Goal: Information Seeking & Learning: Check status

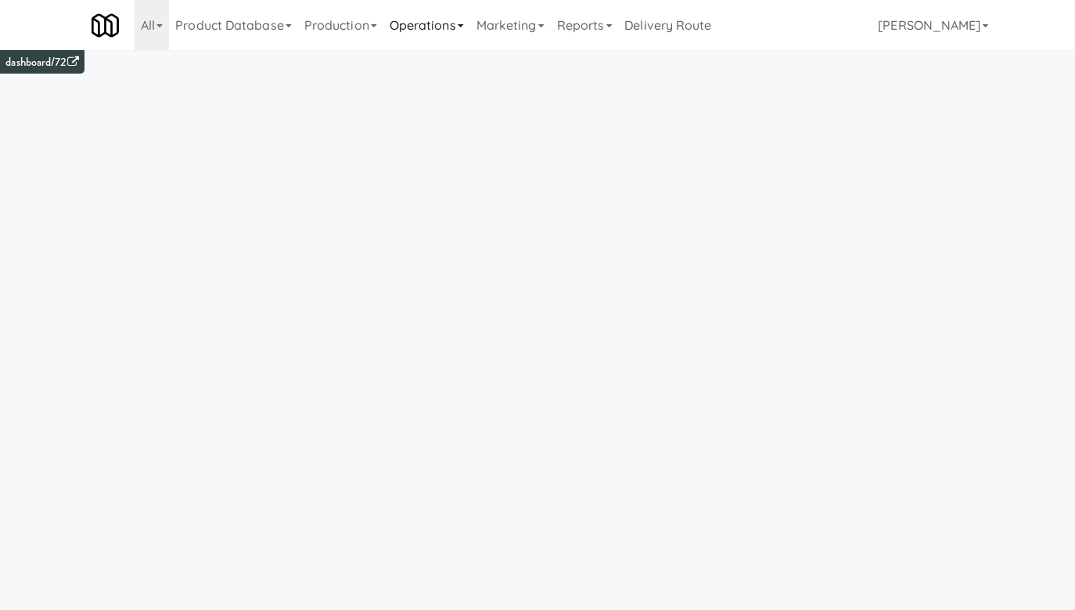
click at [416, 31] on link "Operations" at bounding box center [427, 25] width 87 height 50
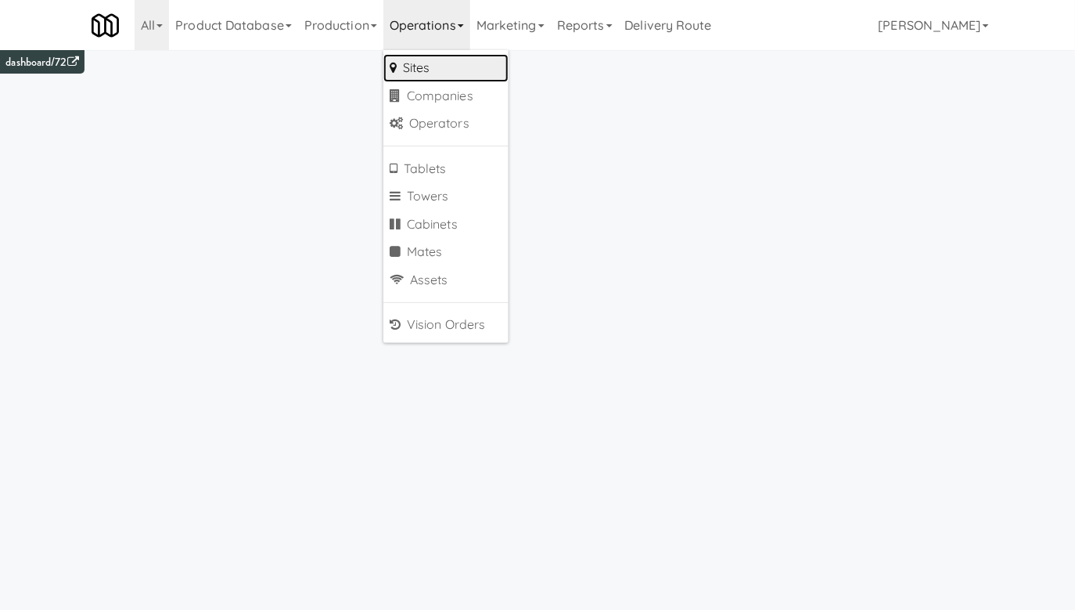
click at [430, 70] on link "Sites" at bounding box center [446, 68] width 125 height 28
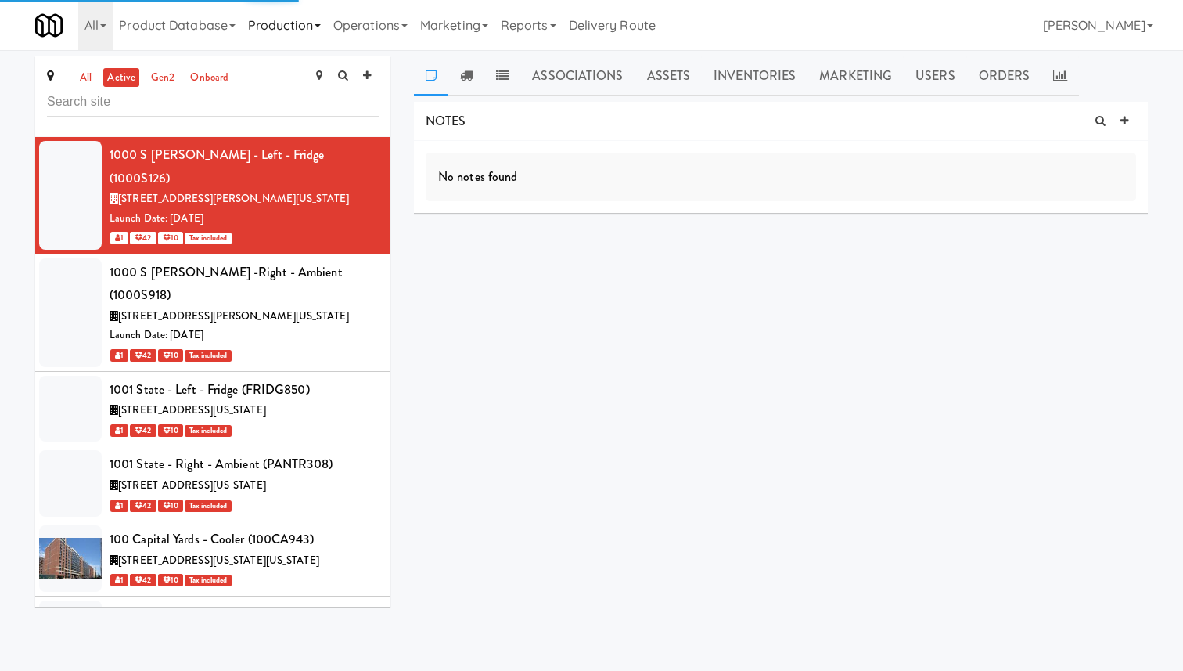
click at [293, 14] on link "Production" at bounding box center [284, 25] width 85 height 50
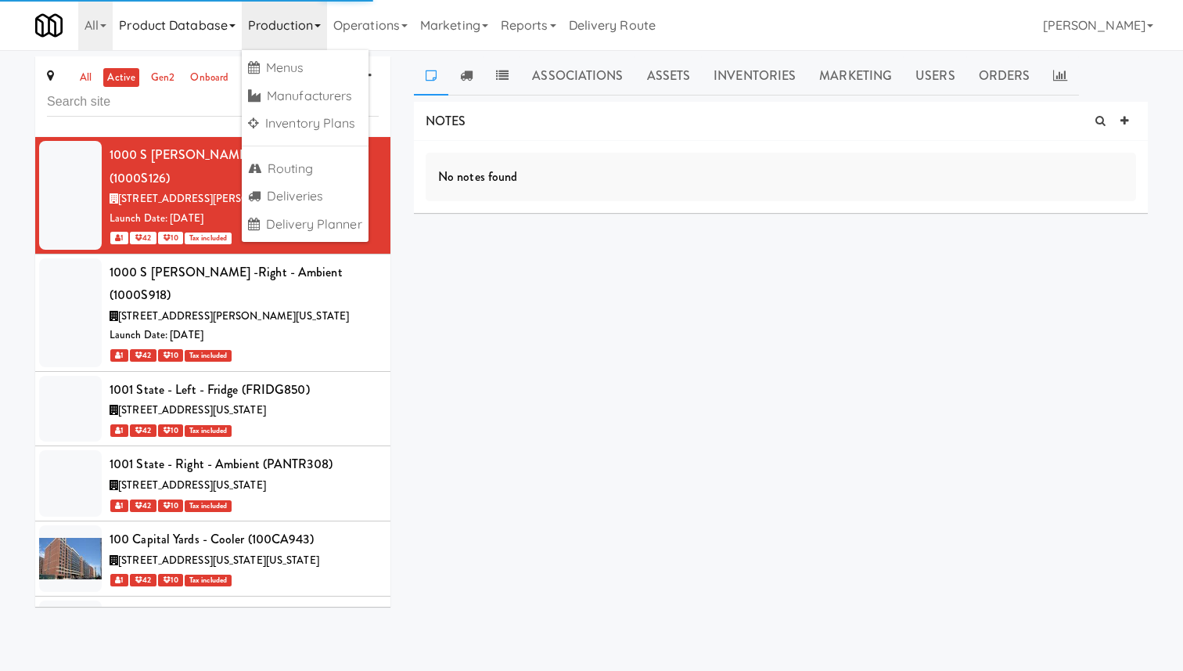
click at [146, 38] on link "Product Database" at bounding box center [177, 25] width 129 height 50
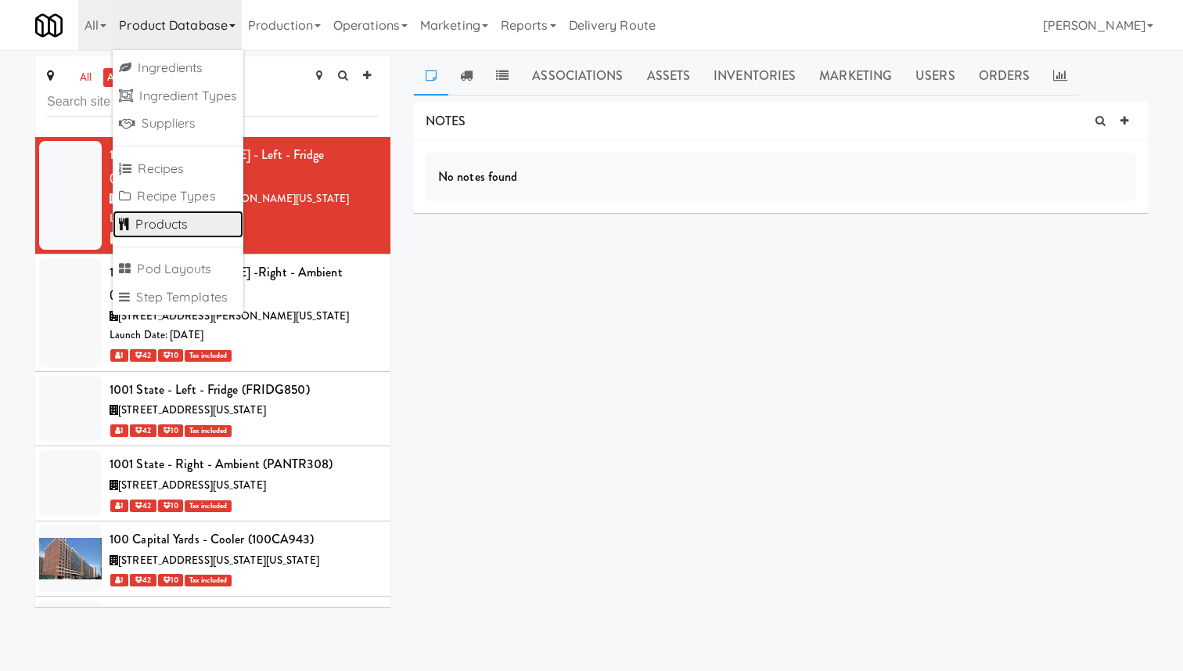
click at [206, 217] on link "Products" at bounding box center [178, 225] width 131 height 28
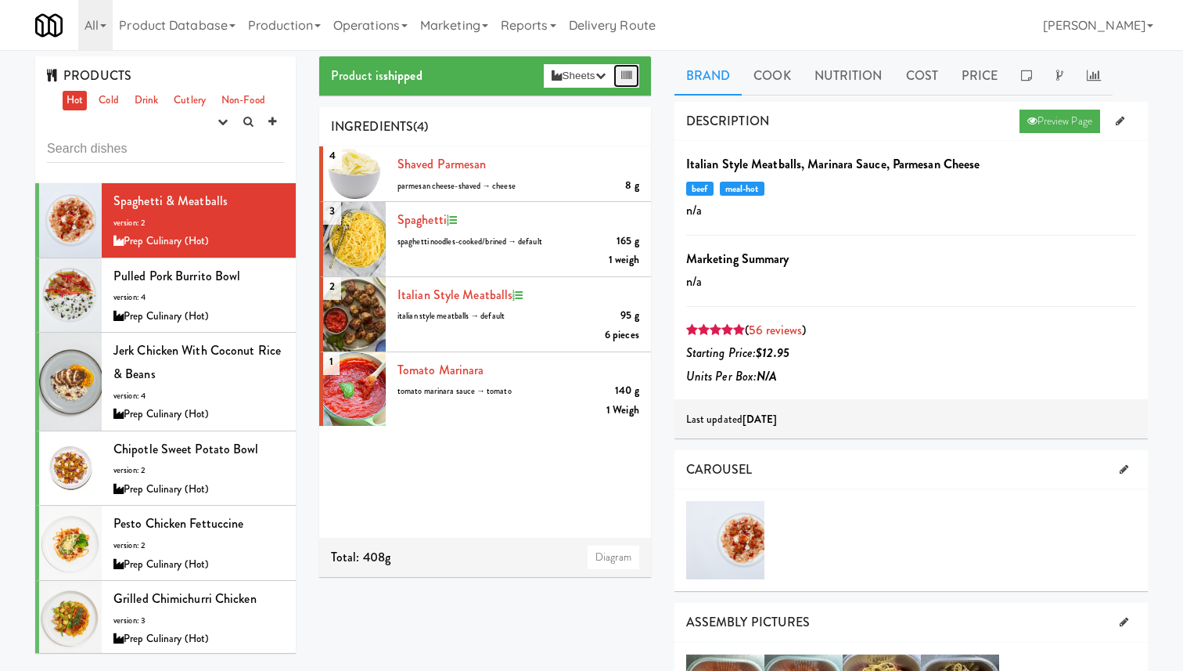
click at [628, 74] on icon at bounding box center [626, 75] width 10 height 10
click at [778, 88] on link "Cook" at bounding box center [772, 75] width 60 height 39
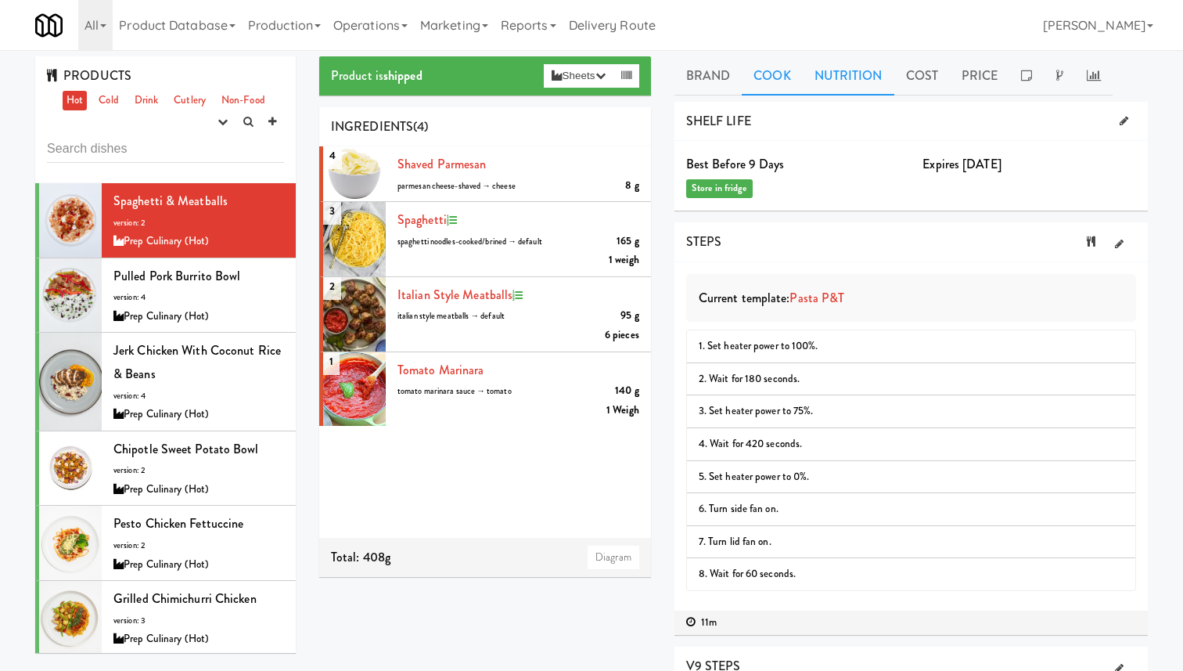
click at [841, 70] on link "Nutrition" at bounding box center [849, 75] width 92 height 39
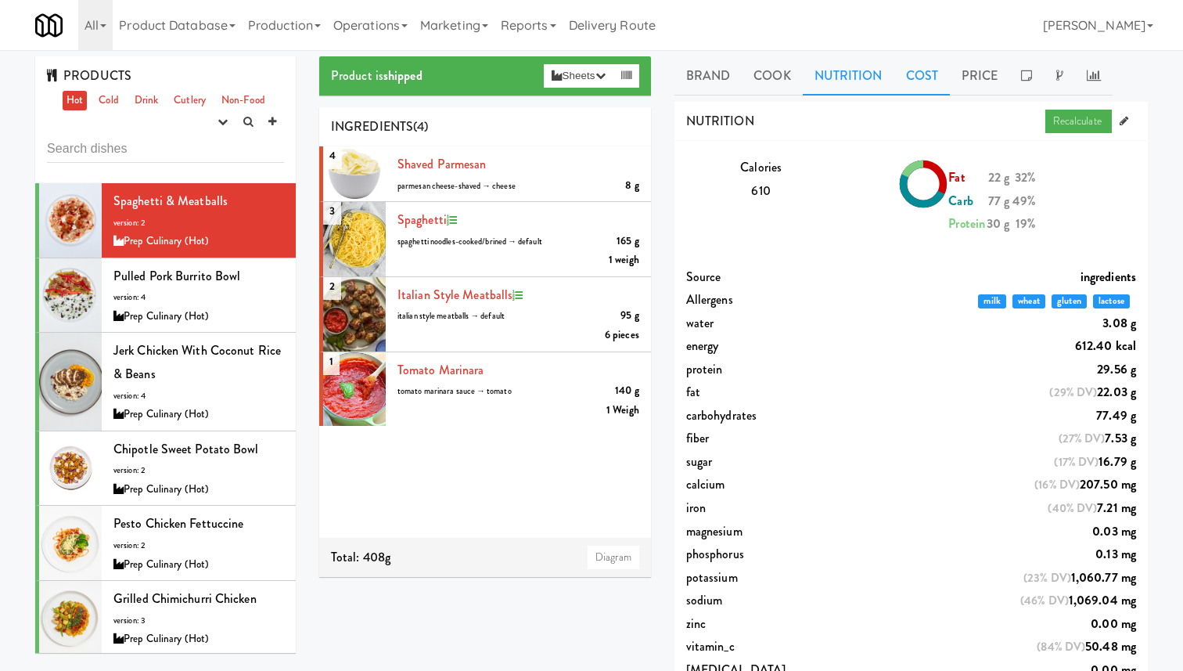
click at [928, 84] on link "Cost" at bounding box center [923, 75] width 56 height 39
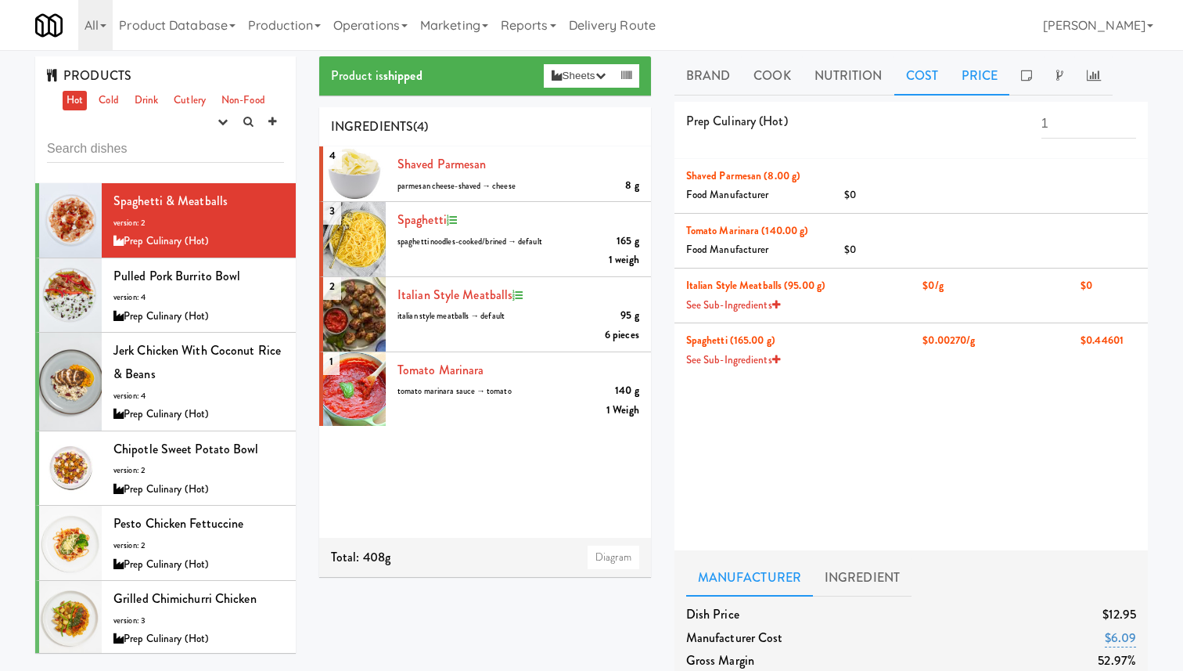
click at [991, 70] on link "Price" at bounding box center [980, 75] width 60 height 39
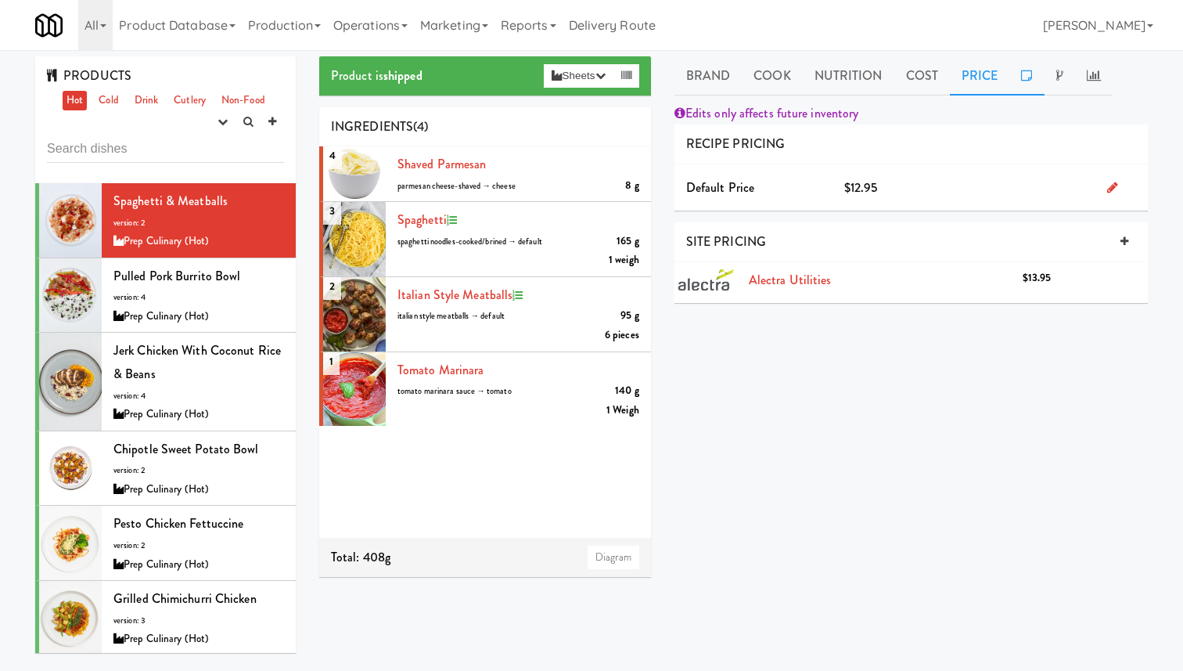
click at [1032, 77] on link at bounding box center [1027, 75] width 34 height 39
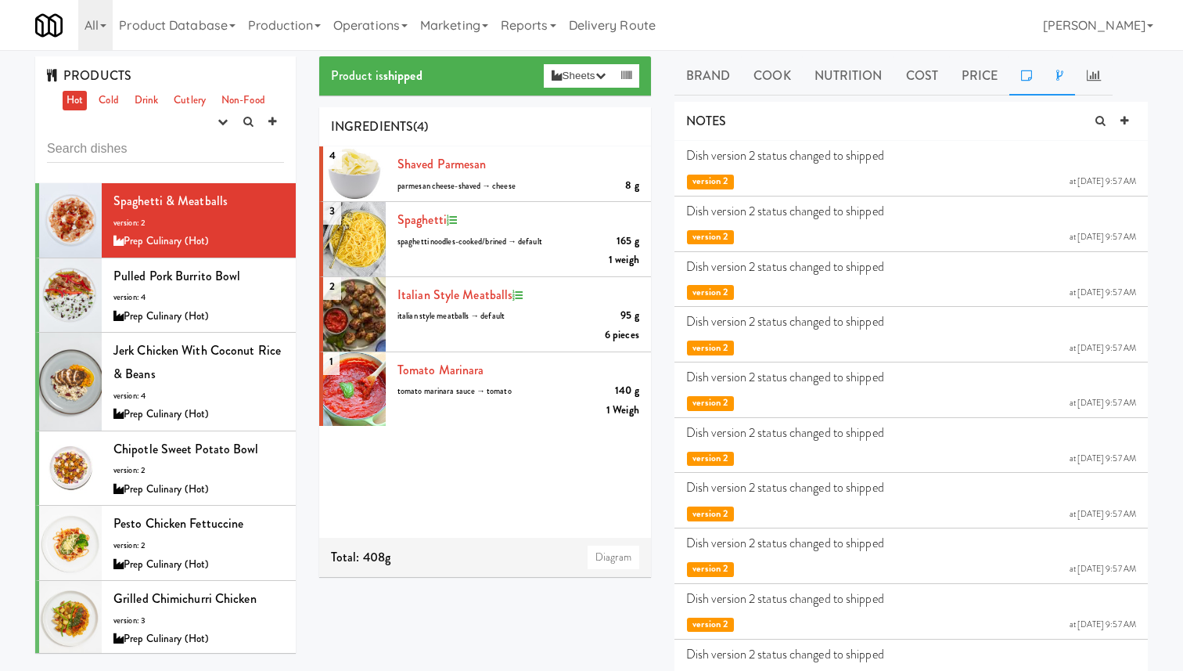
click at [1061, 77] on link at bounding box center [1060, 75] width 31 height 39
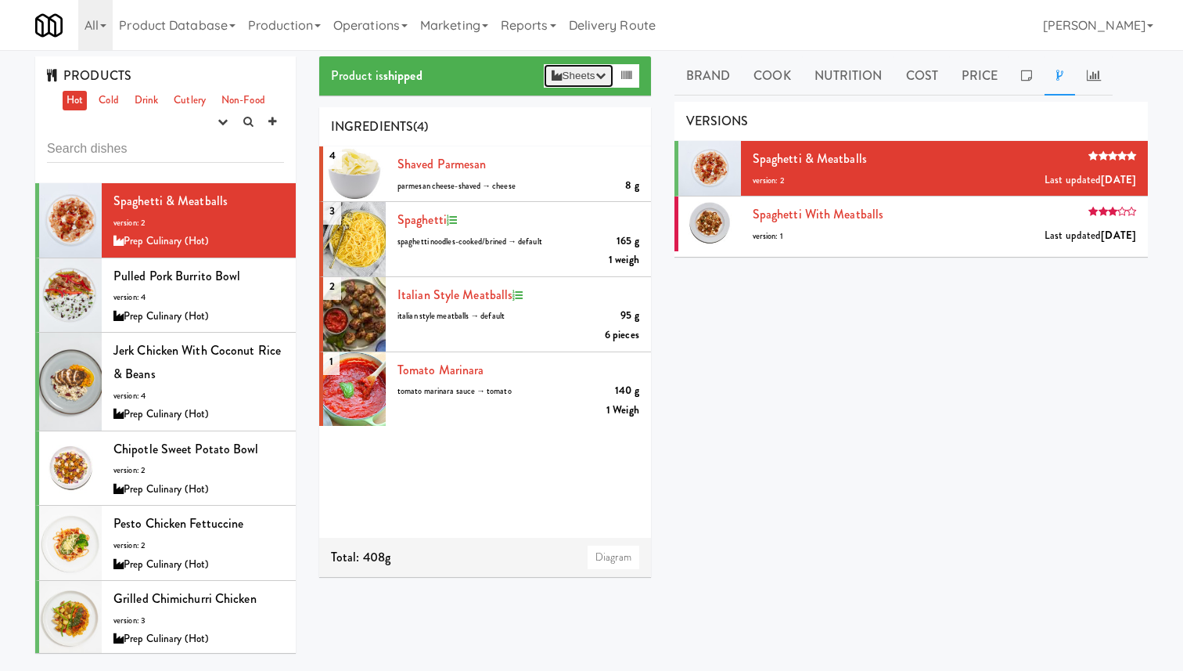
click at [576, 77] on button "Sheets" at bounding box center [578, 75] width 69 height 23
click at [131, 33] on link "Product Database" at bounding box center [177, 25] width 129 height 50
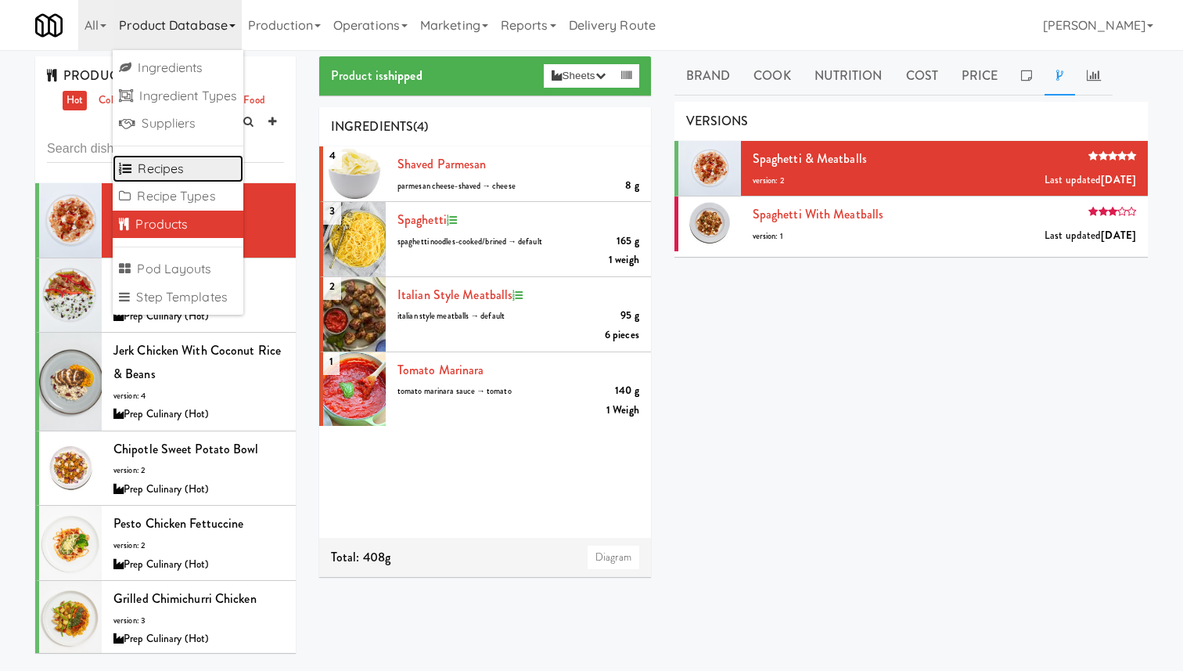
click at [186, 172] on link "Recipes" at bounding box center [178, 169] width 131 height 28
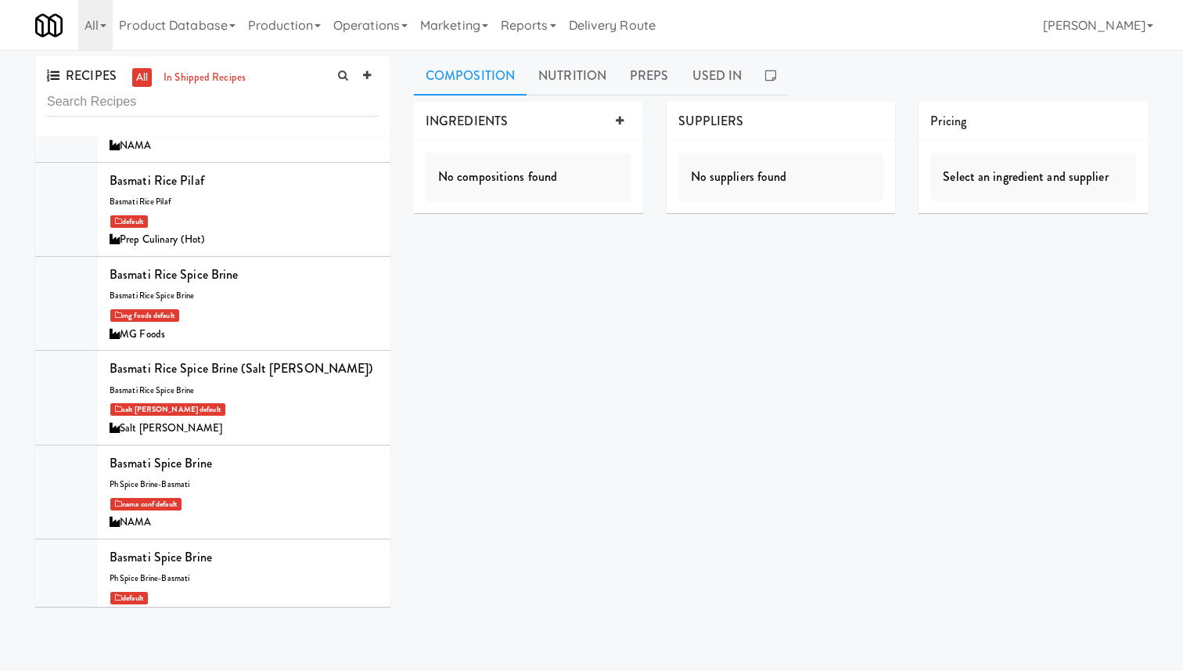
scroll to position [2914, 0]
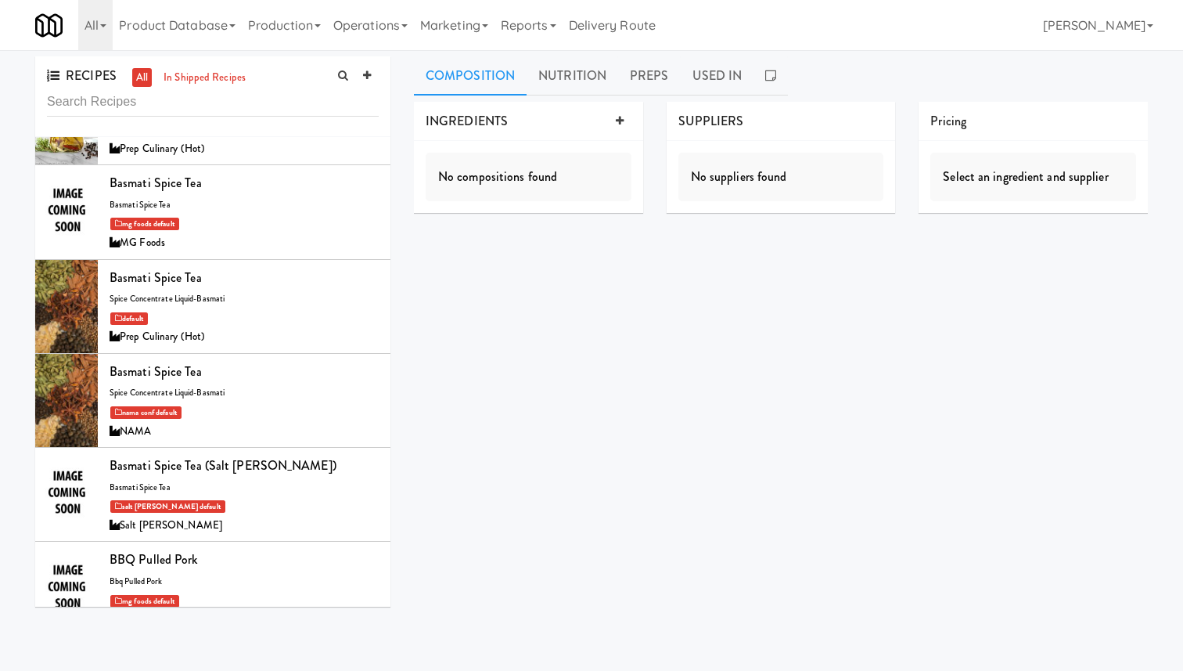
click at [250, 279] on div "Basmati Spice Tea spice concentrate liquid-basmati default Prep Culinary (Hot)" at bounding box center [244, 306] width 269 height 81
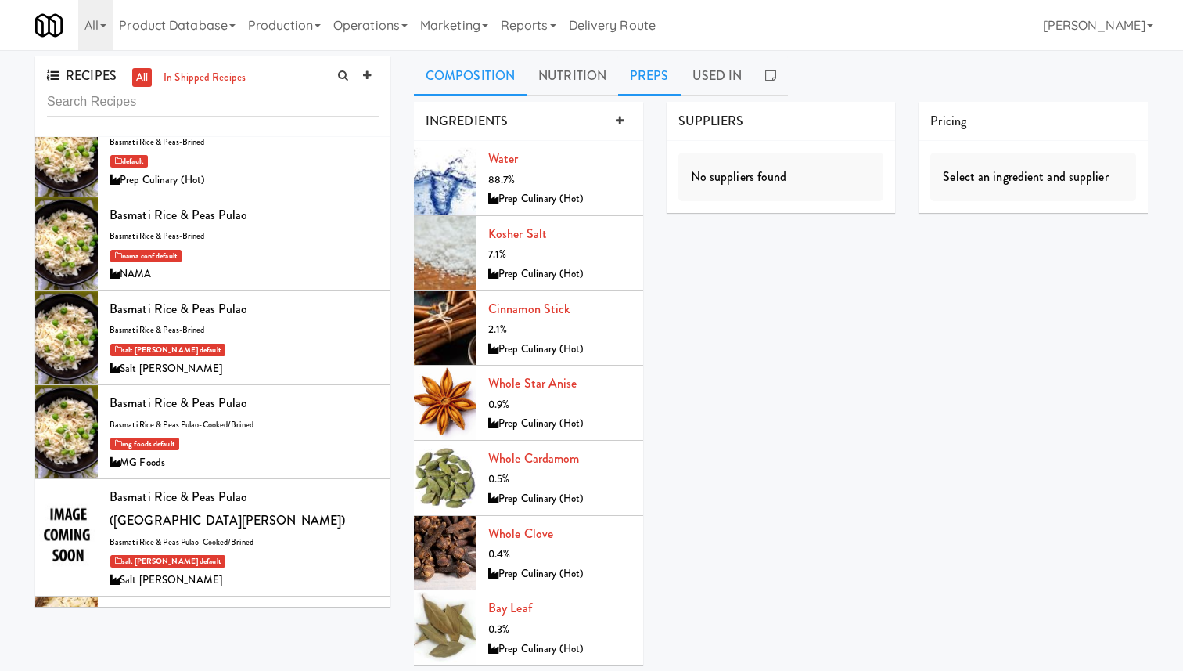
click at [654, 81] on link "Preps" at bounding box center [649, 75] width 63 height 39
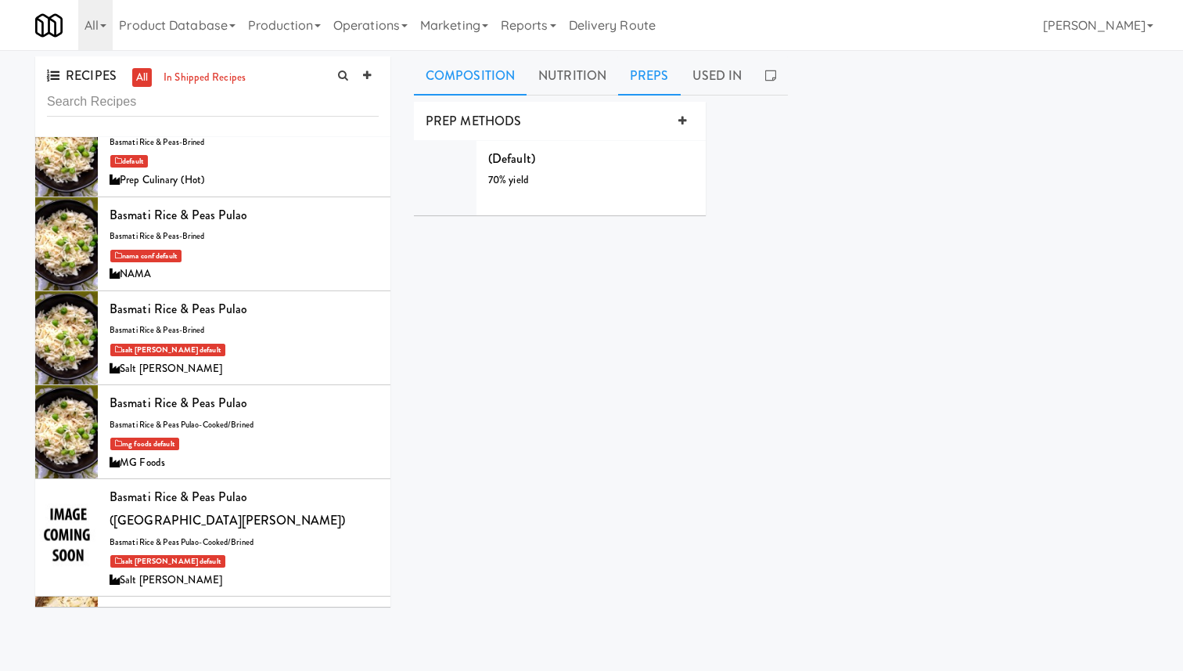
click at [490, 78] on link "Composition" at bounding box center [470, 75] width 113 height 39
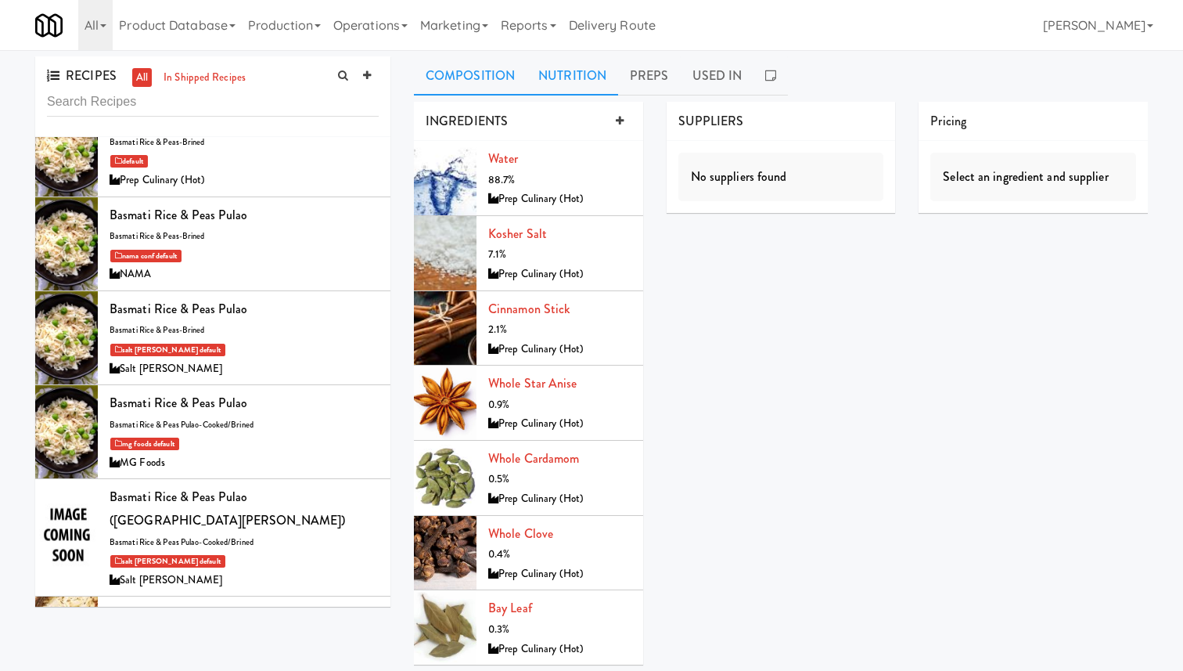
click at [549, 67] on link "Nutrition" at bounding box center [573, 75] width 92 height 39
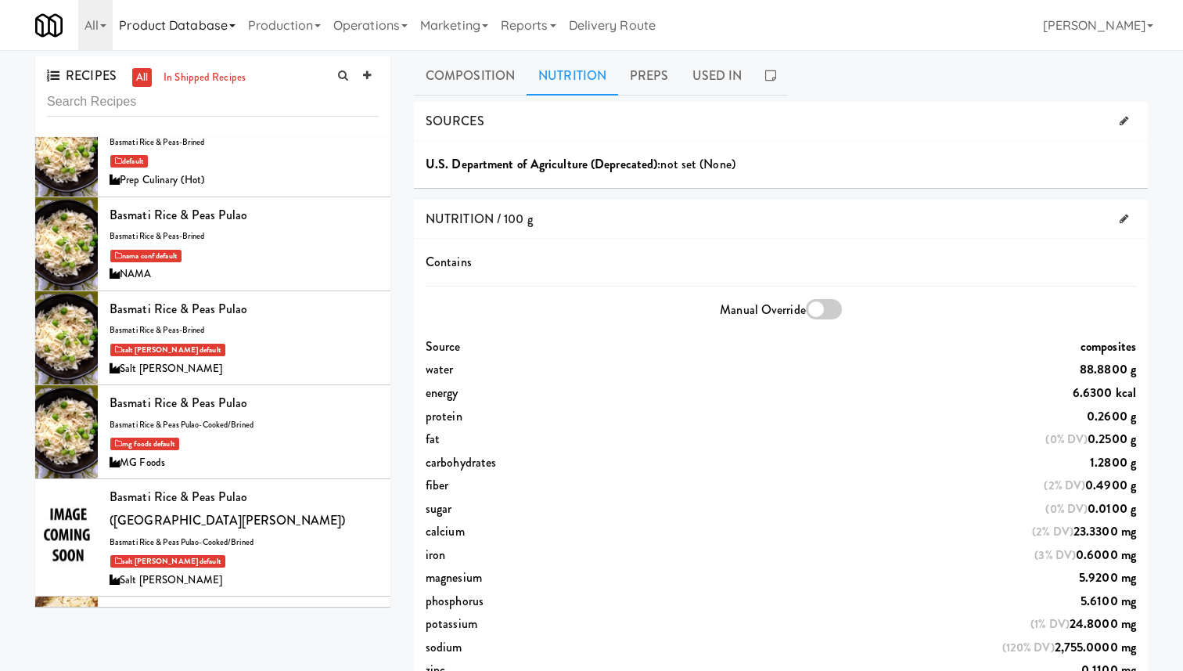
click at [232, 34] on link "Product Database" at bounding box center [177, 25] width 129 height 50
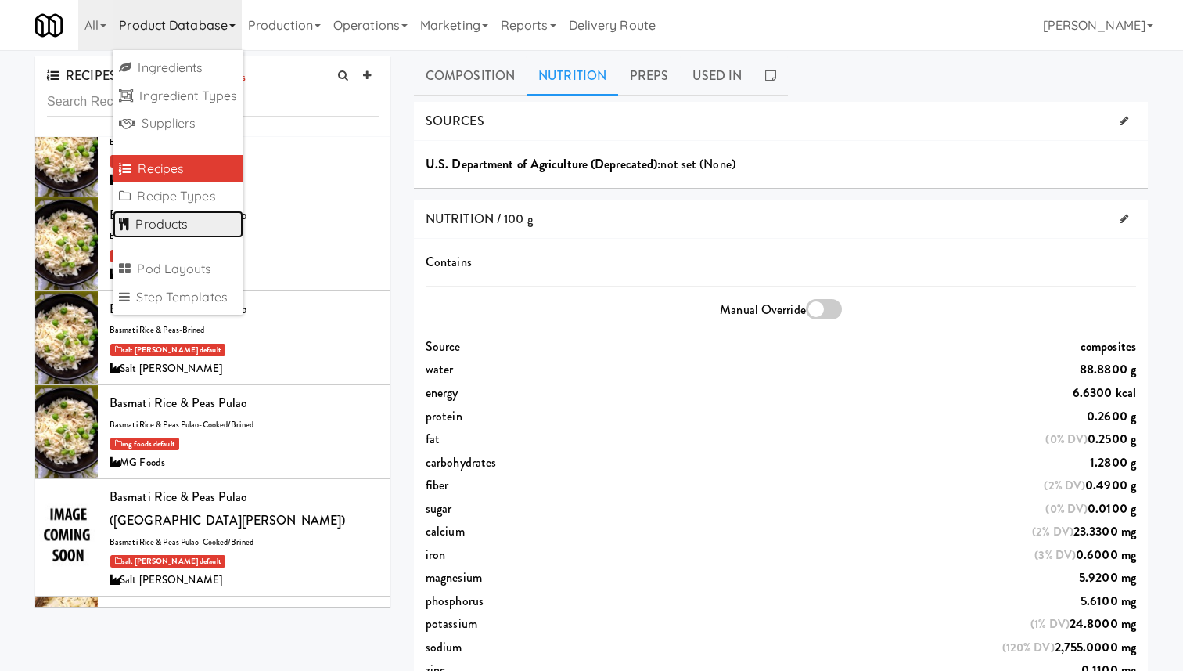
click at [217, 226] on link "Products" at bounding box center [178, 225] width 131 height 28
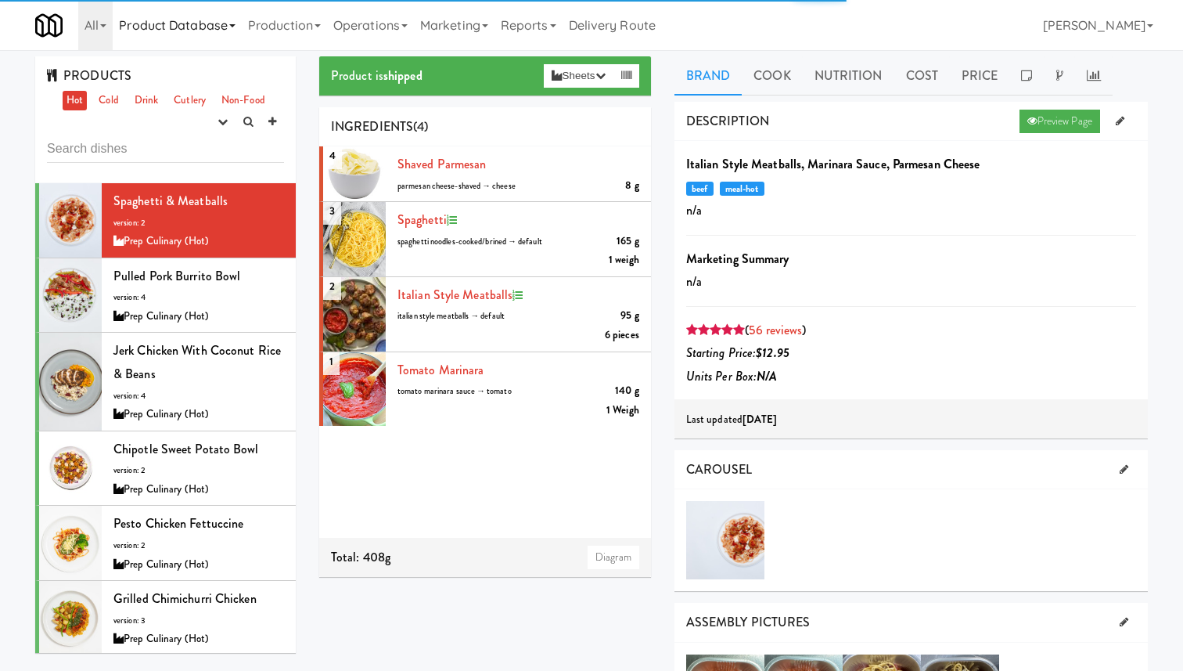
click at [210, 22] on link "Product Database" at bounding box center [177, 25] width 129 height 50
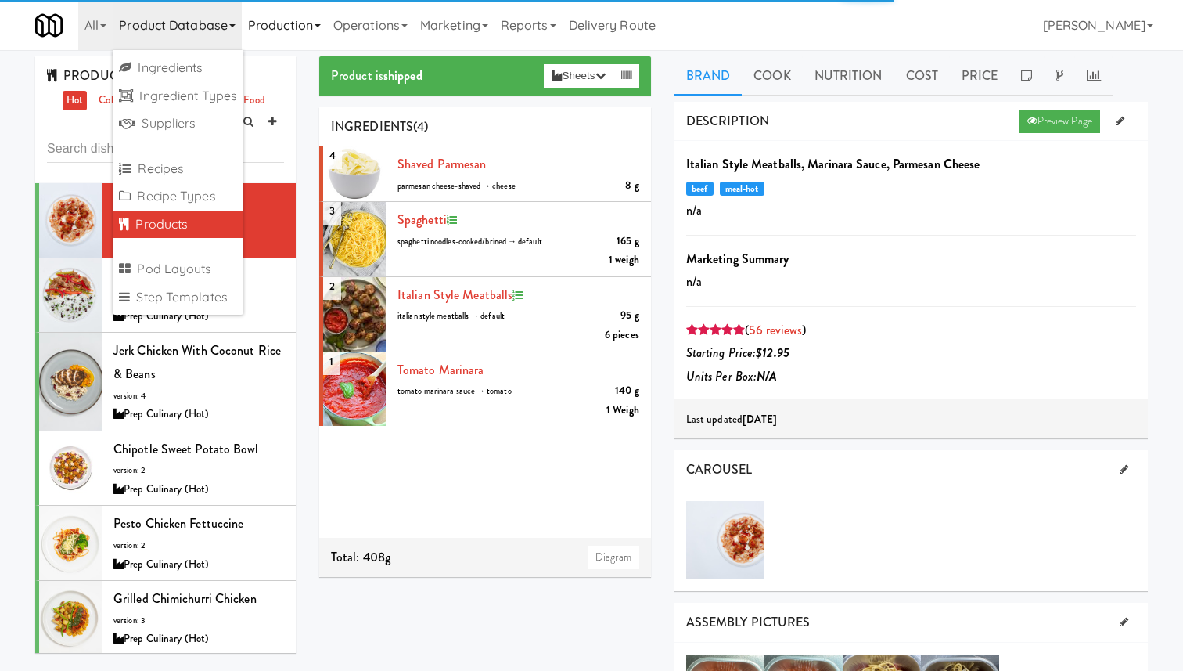
click at [264, 41] on link "Production" at bounding box center [284, 25] width 85 height 50
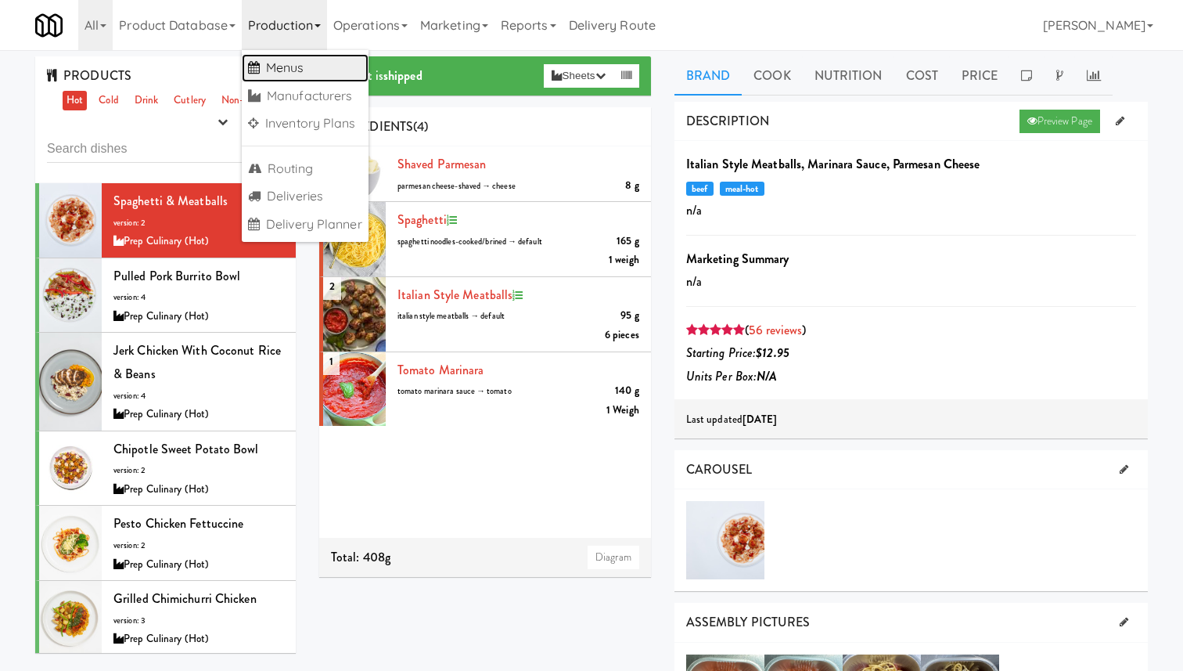
click at [318, 59] on link "Menus" at bounding box center [305, 68] width 127 height 28
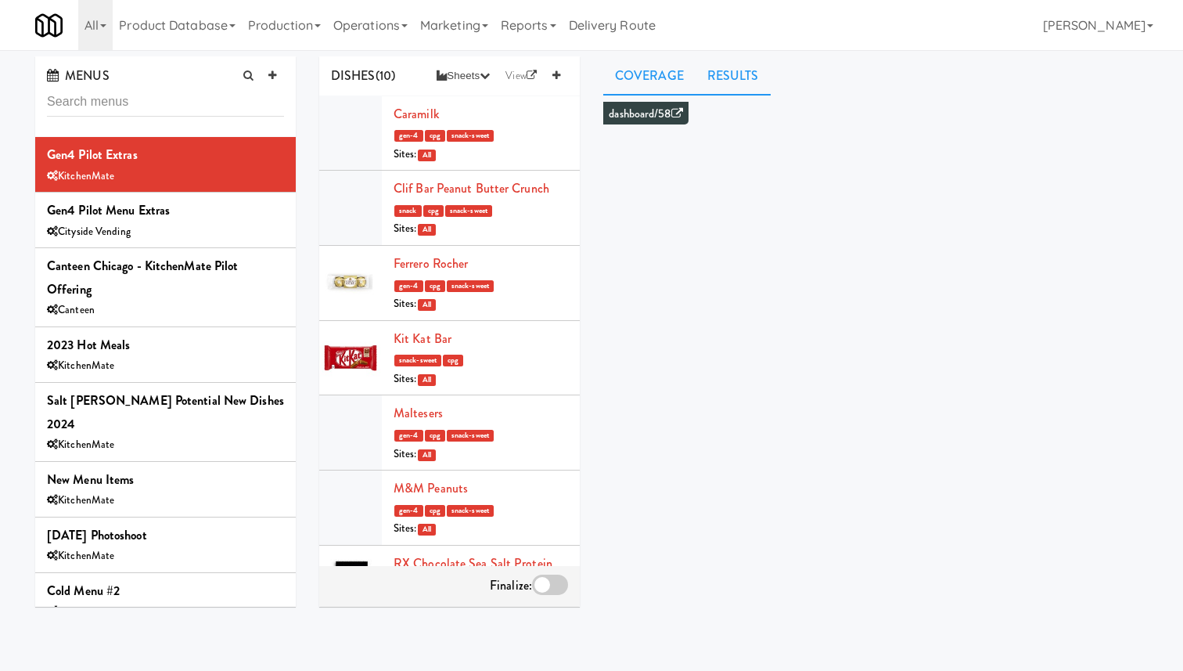
click at [745, 59] on link "Results" at bounding box center [733, 75] width 75 height 39
click at [639, 75] on link "Coverage" at bounding box center [649, 75] width 92 height 39
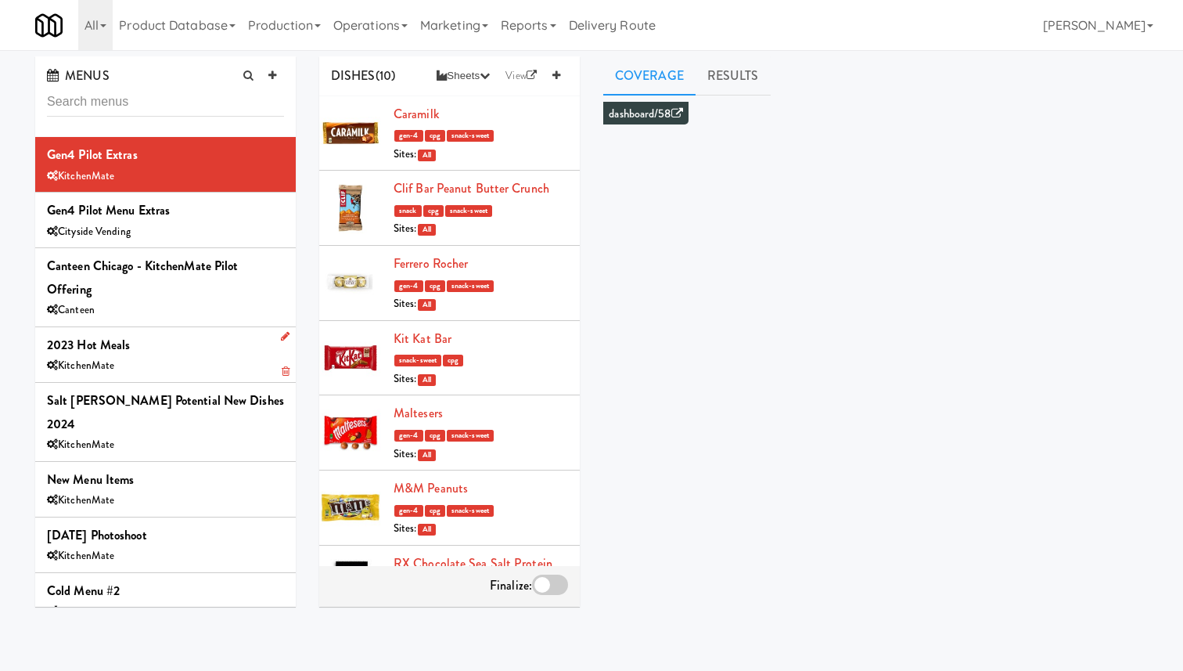
click at [253, 333] on div "2023 Hot Meals KitchenMate" at bounding box center [165, 354] width 237 height 42
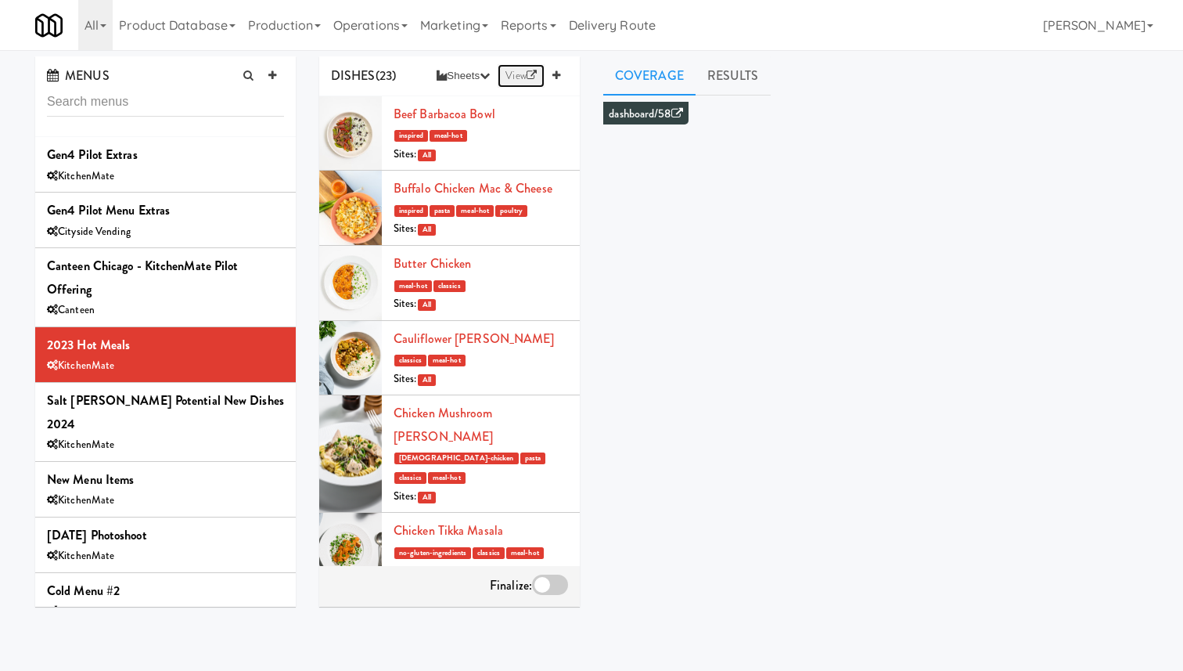
click at [513, 76] on link "View" at bounding box center [521, 75] width 47 height 23
click at [279, 35] on link "Production" at bounding box center [284, 25] width 85 height 50
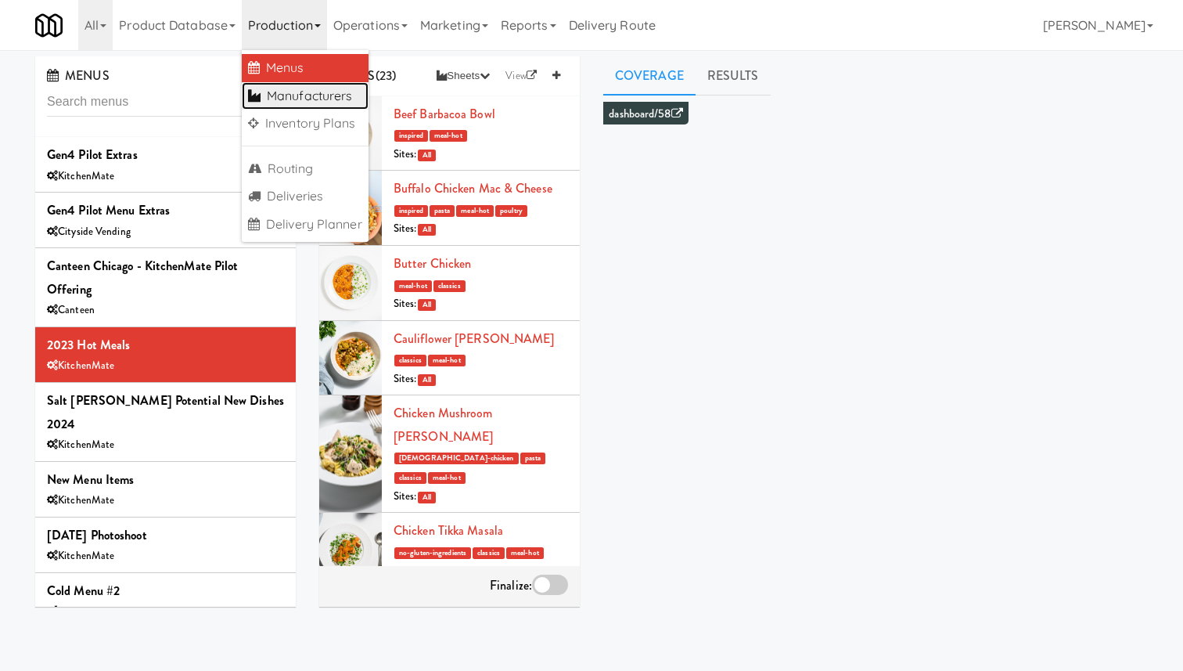
click at [318, 108] on link "Manufacturers" at bounding box center [305, 96] width 127 height 28
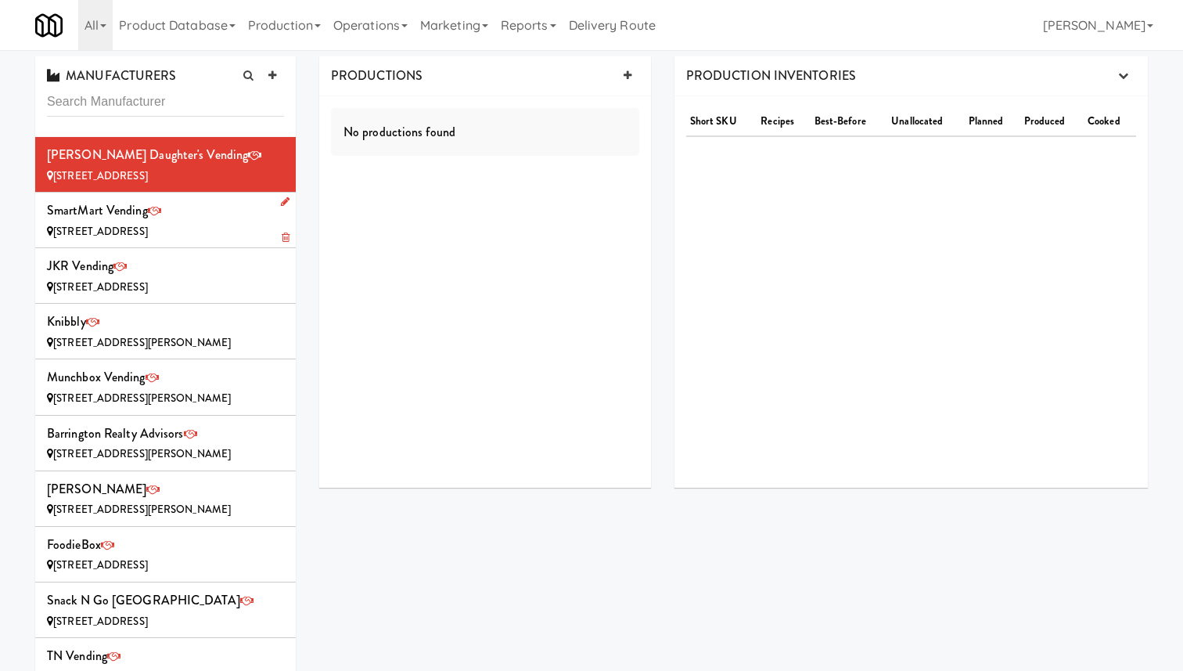
click at [204, 247] on li "SmartMart Vending [STREET_ADDRESS]" at bounding box center [165, 221] width 261 height 56
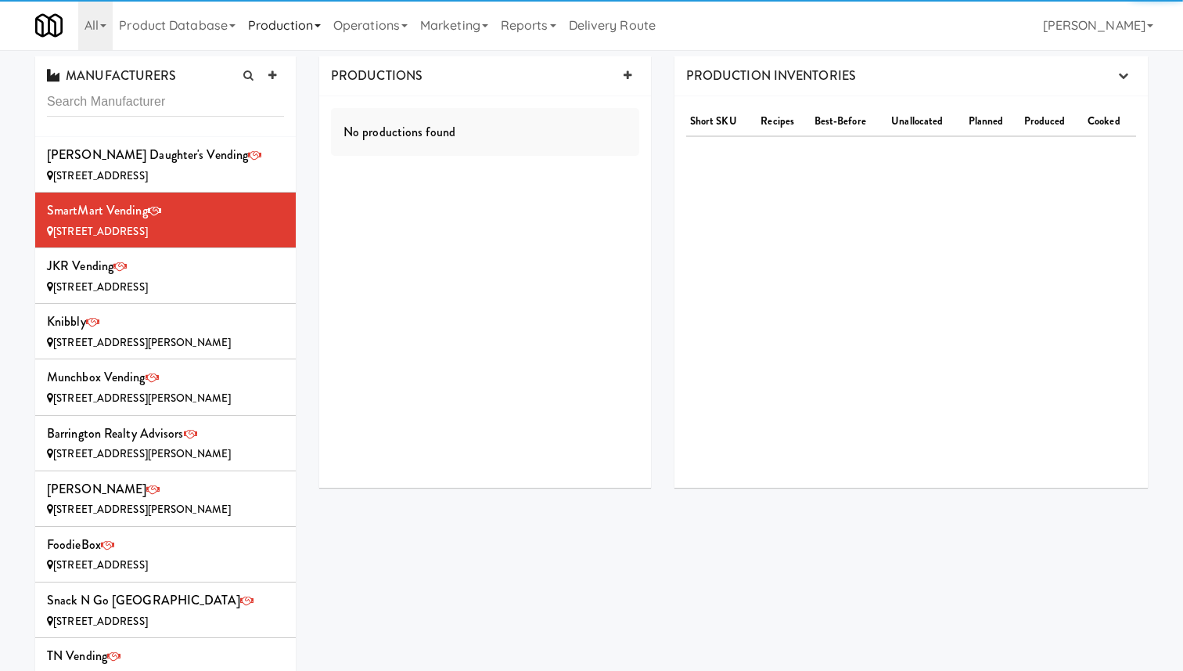
click at [286, 34] on link "Production" at bounding box center [284, 25] width 85 height 50
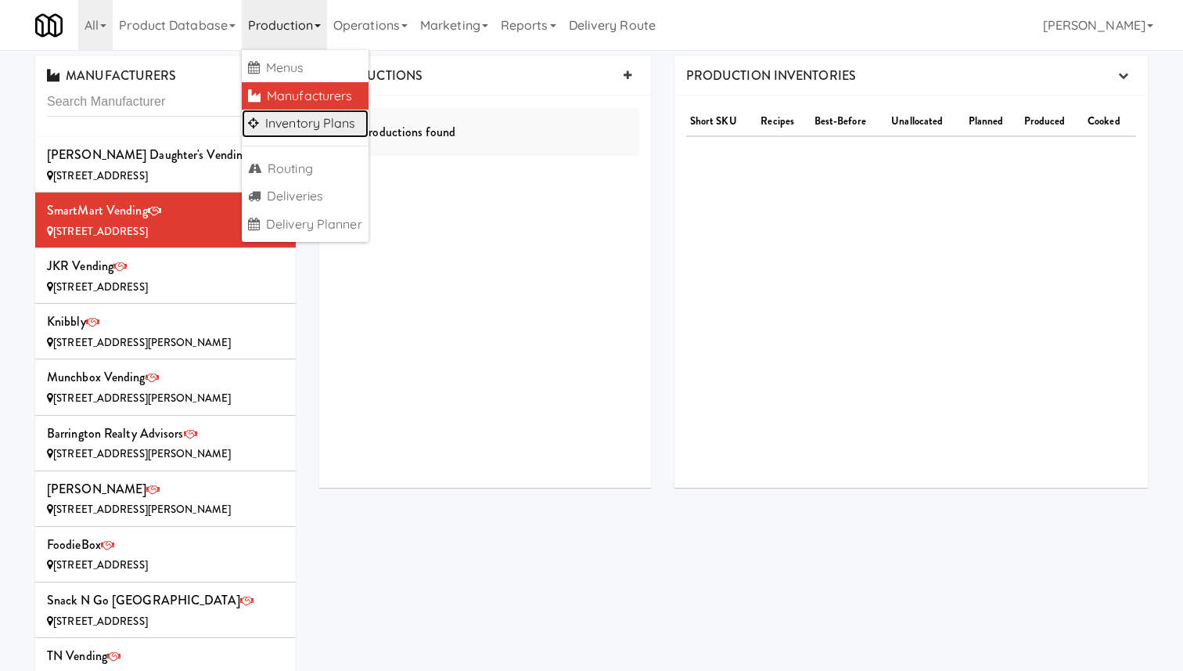
click at [320, 129] on link "Inventory Plans" at bounding box center [305, 124] width 127 height 28
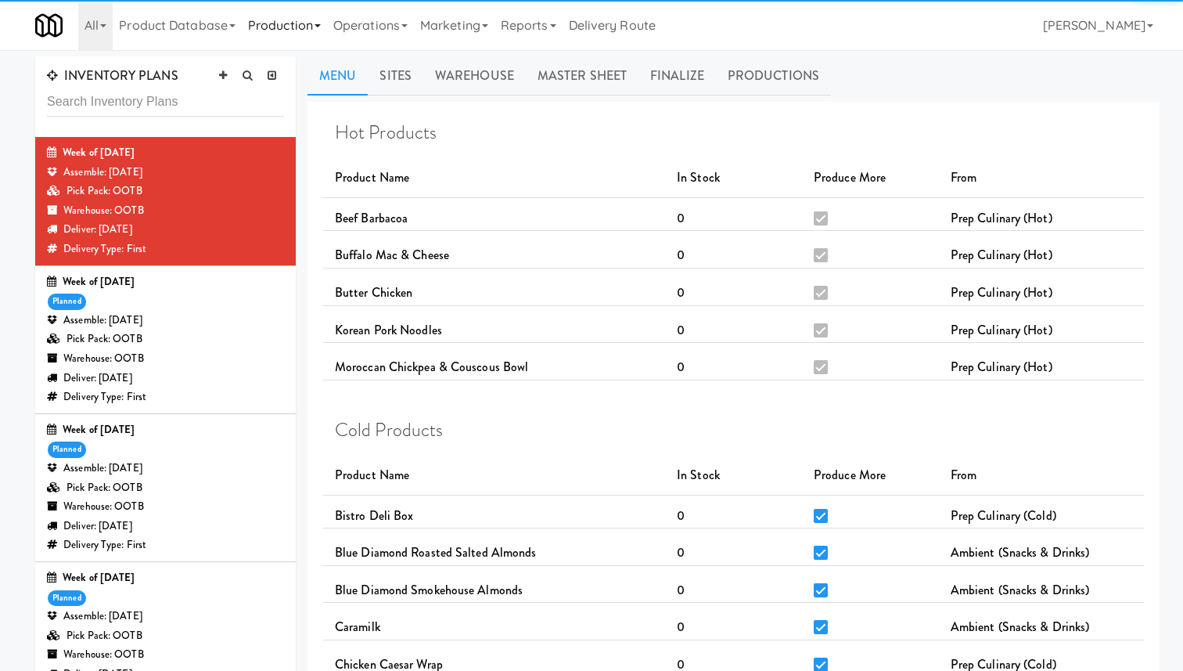
click at [293, 24] on link "Production" at bounding box center [284, 25] width 85 height 50
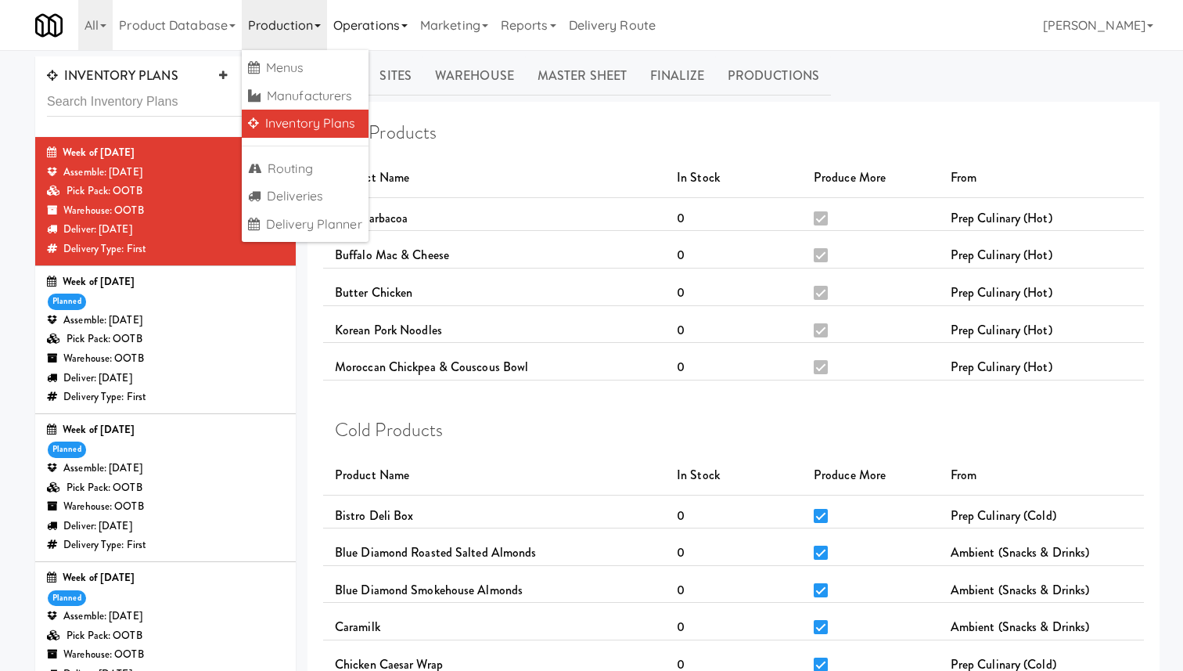
click at [378, 27] on link "Operations" at bounding box center [370, 25] width 87 height 50
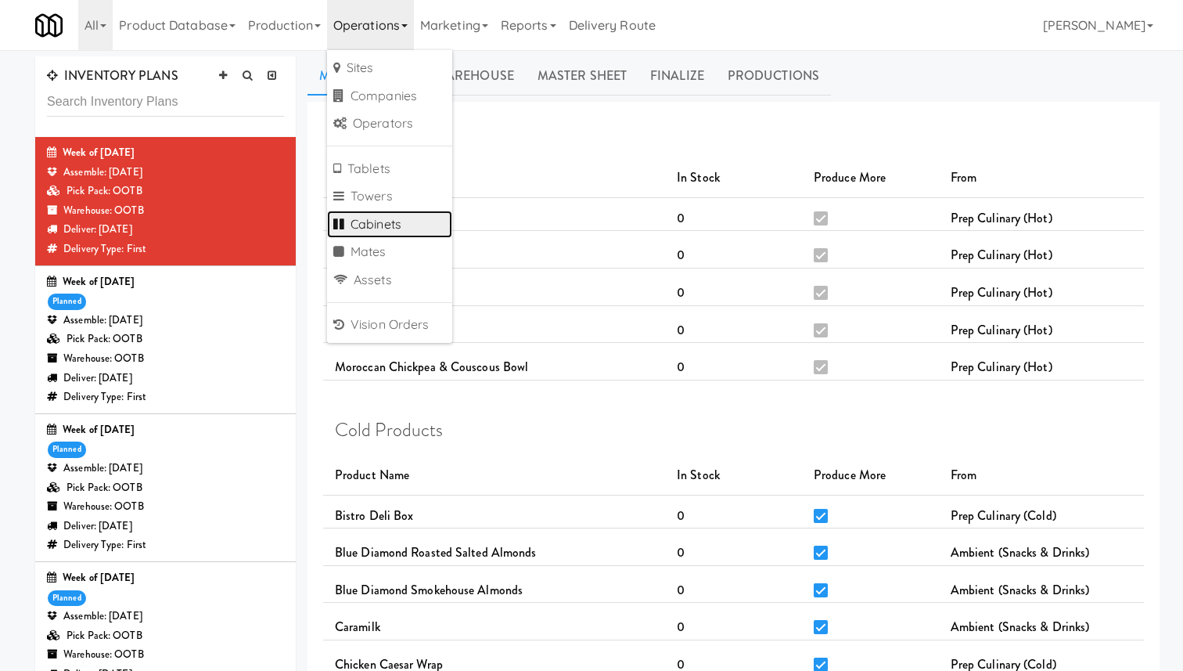
click at [401, 223] on link "Cabinets" at bounding box center [389, 225] width 125 height 28
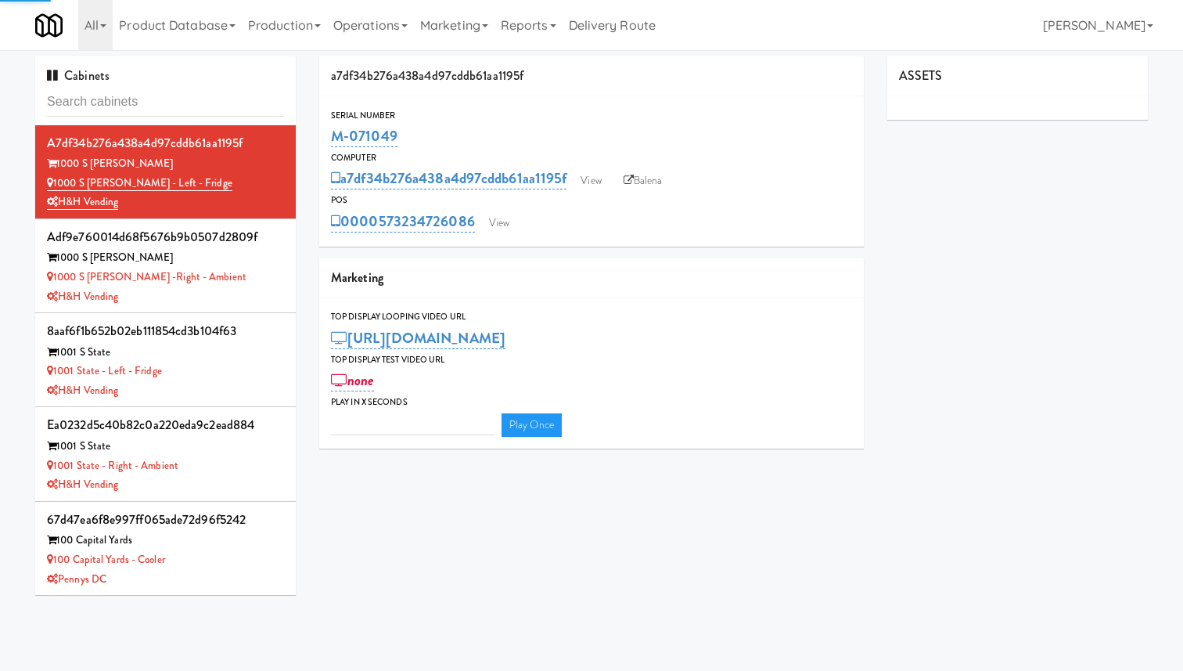
type input "3"
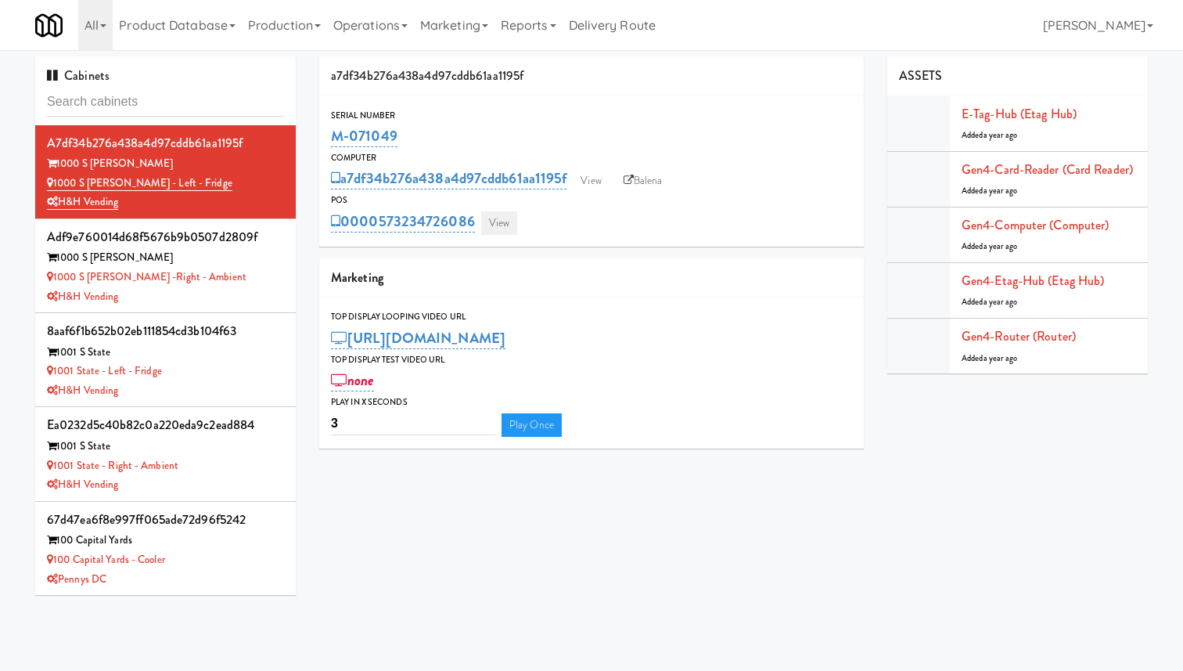
click at [505, 228] on link "View" at bounding box center [499, 222] width 36 height 23
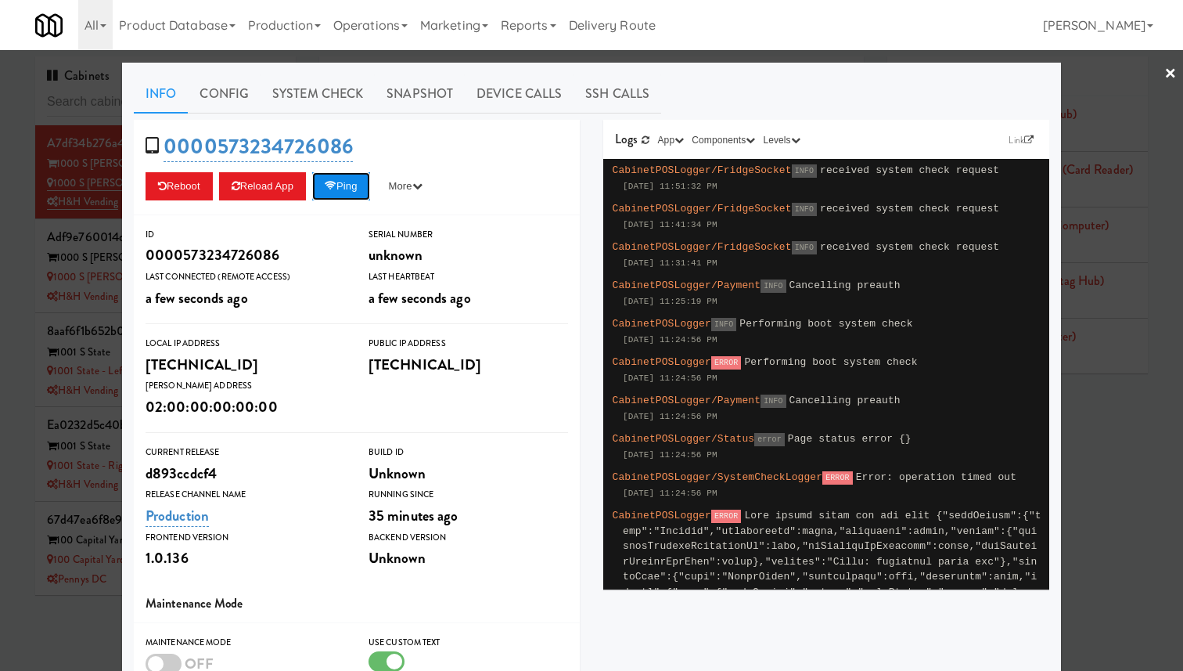
click at [331, 179] on button "Ping" at bounding box center [341, 186] width 58 height 28
click at [297, 98] on link "System Check" at bounding box center [318, 93] width 114 height 39
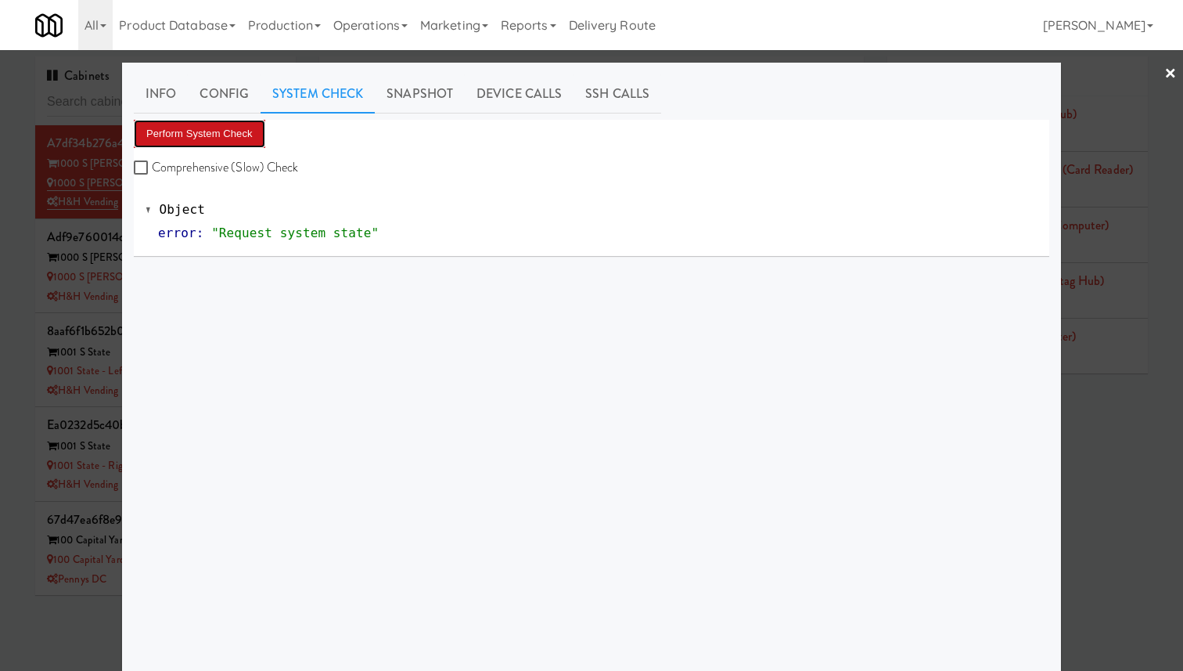
click at [227, 131] on button "Perform System Check" at bounding box center [199, 134] width 131 height 28
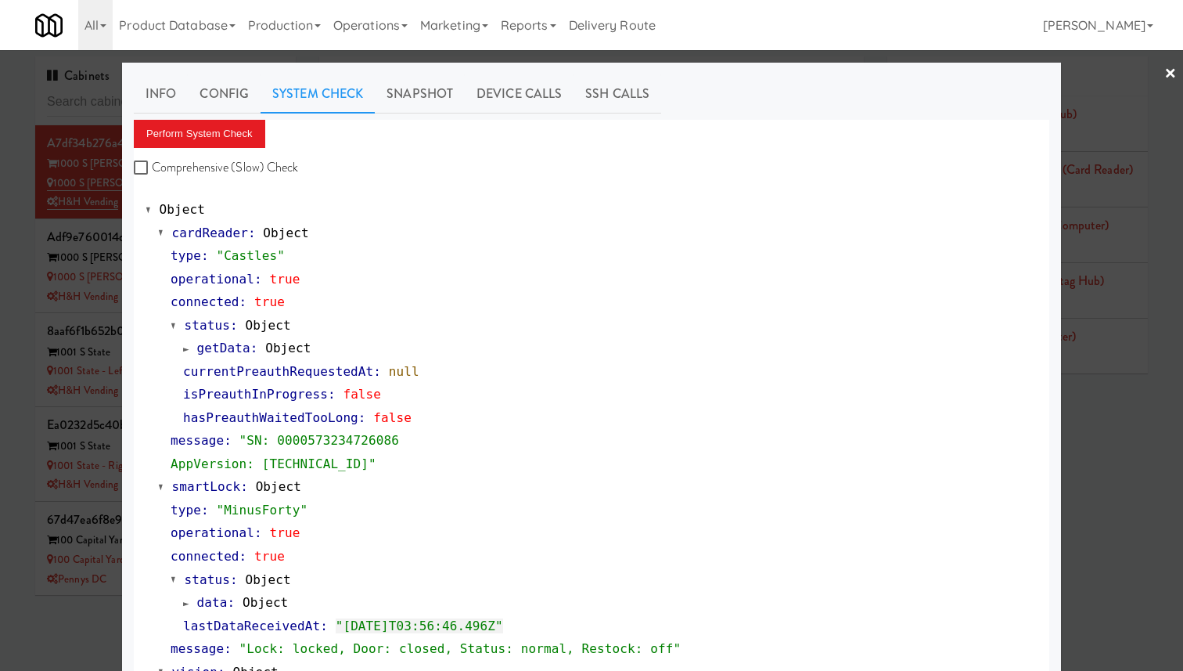
click at [248, 161] on label "Comprehensive (Slow) Check" at bounding box center [216, 167] width 165 height 23
click at [152, 162] on input "Comprehensive (Slow) Check" at bounding box center [143, 168] width 18 height 13
checkbox input "true"
click at [247, 129] on button "Perform System Check" at bounding box center [199, 134] width 131 height 28
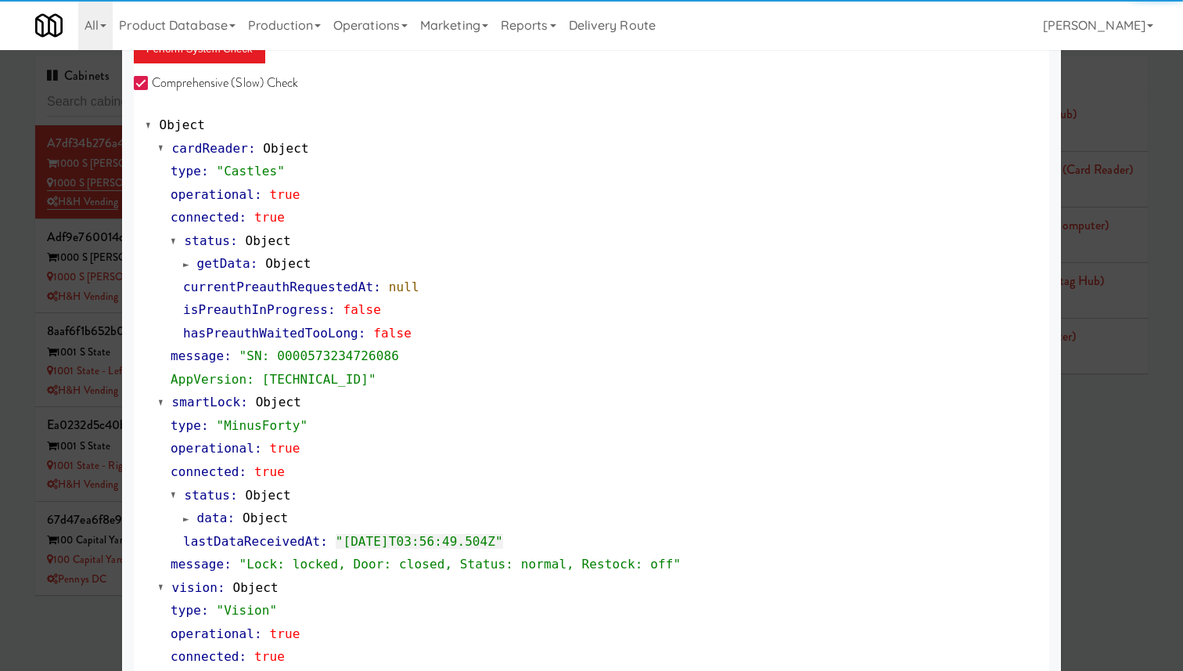
scroll to position [90, 0]
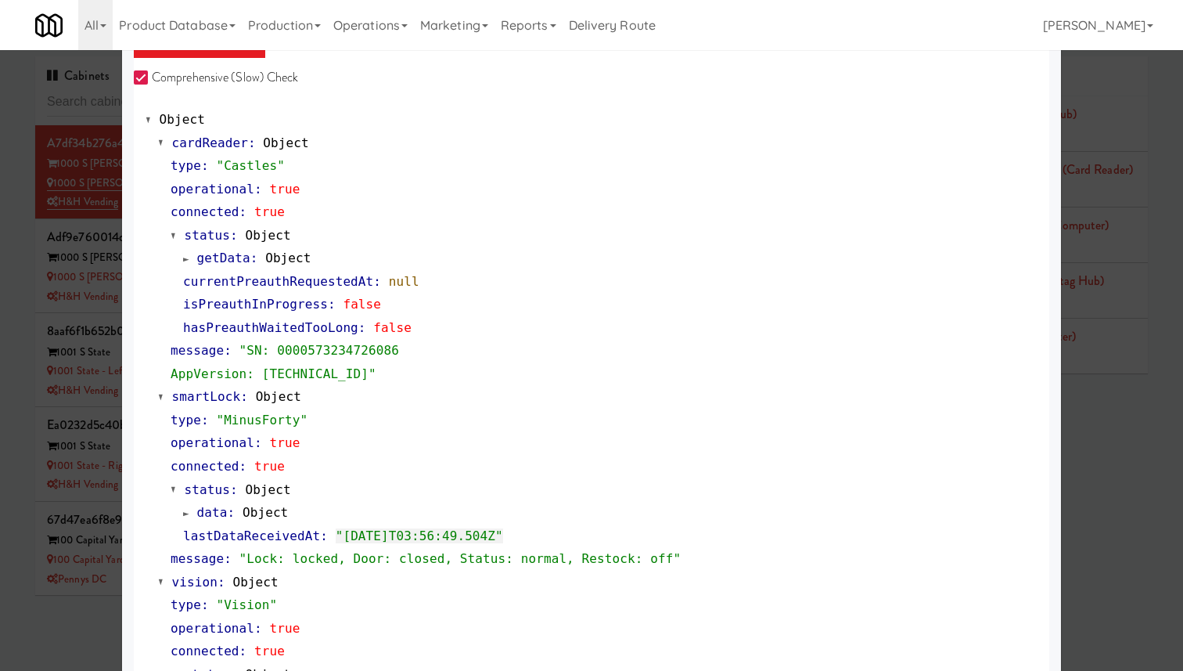
click at [234, 255] on span "getData" at bounding box center [223, 257] width 53 height 15
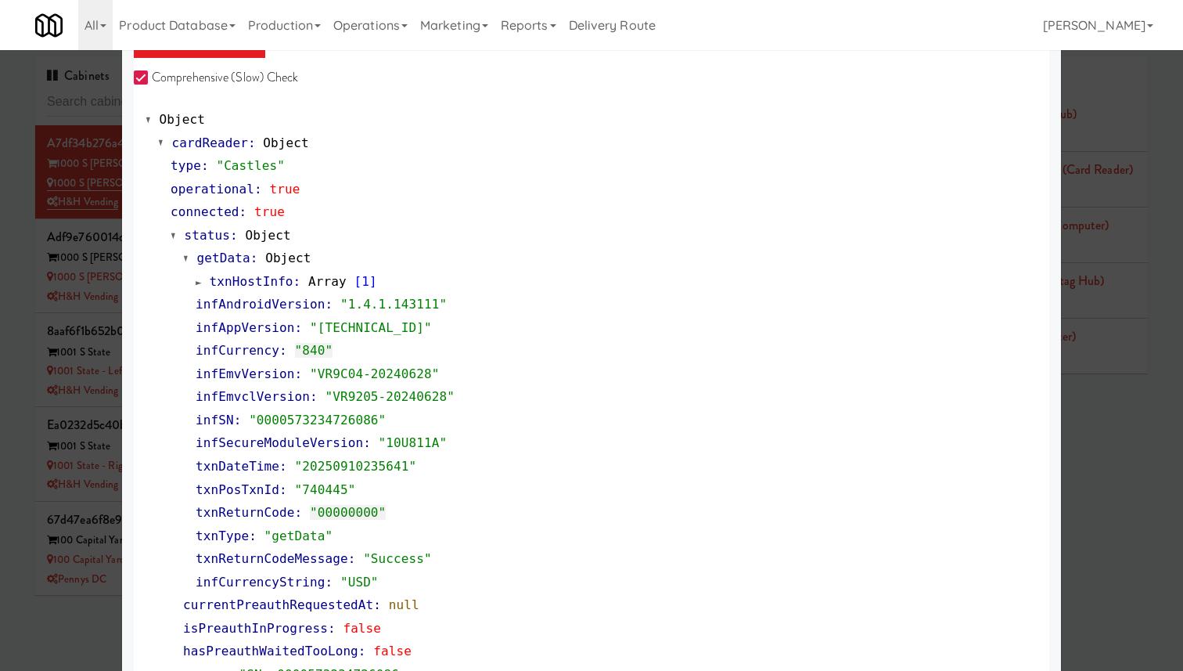
click at [234, 255] on span "getData" at bounding box center [223, 257] width 53 height 15
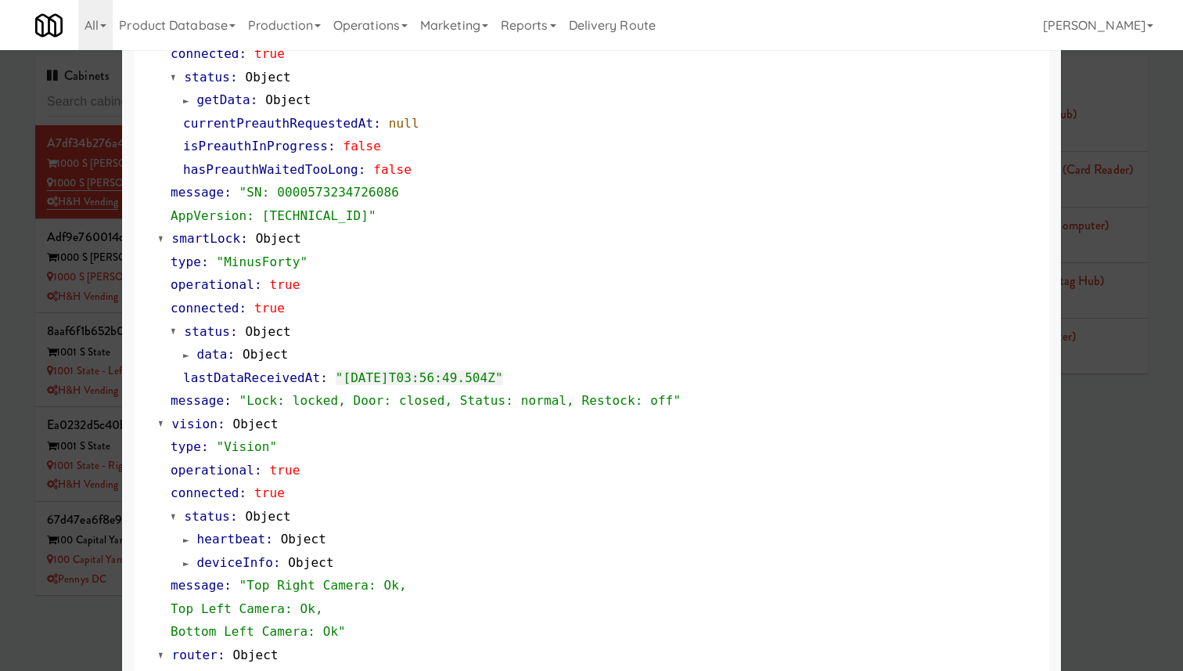
scroll to position [250, 0]
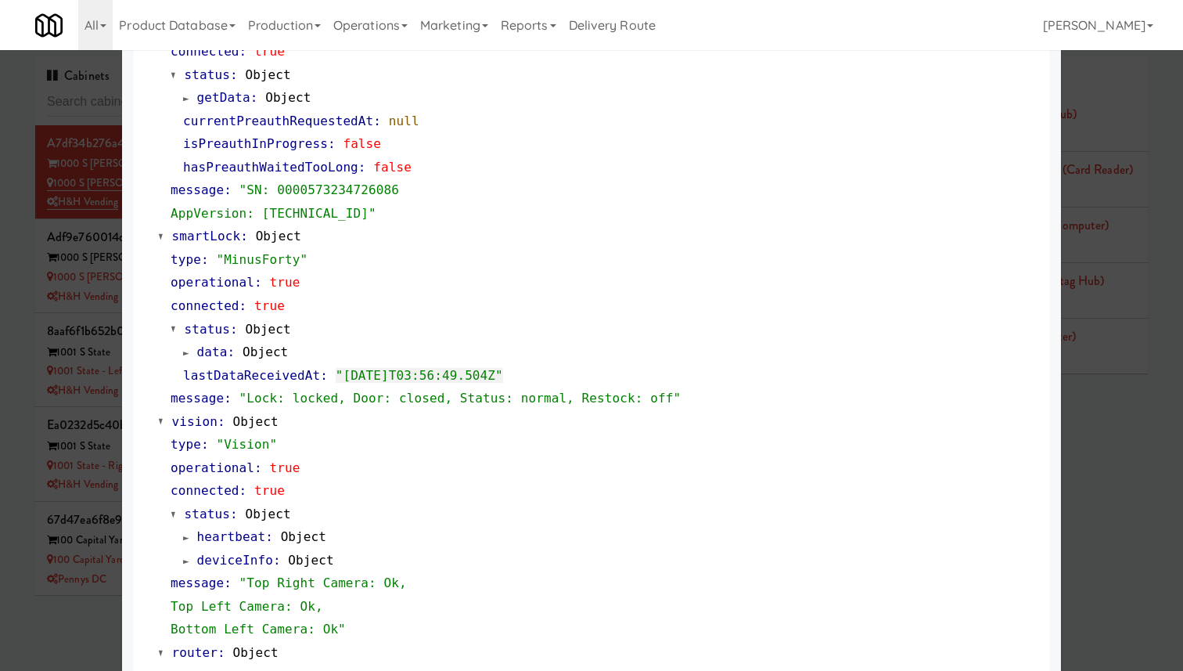
click at [224, 348] on span "data" at bounding box center [212, 351] width 31 height 15
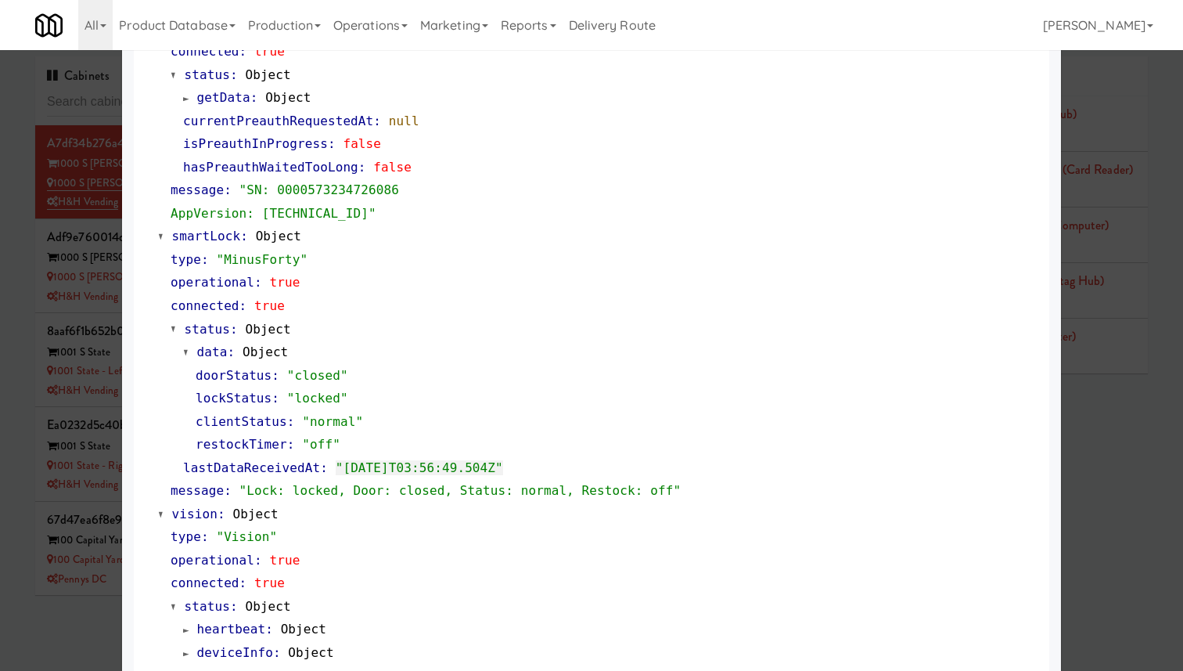
click at [224, 348] on span "data" at bounding box center [212, 351] width 31 height 15
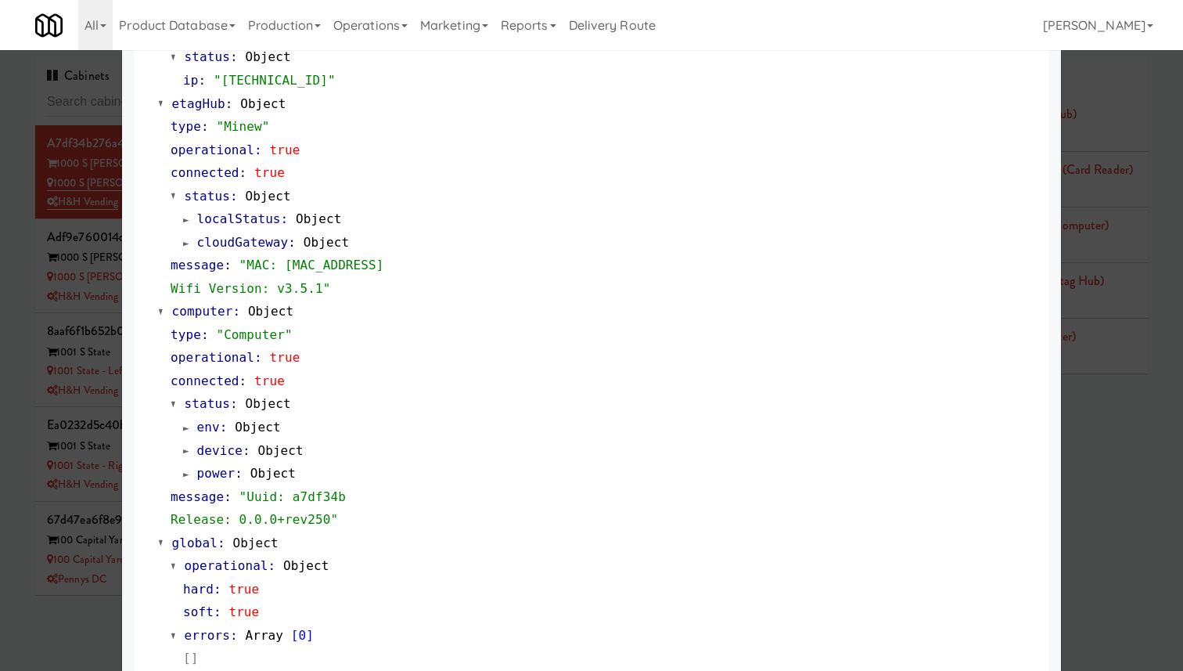
scroll to position [1238, 0]
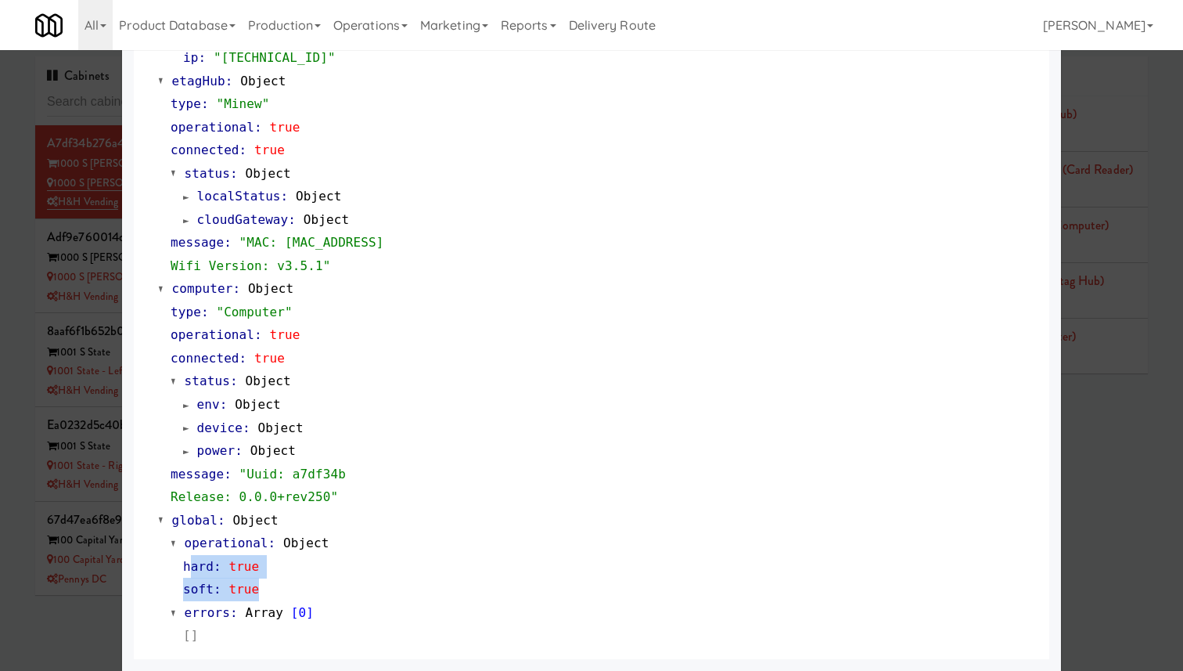
drag, startPoint x: 272, startPoint y: 584, endPoint x: 188, endPoint y: 561, distance: 86.8
click at [189, 563] on div "hard : true soft : true" at bounding box center [604, 578] width 867 height 46
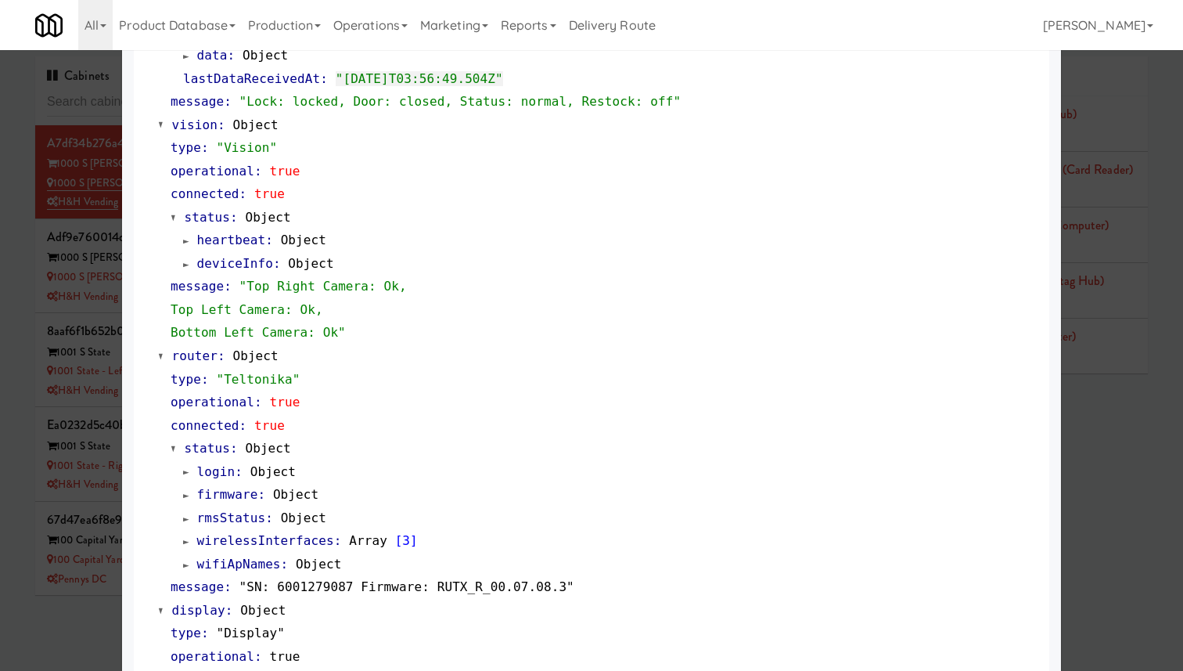
scroll to position [0, 0]
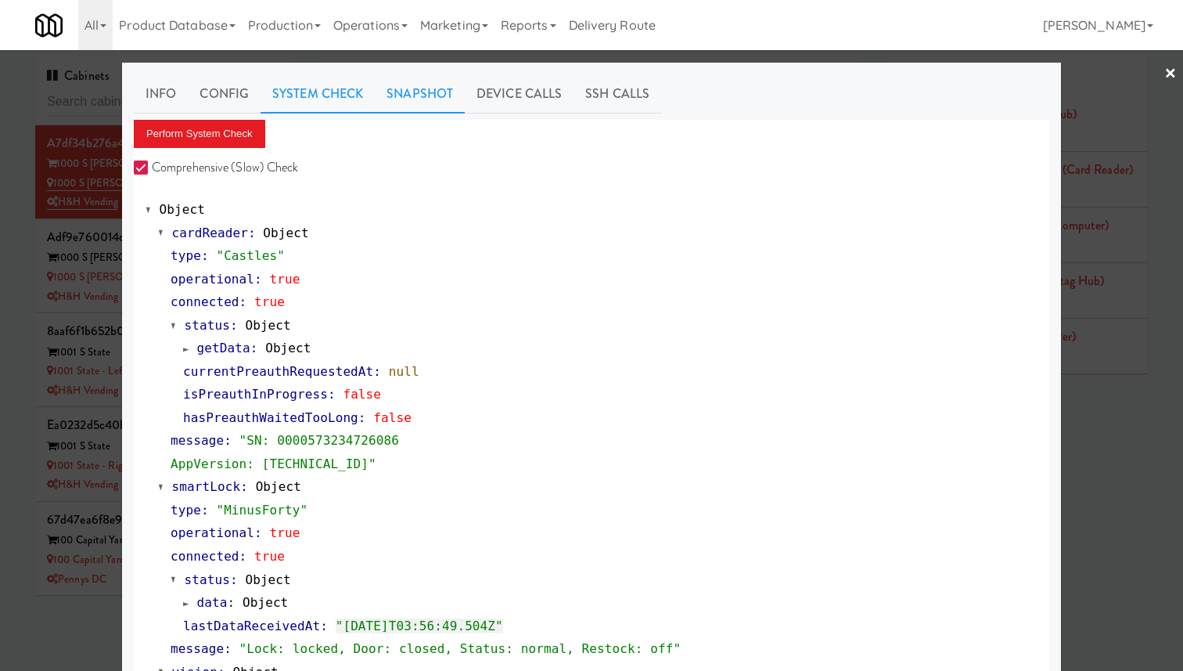
click at [432, 96] on link "Snapshot" at bounding box center [420, 93] width 90 height 39
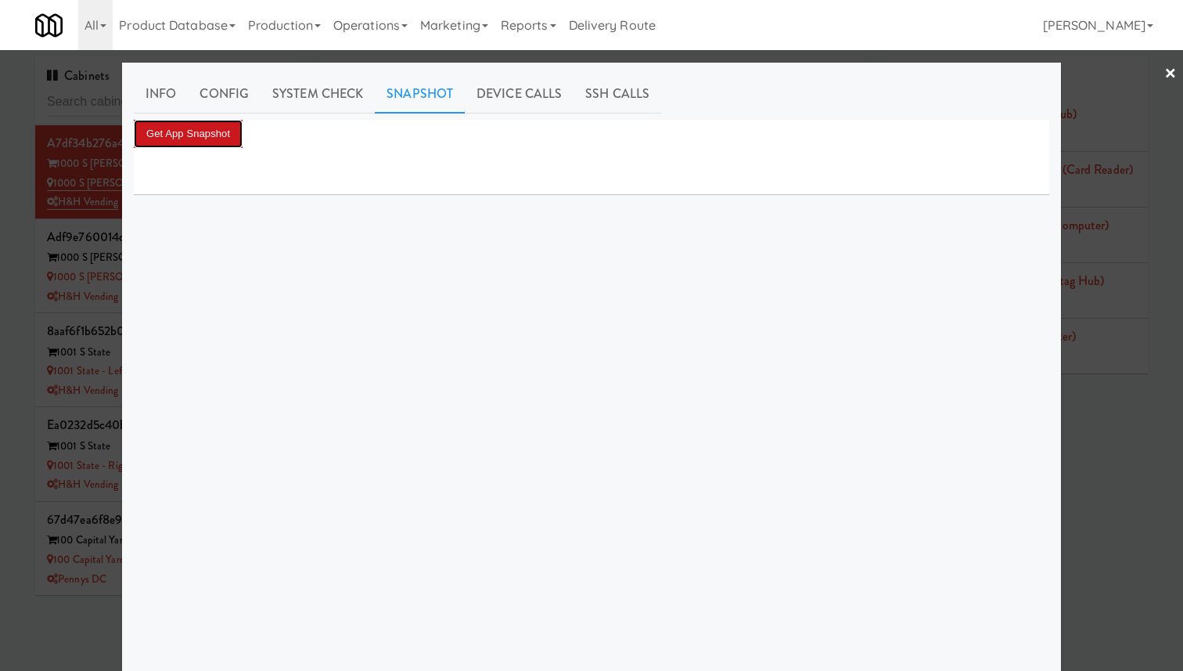
click at [218, 135] on button "Get App Snapshot" at bounding box center [188, 134] width 109 height 28
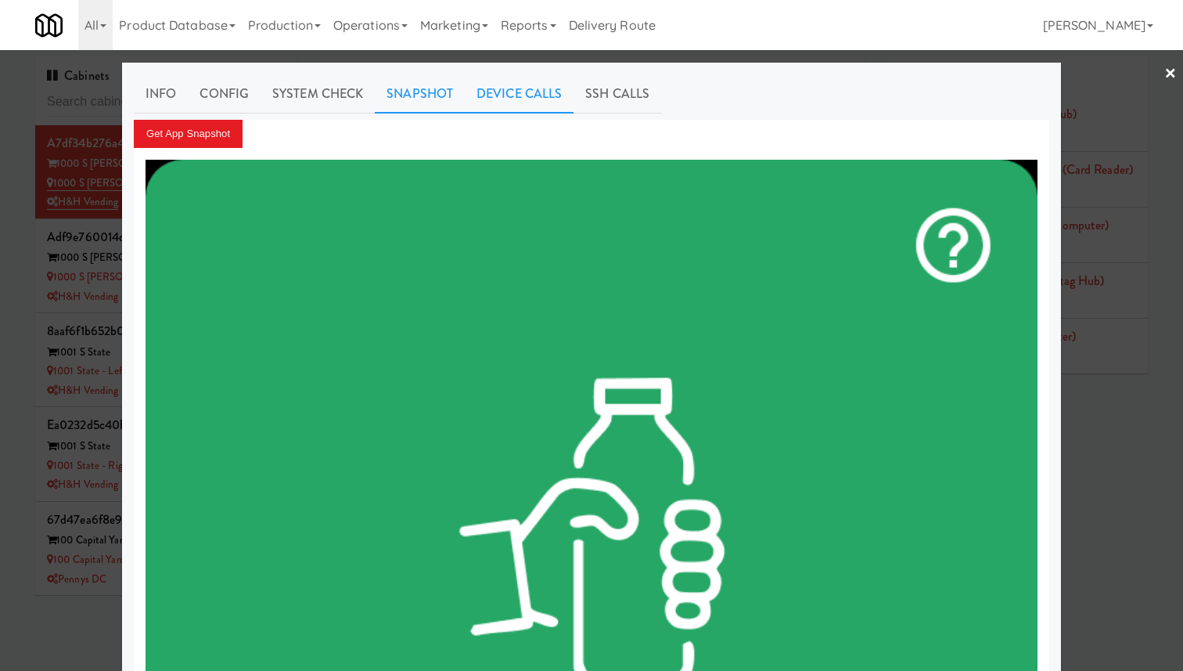
click at [524, 98] on link "Device Calls" at bounding box center [519, 93] width 109 height 39
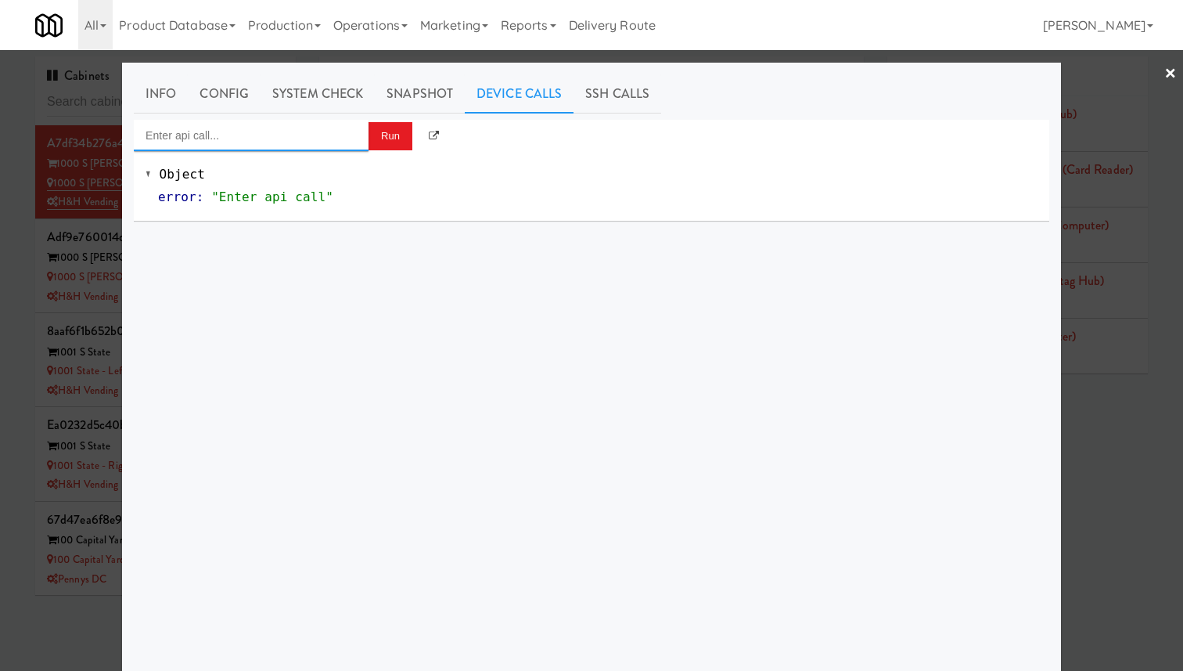
click at [308, 134] on input "Enter api call..." at bounding box center [251, 135] width 235 height 31
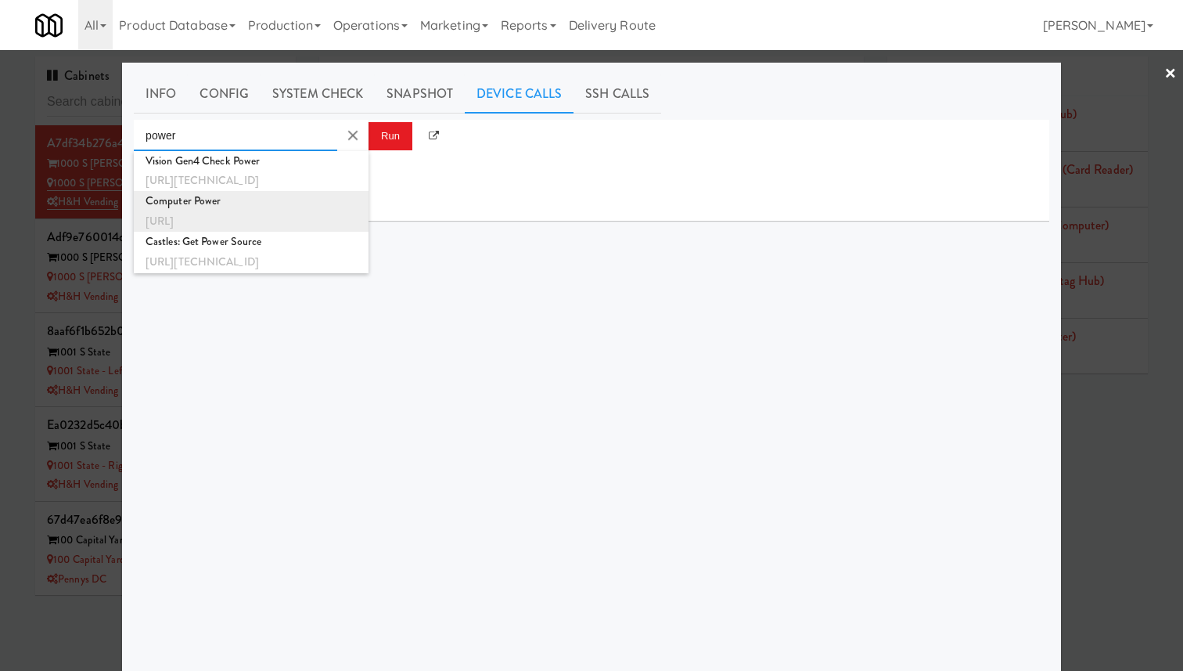
click at [322, 214] on div "[URL]" at bounding box center [251, 221] width 211 height 20
type input "Computer Power"
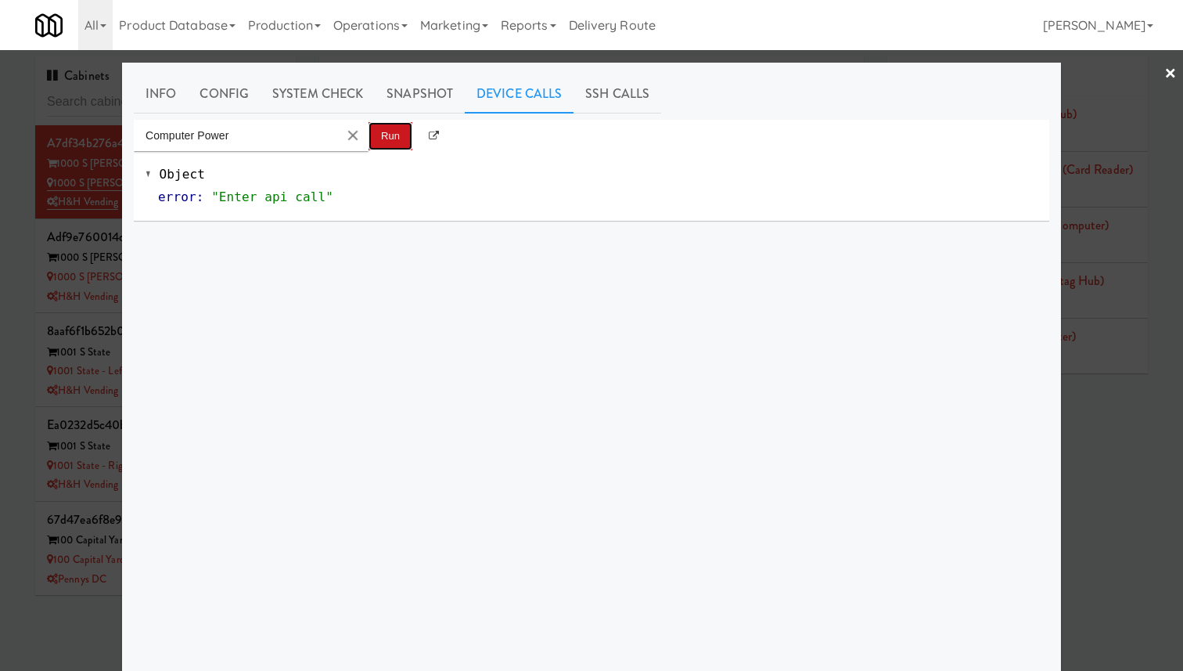
click at [387, 138] on button "Run" at bounding box center [391, 136] width 44 height 28
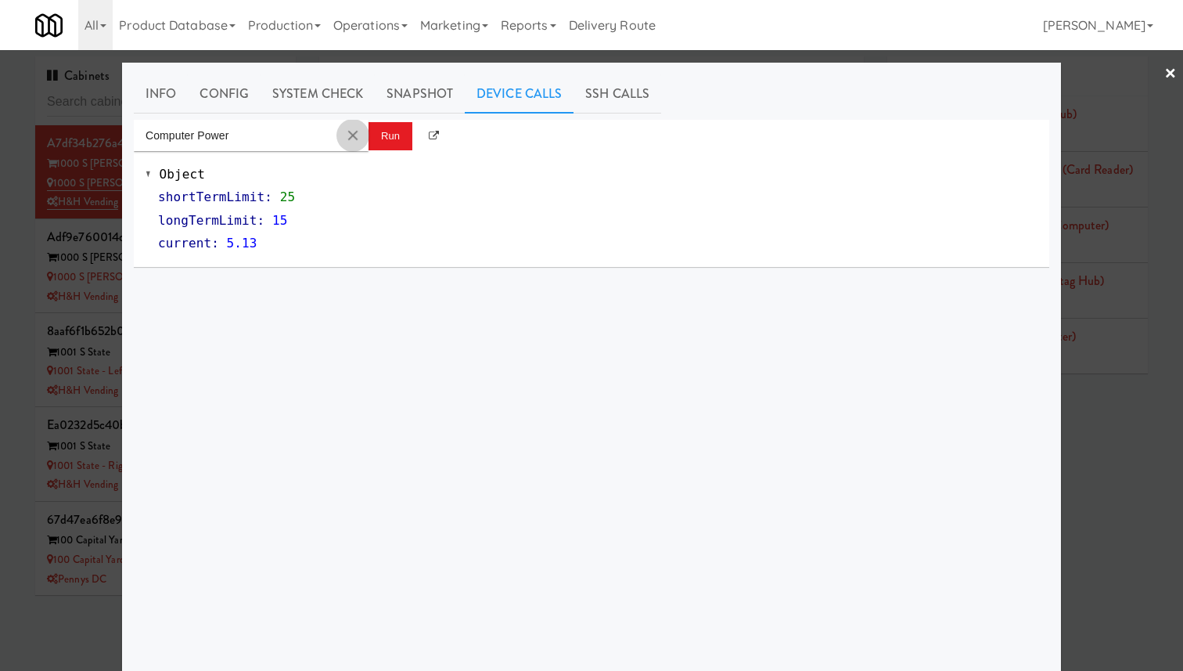
click at [350, 135] on md-icon "Clear Input" at bounding box center [352, 135] width 17 height 17
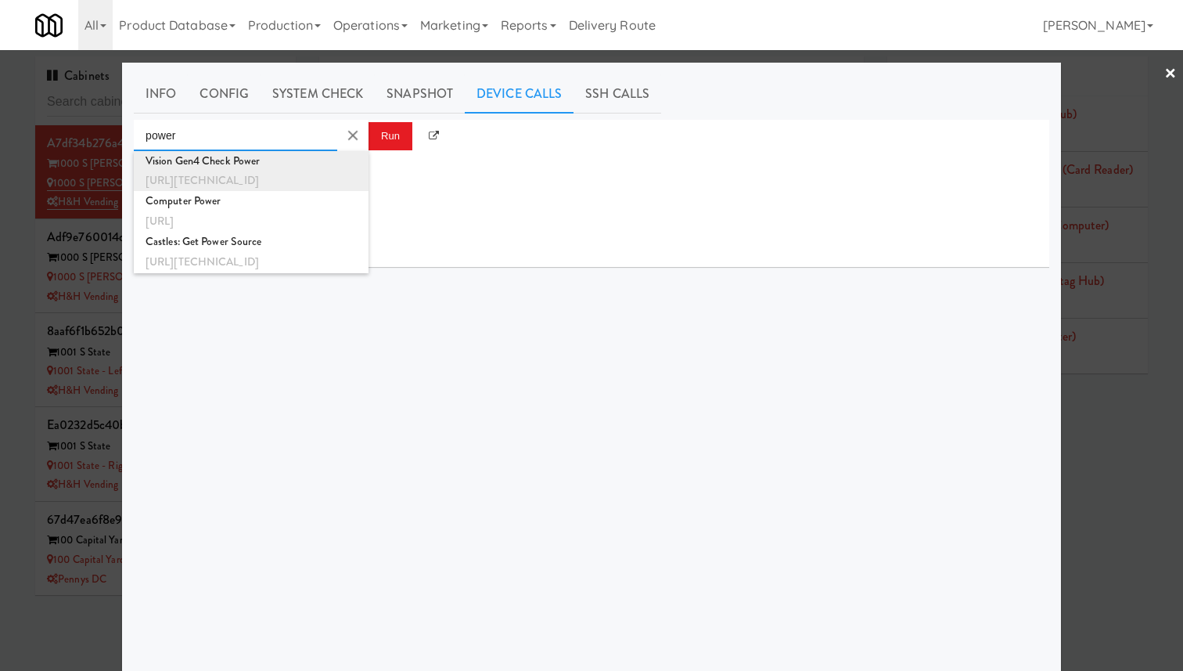
click at [319, 172] on div "[URL][TECHNICAL_ID]" at bounding box center [251, 181] width 211 height 20
type input "Vision Gen4 Check Power"
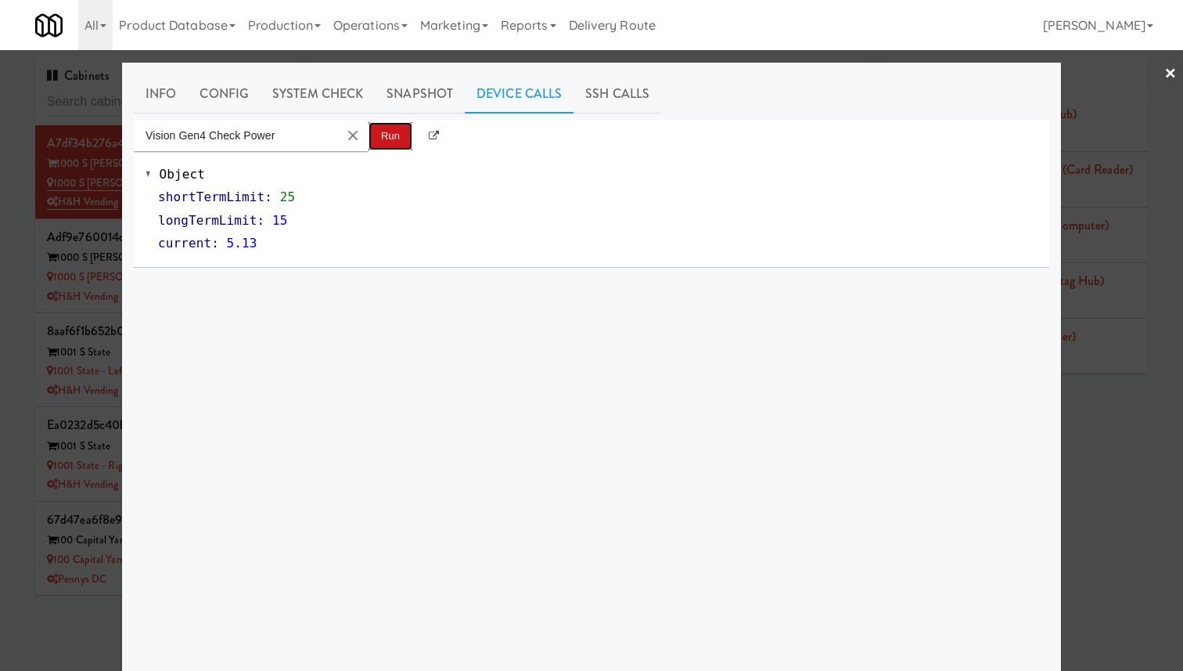
click at [383, 139] on button "Run" at bounding box center [391, 136] width 44 height 28
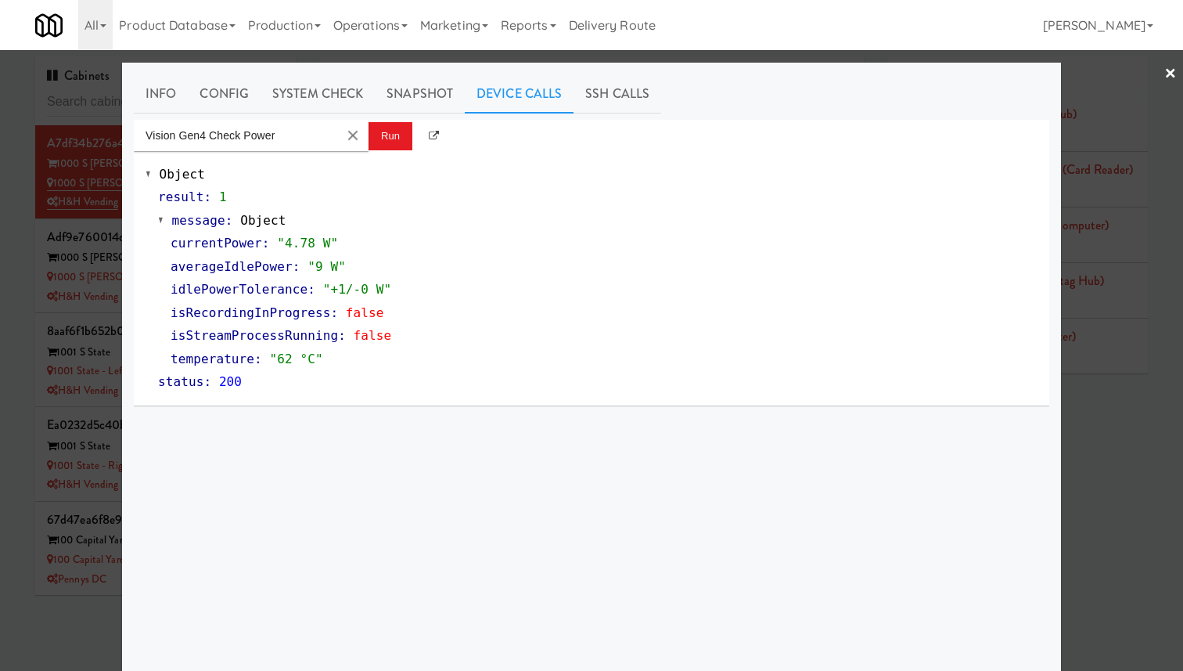
click at [337, 131] on md-autocomplete-wrap "Vision Gen4 Check Power" at bounding box center [251, 135] width 235 height 31
click at [351, 132] on md-icon "Clear Input" at bounding box center [352, 135] width 17 height 17
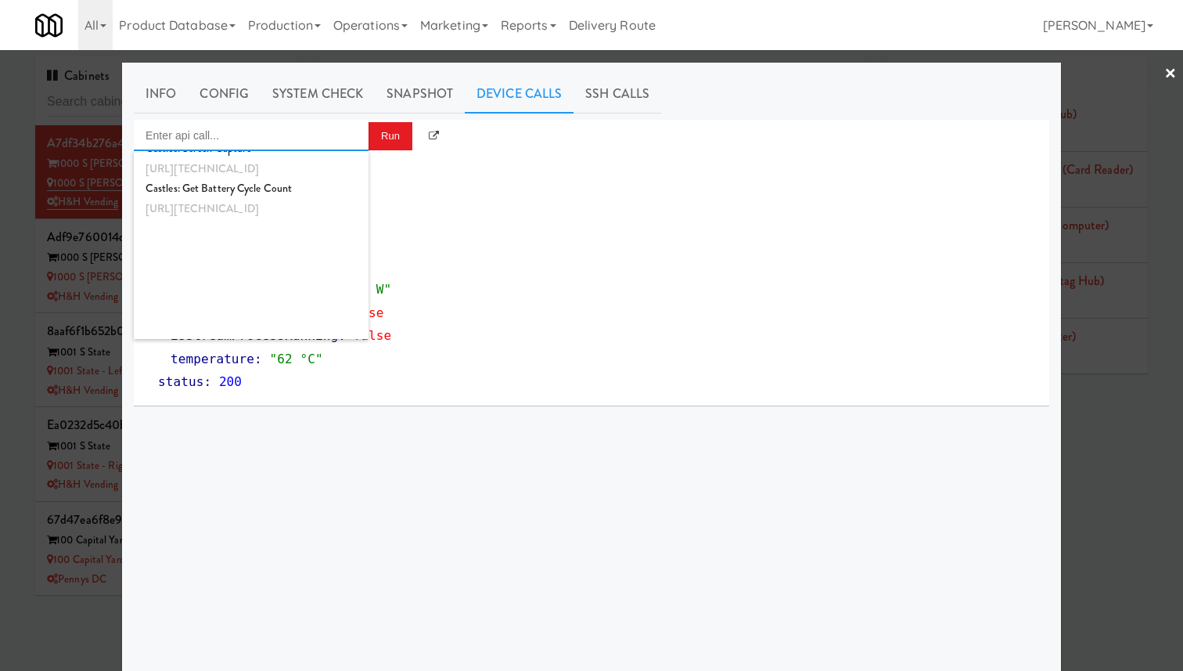
scroll to position [1481, 0]
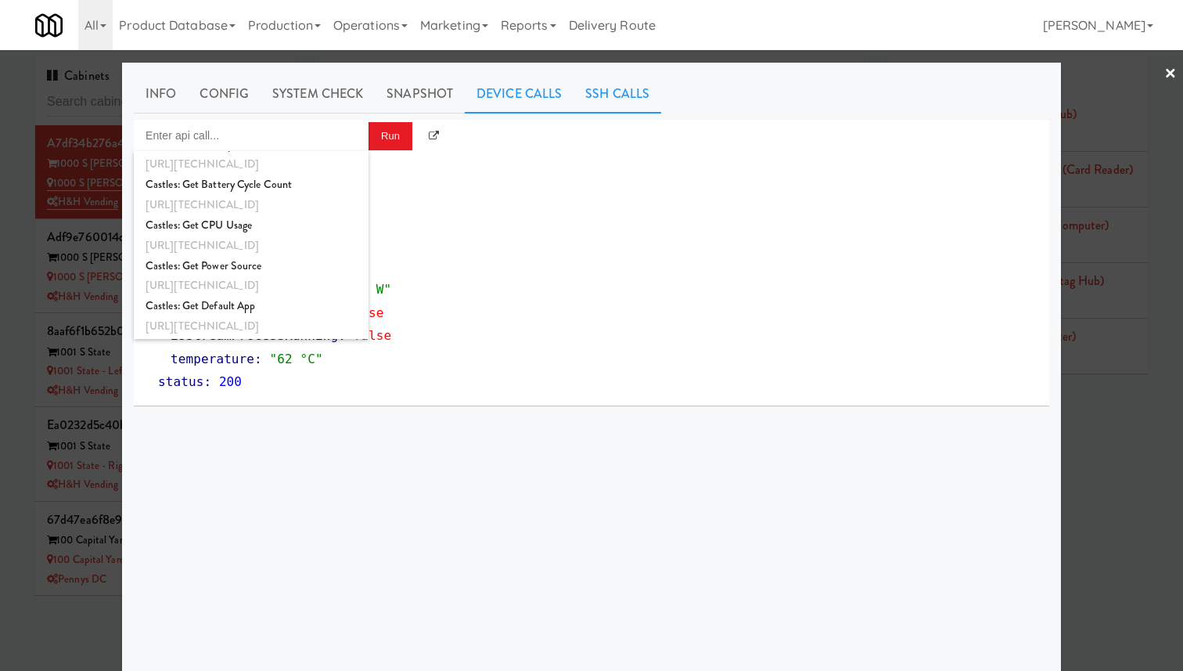
click at [585, 103] on link "SSH Calls" at bounding box center [618, 93] width 88 height 39
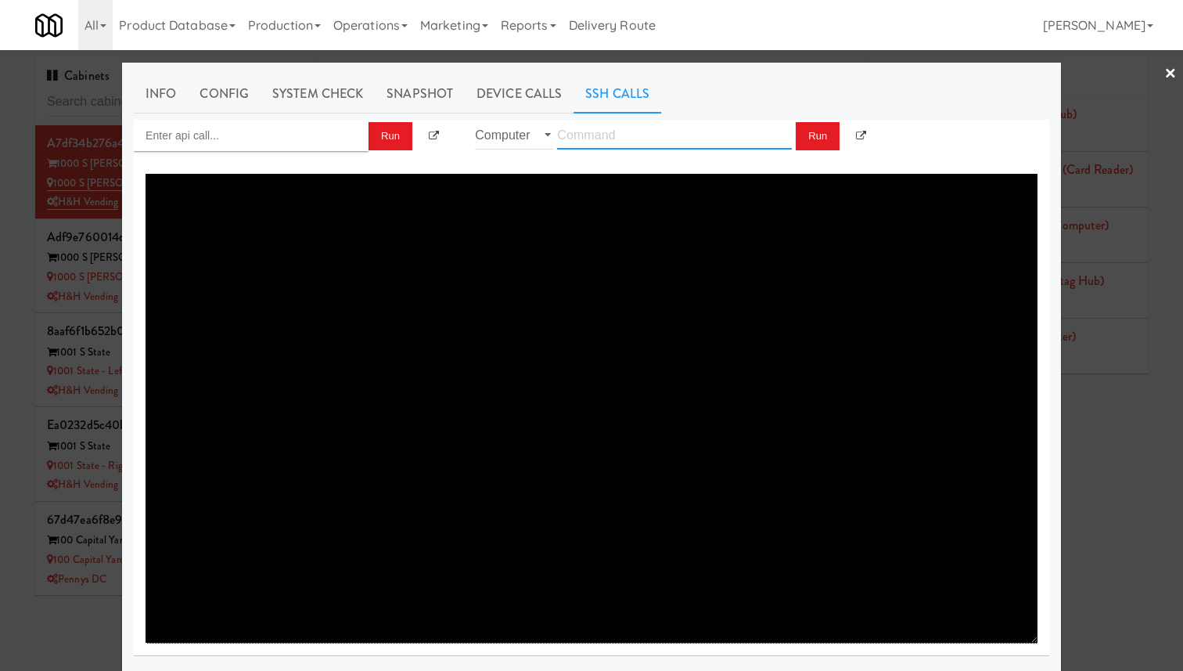
click at [596, 134] on input "text" at bounding box center [674, 135] width 235 height 29
click at [353, 138] on input "Enter api call..." at bounding box center [251, 135] width 235 height 31
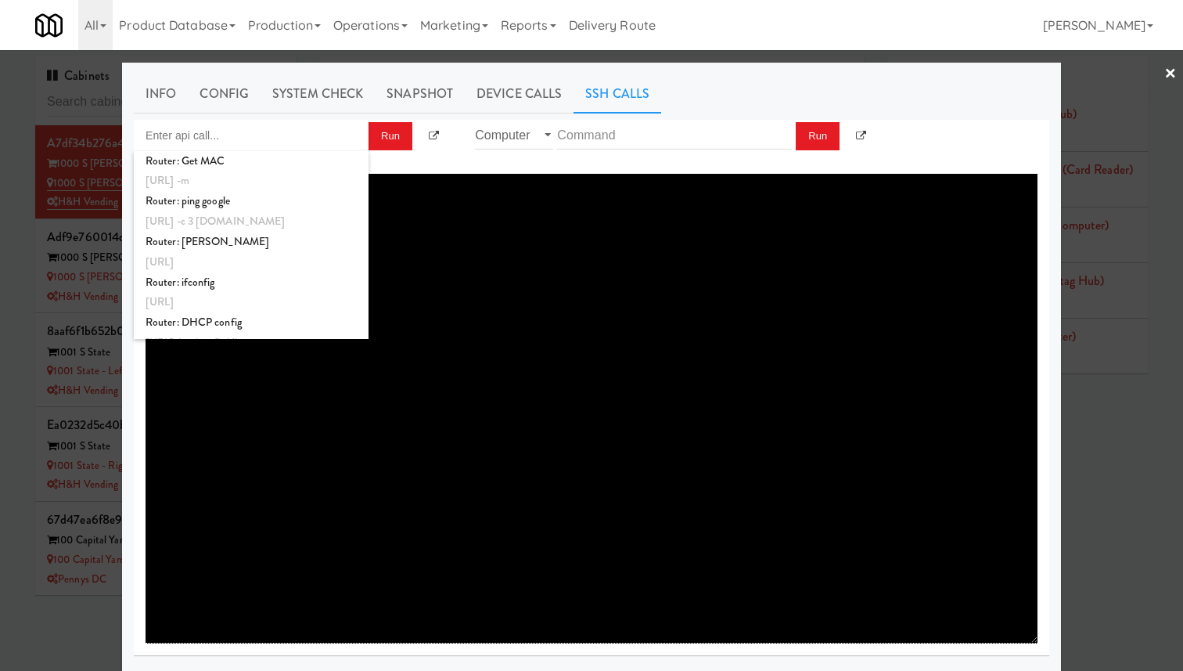
click at [398, 165] on div at bounding box center [592, 408] width 916 height 493
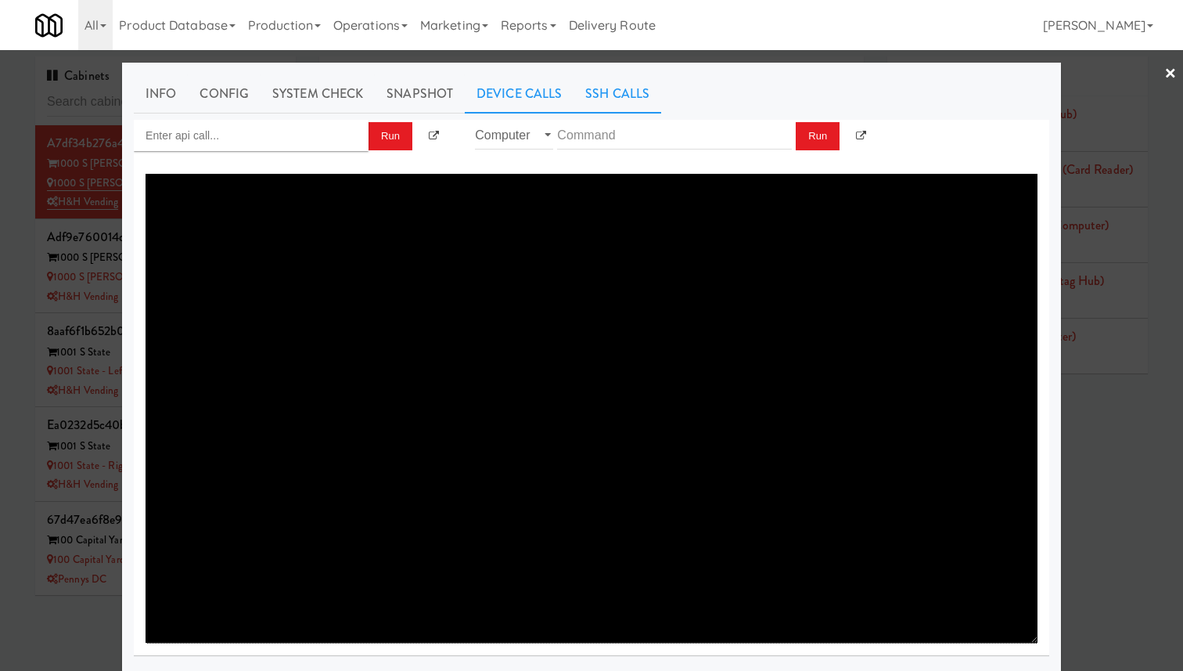
click at [508, 89] on link "Device Calls" at bounding box center [519, 93] width 109 height 39
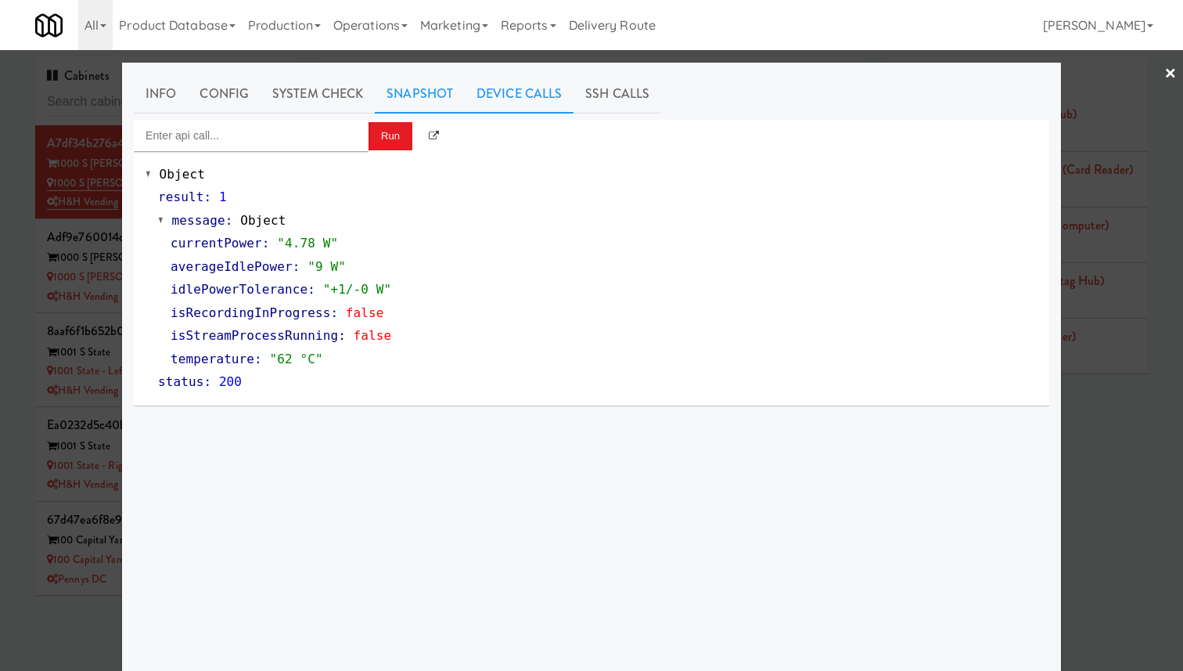
click at [413, 93] on link "Snapshot" at bounding box center [420, 93] width 90 height 39
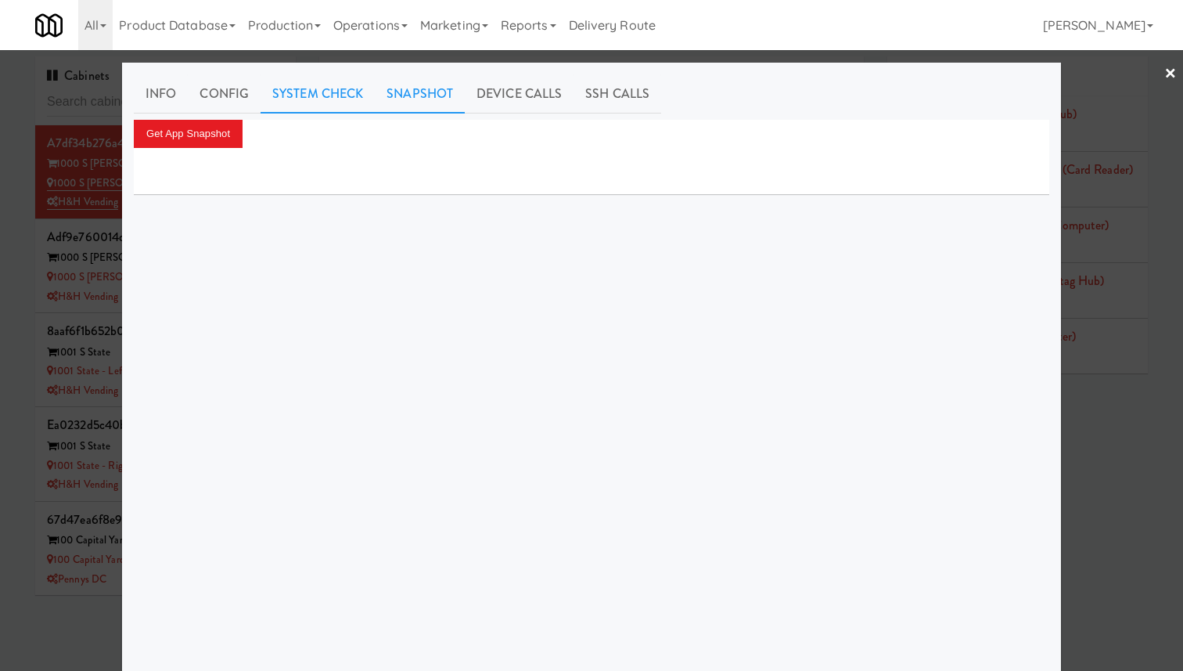
click at [339, 96] on link "System Check" at bounding box center [318, 93] width 114 height 39
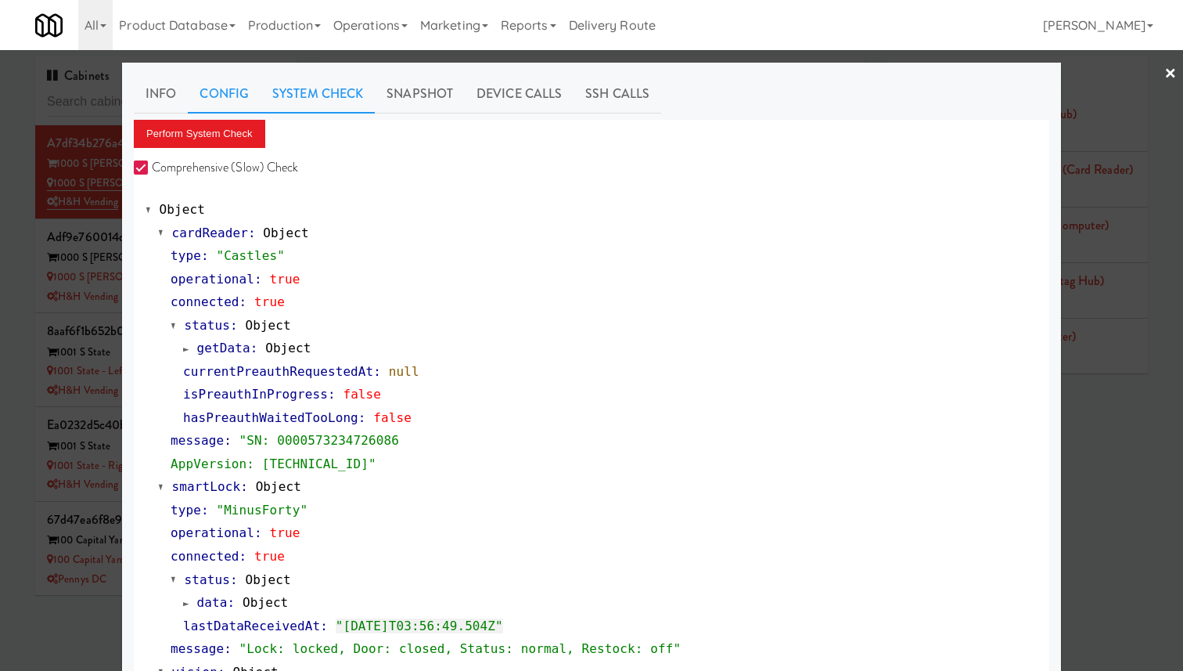
click at [243, 96] on link "Config" at bounding box center [224, 93] width 73 height 39
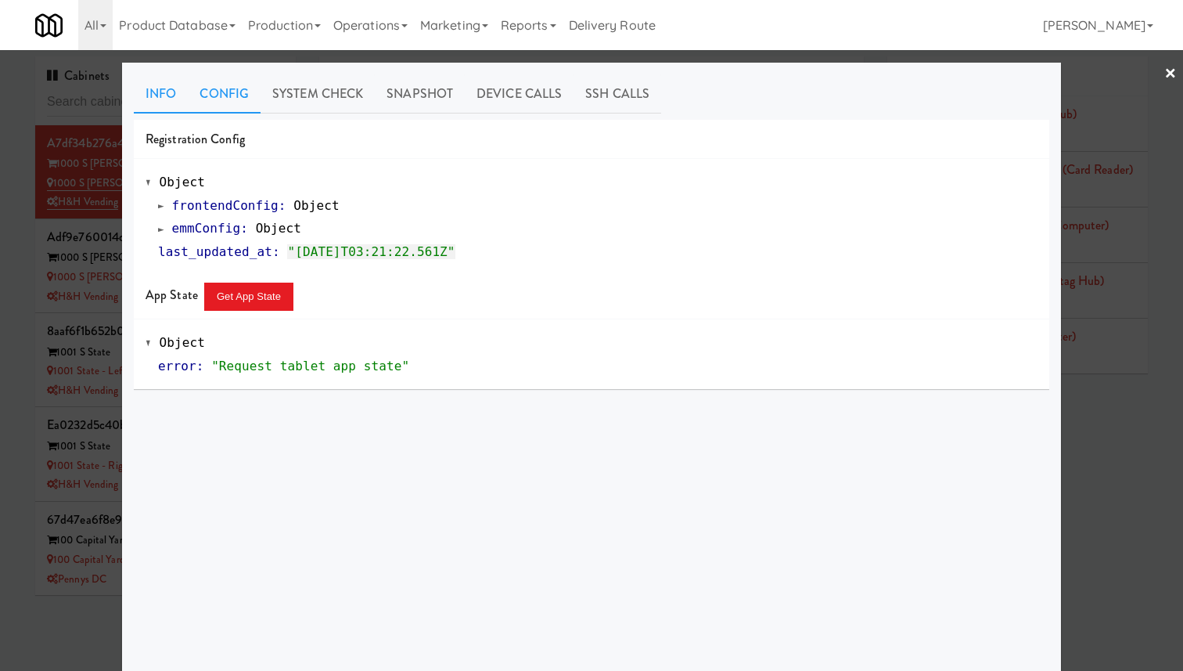
click at [180, 98] on link "Info" at bounding box center [161, 93] width 54 height 39
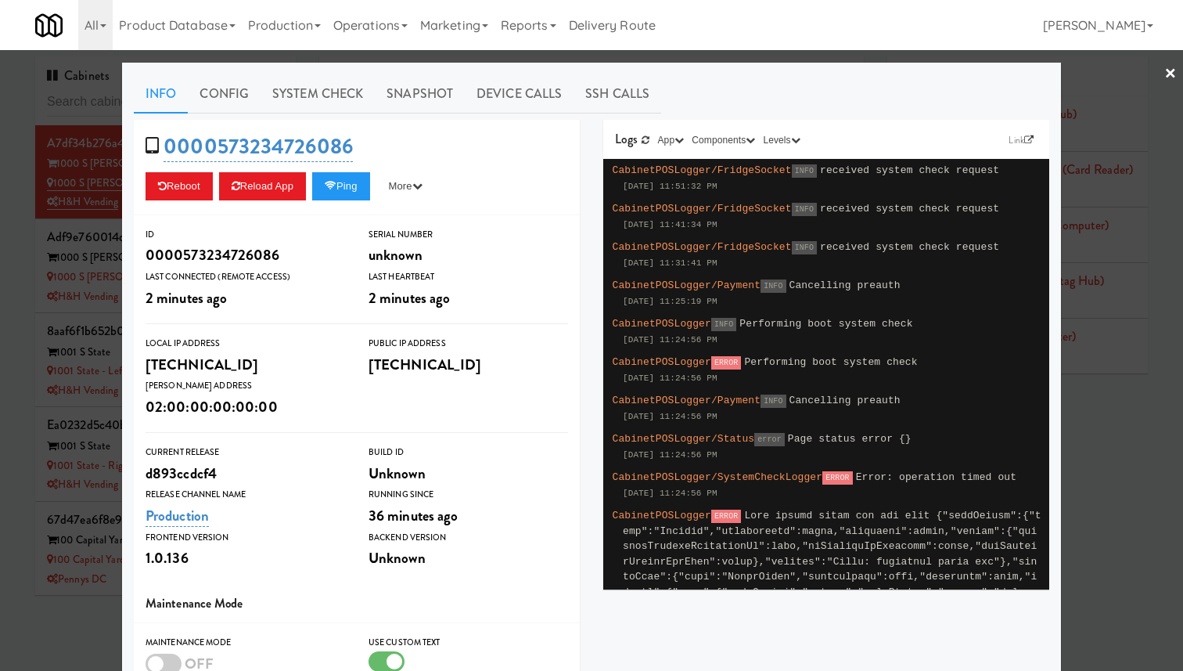
click at [67, 195] on div at bounding box center [591, 335] width 1183 height 671
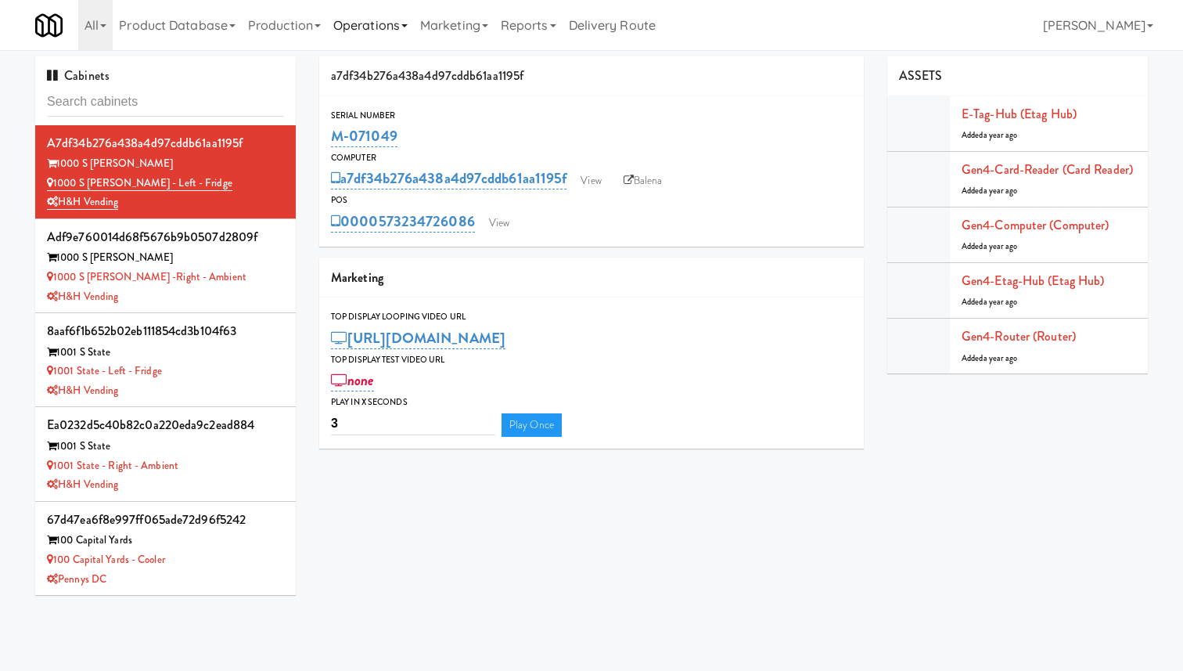
click at [376, 23] on link "Operations" at bounding box center [370, 25] width 87 height 50
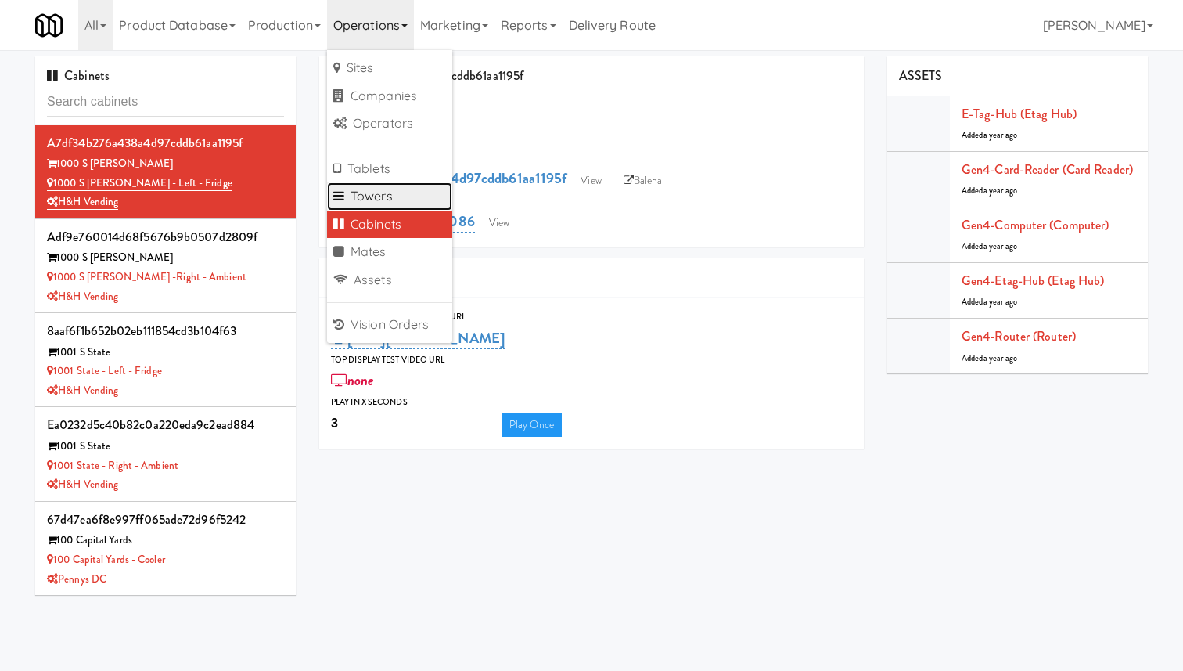
click at [416, 183] on link "Towers" at bounding box center [389, 196] width 125 height 28
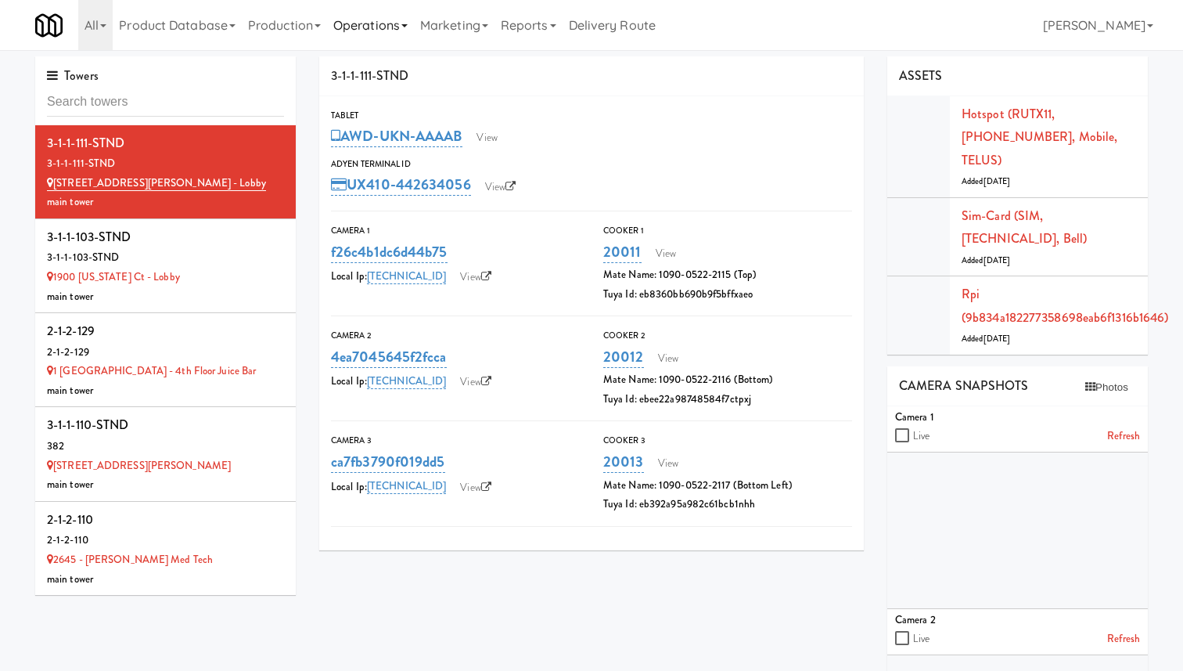
click at [352, 33] on link "Operations" at bounding box center [370, 25] width 87 height 50
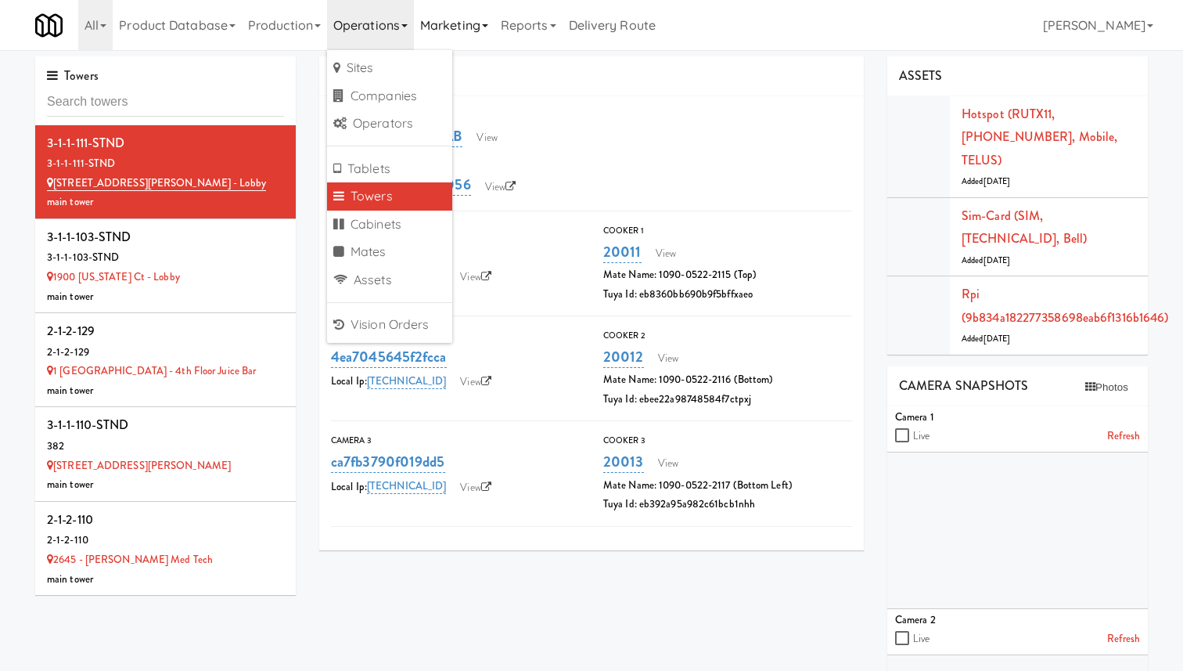
click at [448, 20] on link "Marketing" at bounding box center [454, 25] width 81 height 50
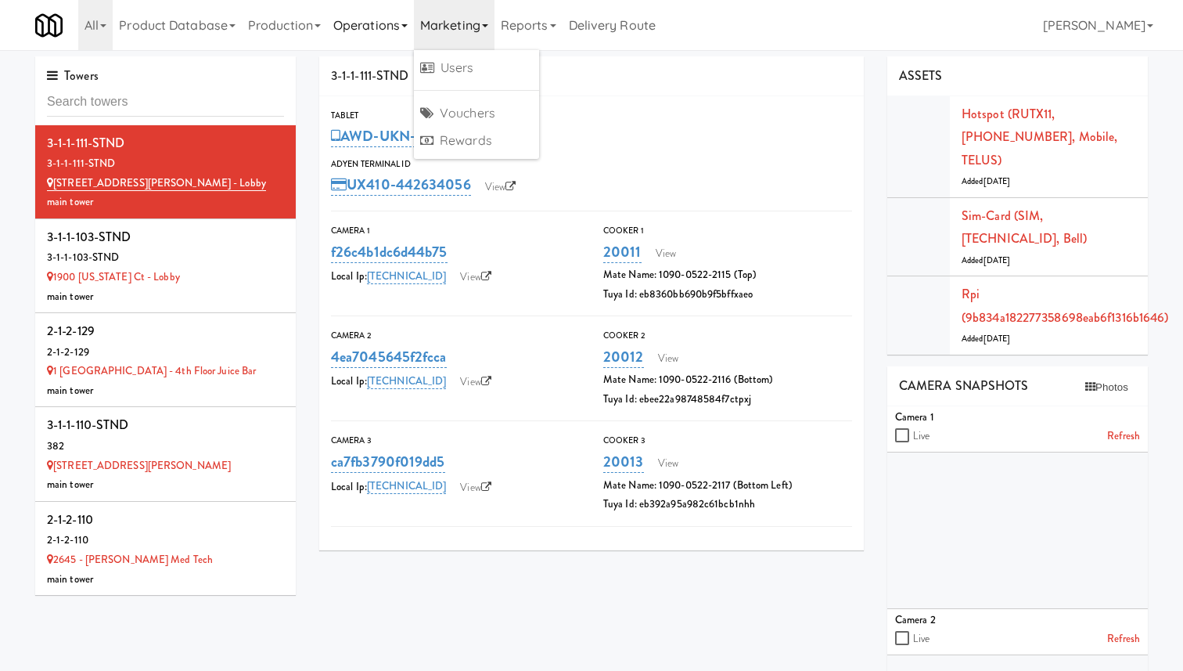
click at [379, 20] on link "Operations" at bounding box center [370, 25] width 87 height 50
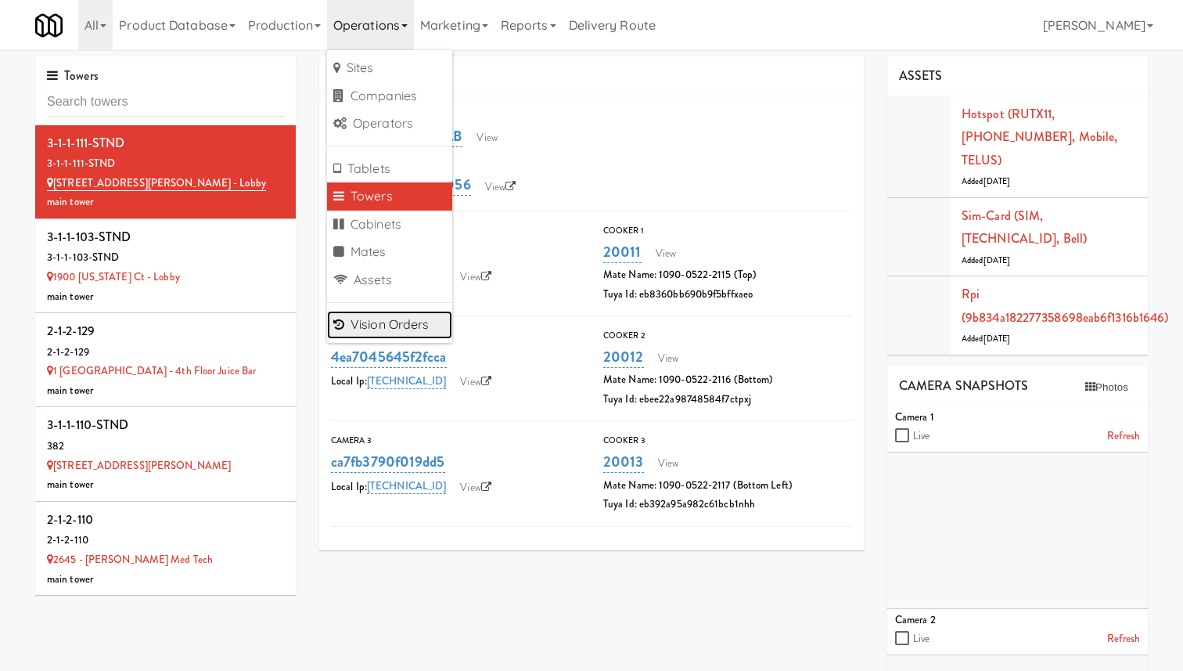
click at [424, 316] on link "Vision Orders" at bounding box center [389, 325] width 125 height 28
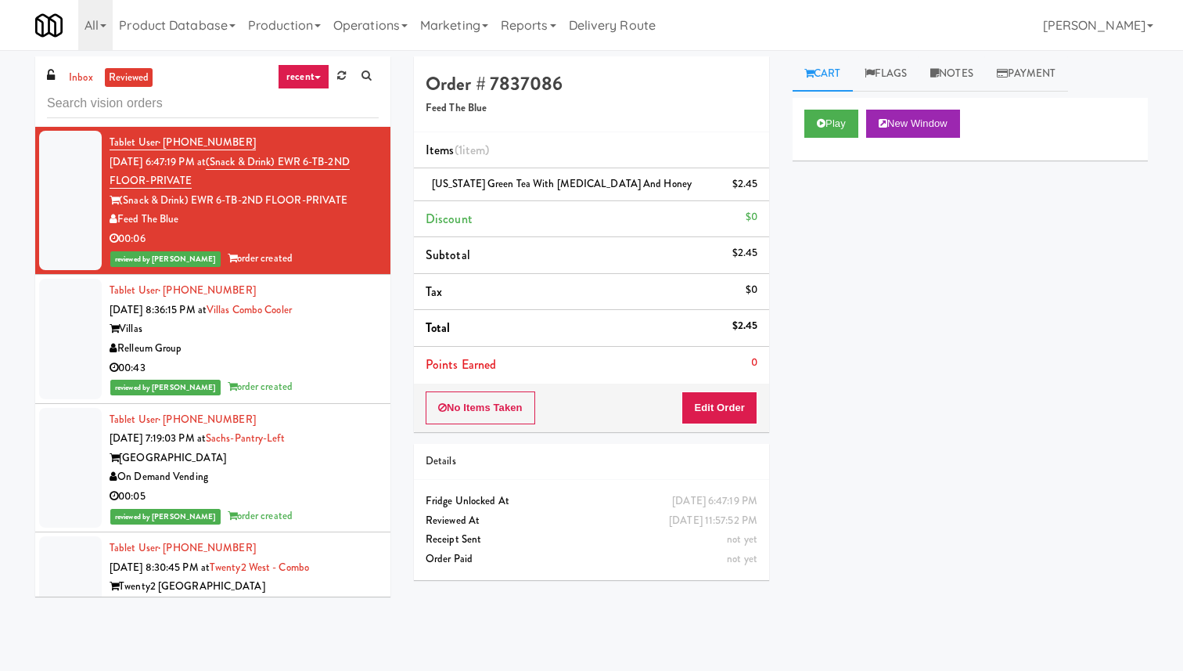
click at [343, 358] on div "00:43" at bounding box center [244, 368] width 269 height 20
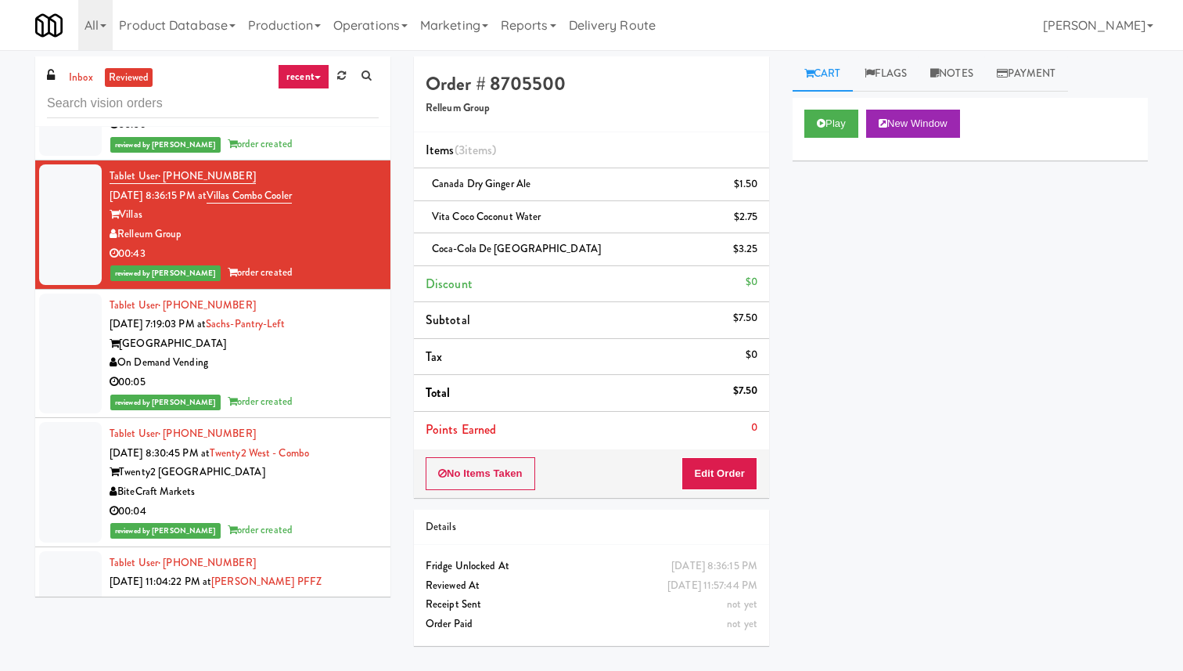
scroll to position [117, 0]
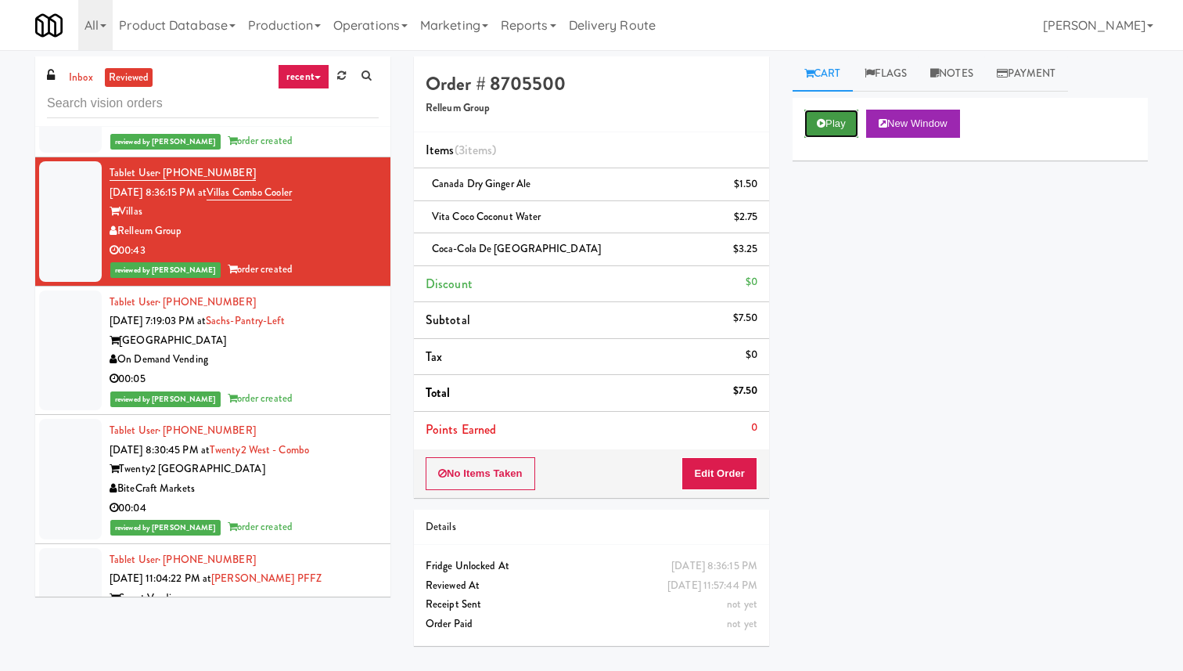
click at [815, 135] on button "Play" at bounding box center [832, 124] width 54 height 28
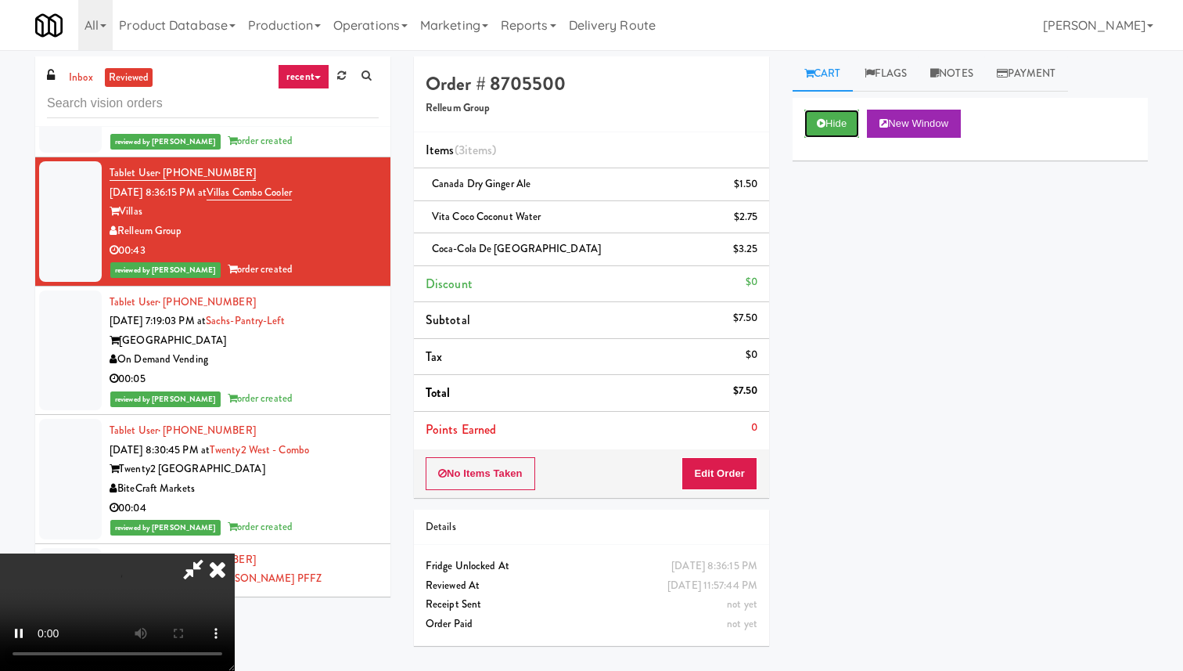
scroll to position [0, 0]
click at [235, 553] on icon at bounding box center [217, 568] width 34 height 31
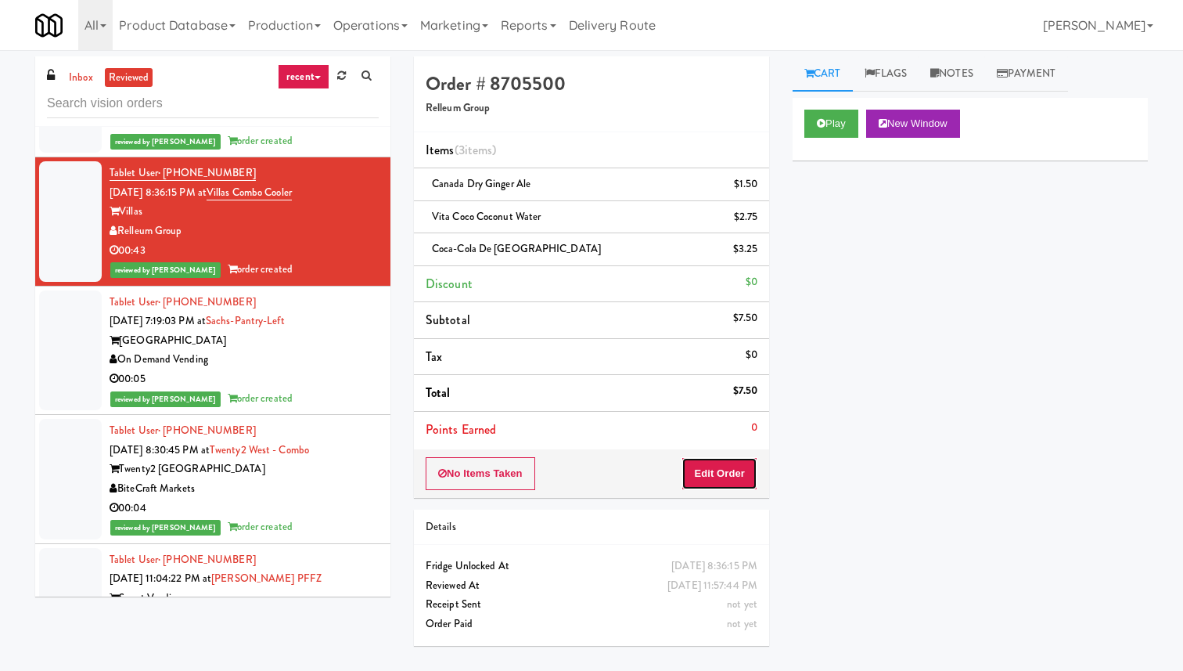
click at [712, 466] on button "Edit Order" at bounding box center [720, 473] width 76 height 33
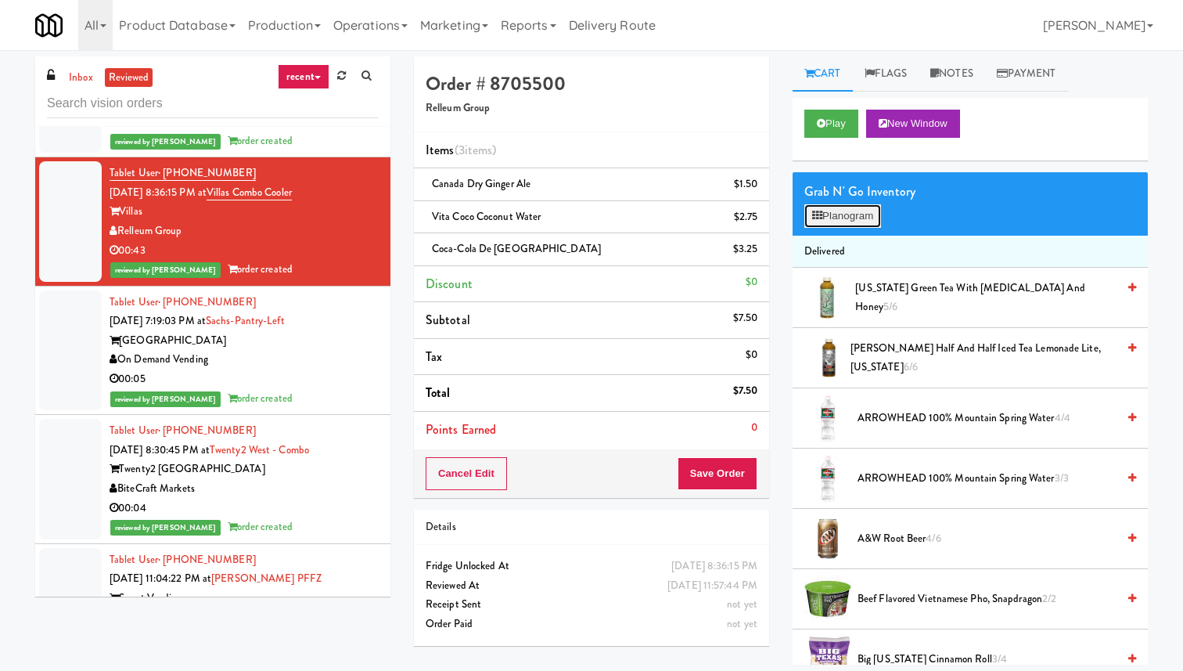
click at [870, 221] on button "Planogram" at bounding box center [843, 215] width 77 height 23
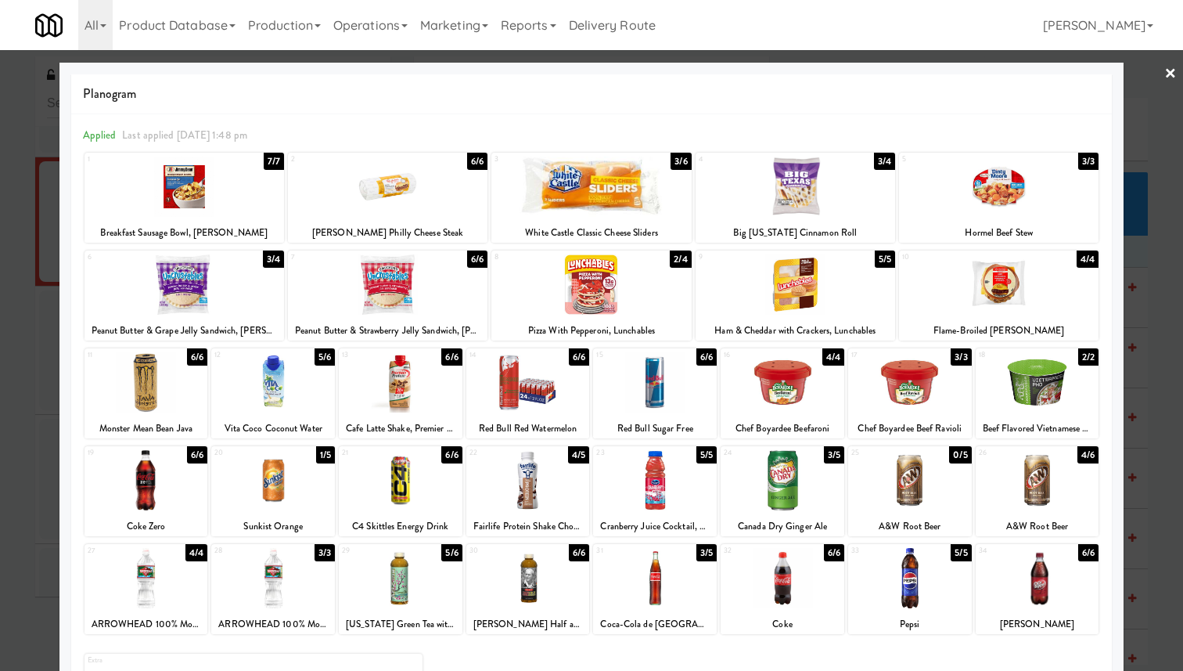
click at [1075, 87] on link "×" at bounding box center [1171, 74] width 13 height 49
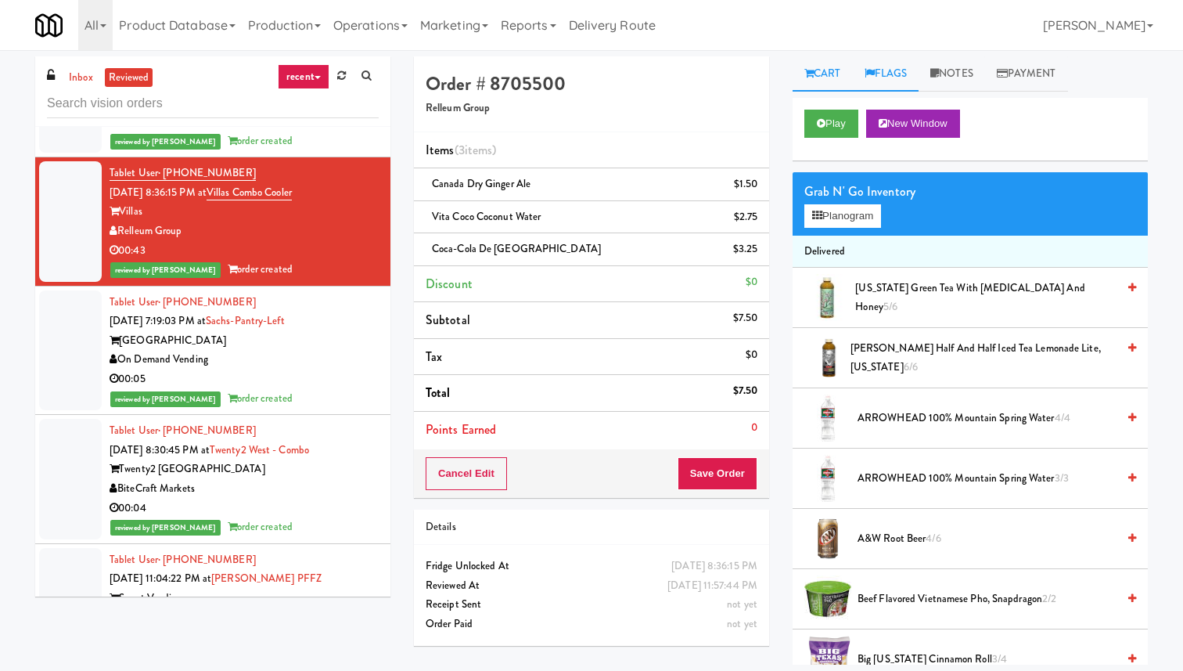
click at [884, 73] on link "Flags" at bounding box center [886, 73] width 67 height 35
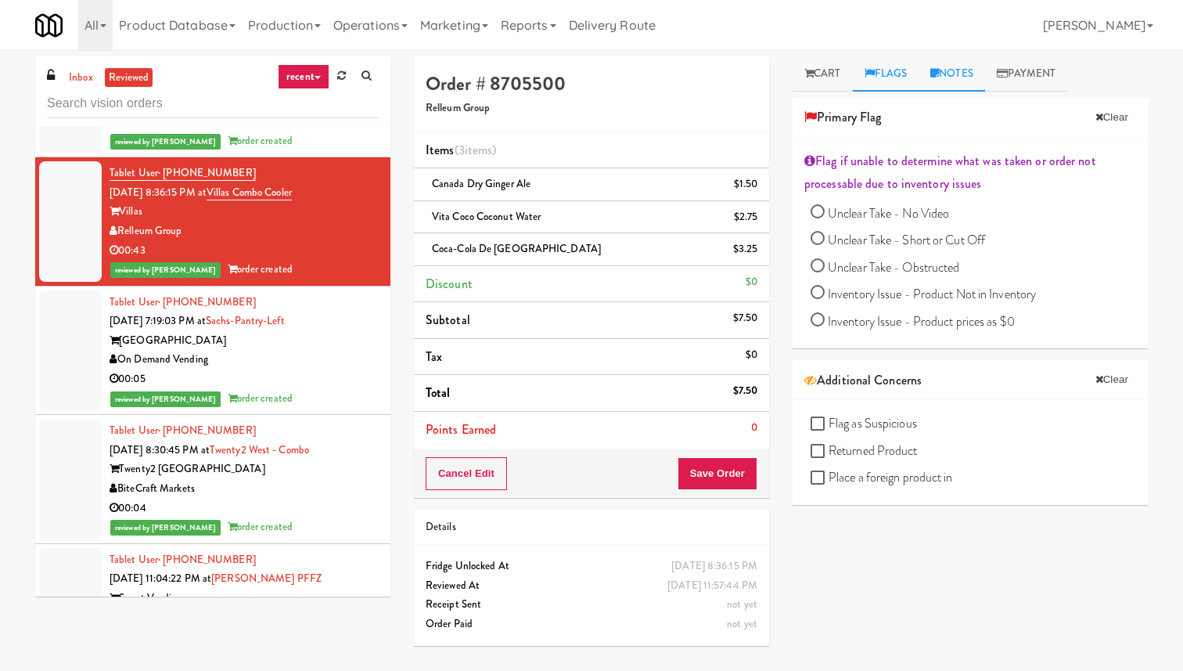
click at [970, 87] on link "Notes" at bounding box center [952, 73] width 67 height 35
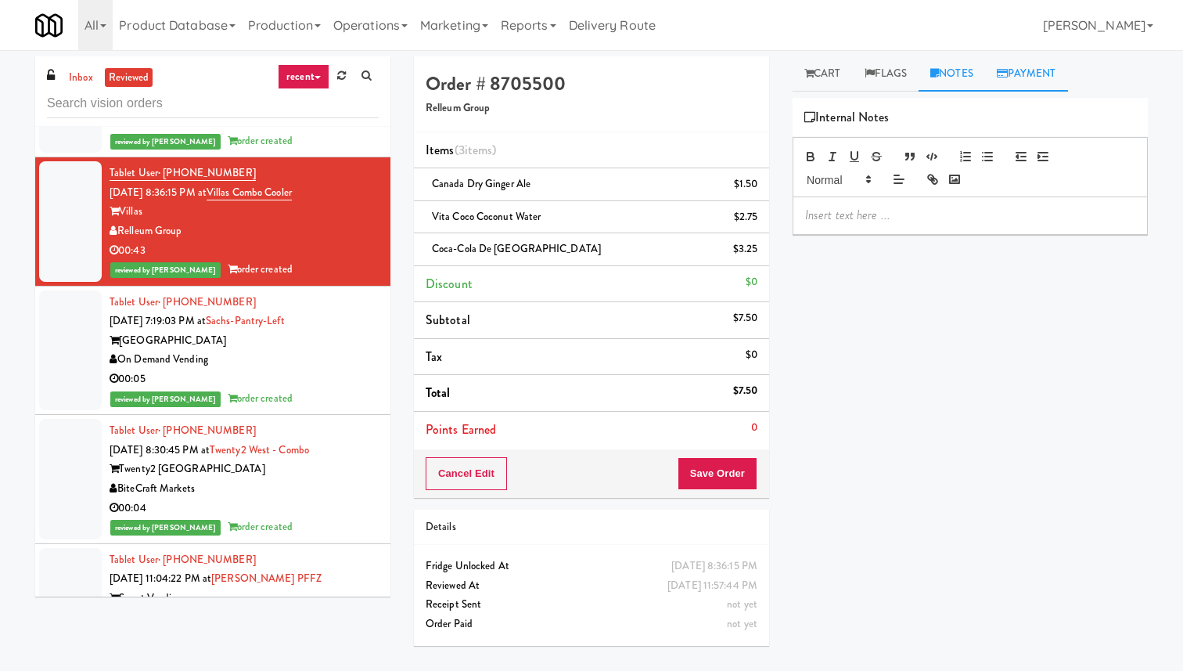
click at [1022, 74] on link "Payment" at bounding box center [1026, 73] width 83 height 35
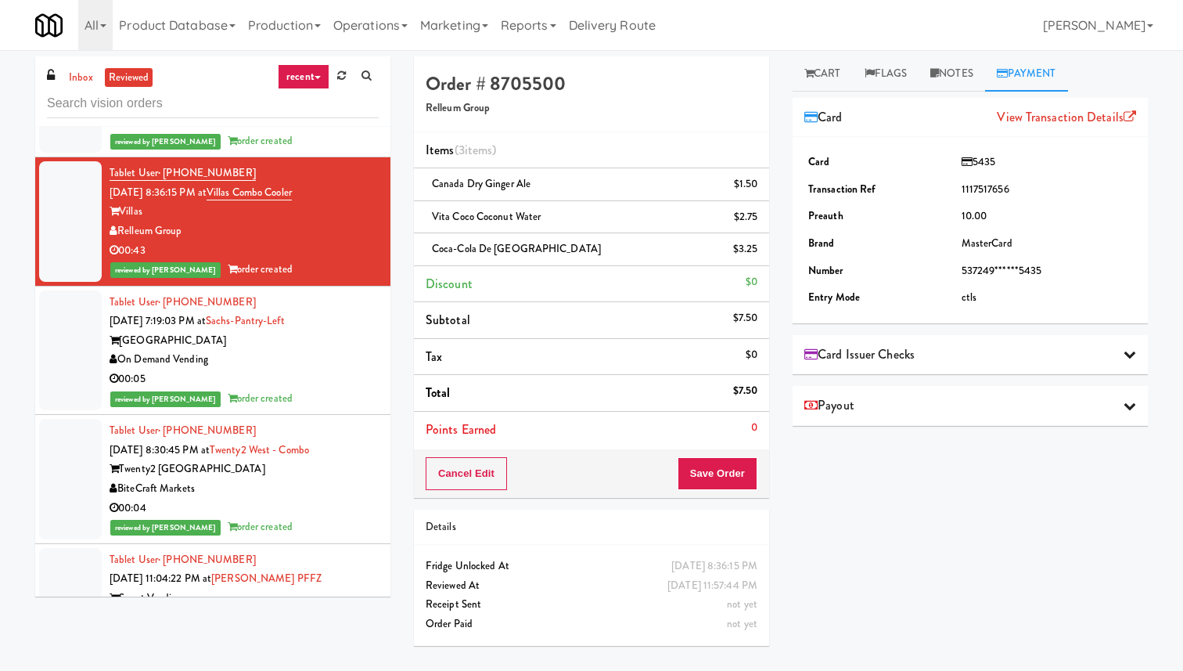
click at [928, 344] on div "Card Issuer Checks" at bounding box center [971, 354] width 332 height 23
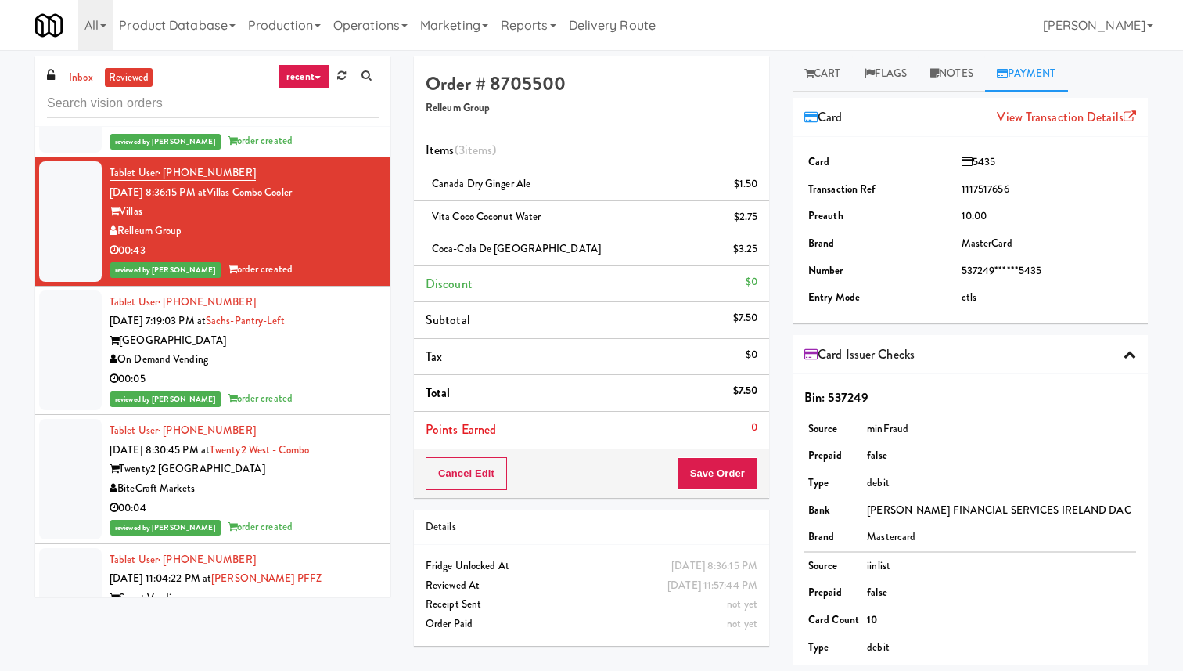
click at [928, 344] on div "Card Issuer Checks" at bounding box center [971, 354] width 332 height 23
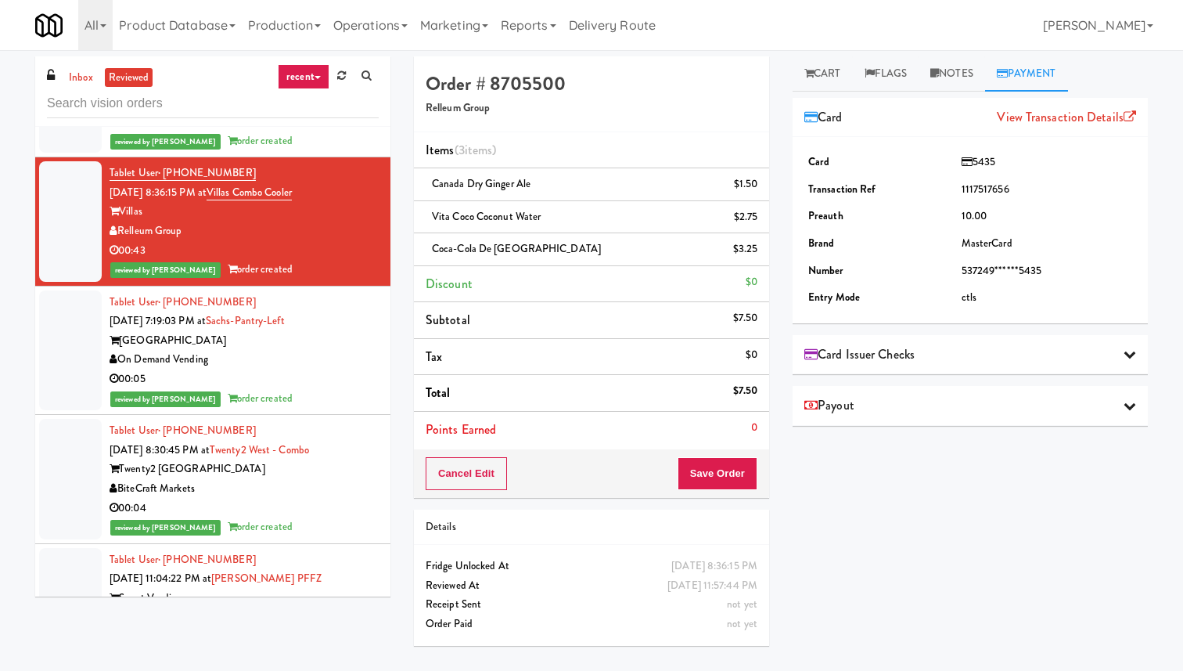
click at [928, 344] on div "Card Issuer Checks" at bounding box center [971, 354] width 332 height 23
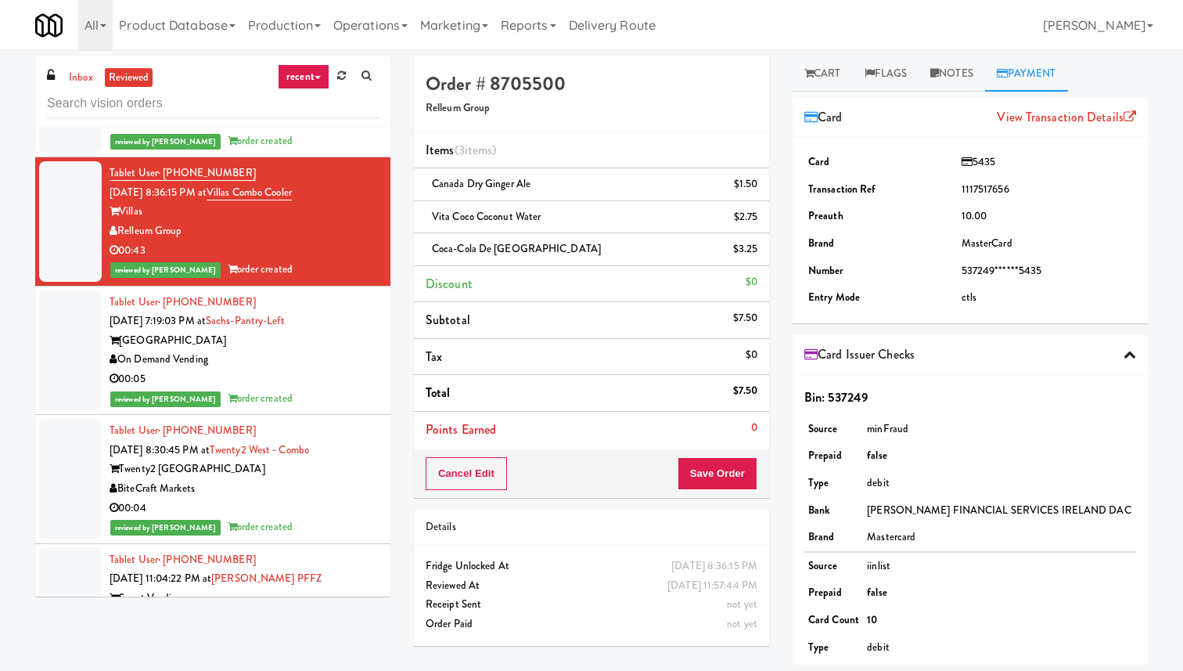
click at [928, 344] on div "Card Issuer Checks" at bounding box center [971, 354] width 332 height 23
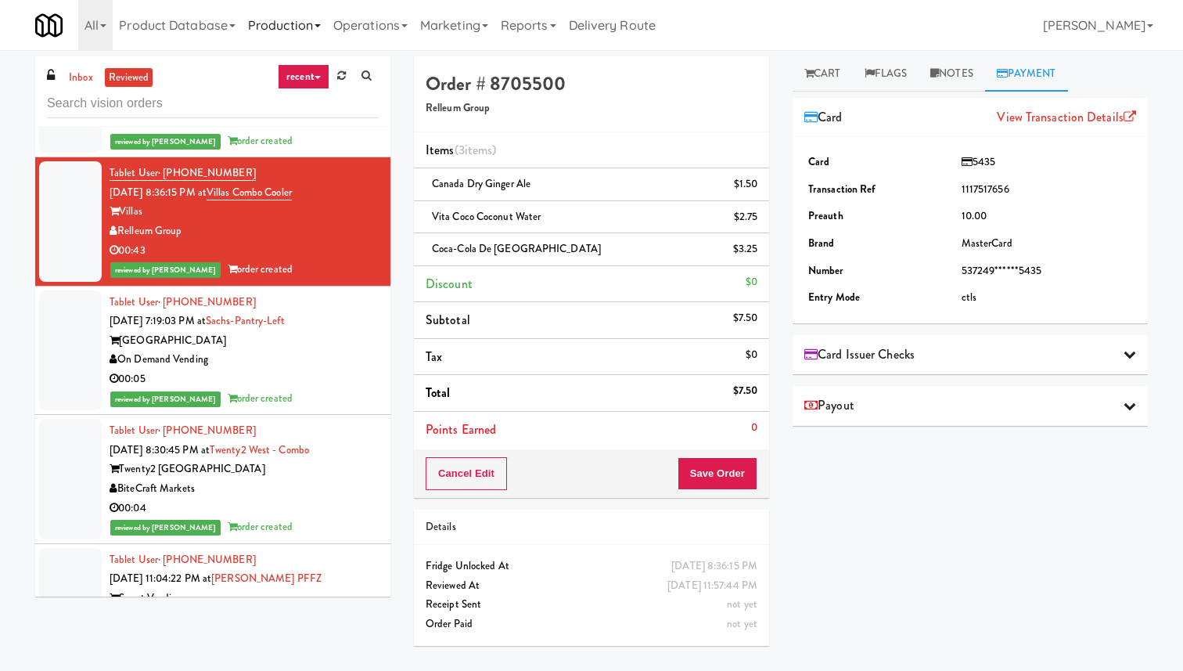
click at [310, 34] on link "Production" at bounding box center [284, 25] width 85 height 50
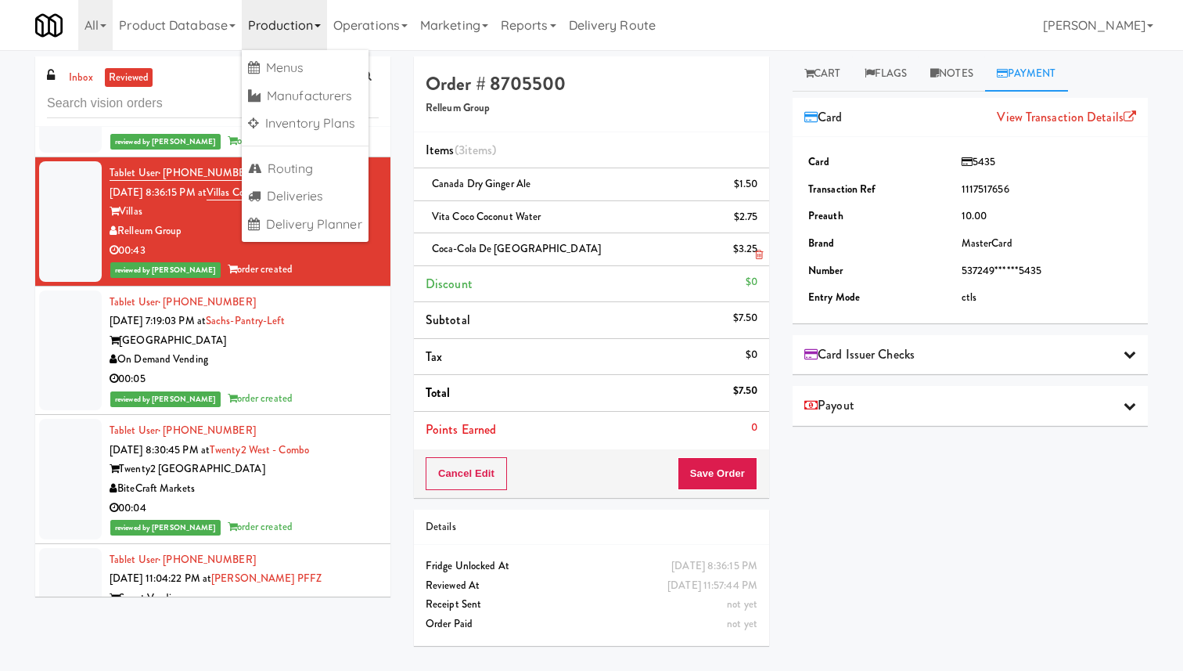
click at [614, 246] on div "Coca-Cola de Mexico $3.25" at bounding box center [592, 249] width 332 height 20
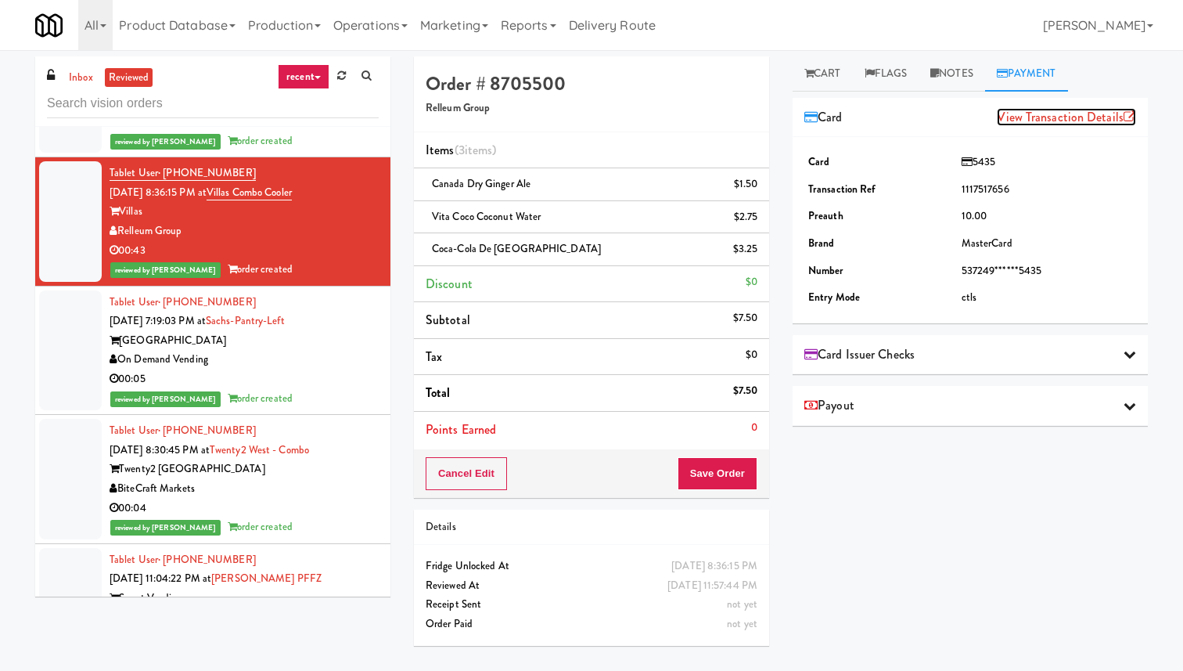
click at [1041, 119] on link "View Transaction Details" at bounding box center [1066, 117] width 139 height 18
click at [660, 100] on div "Order # 8705500 Relleum Group" at bounding box center [591, 94] width 355 height 76
click at [481, 33] on link "Marketing" at bounding box center [454, 25] width 81 height 50
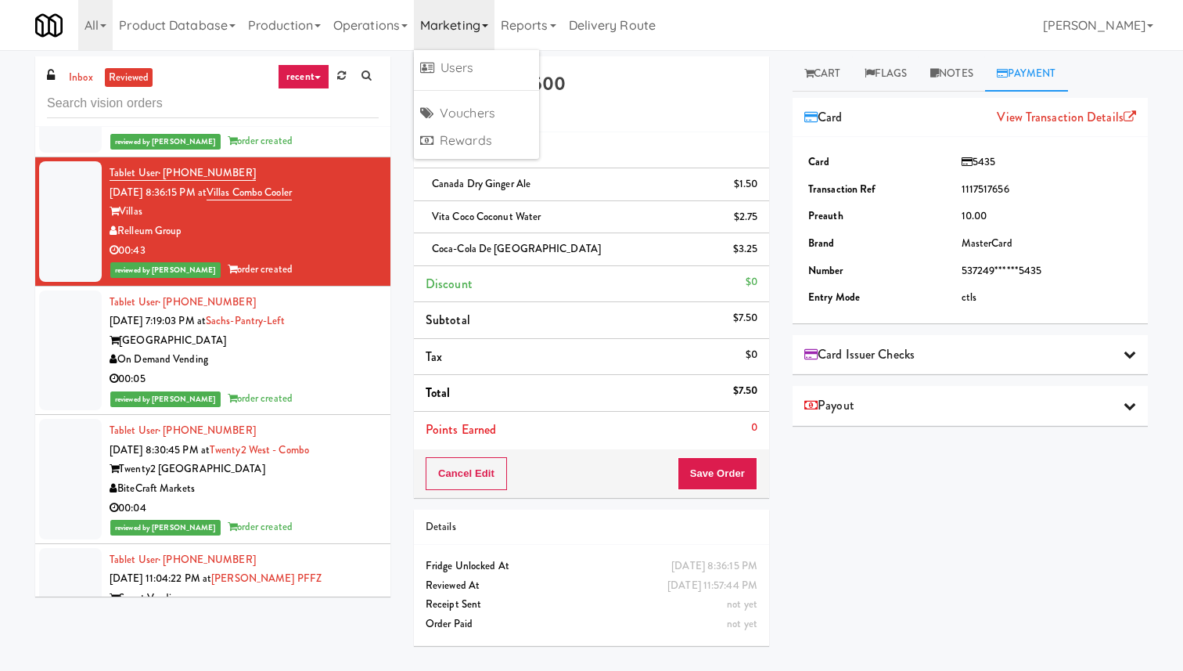
click at [481, 33] on link "Marketing" at bounding box center [454, 25] width 81 height 50
click at [1075, 25] on link "[PERSON_NAME]" at bounding box center [1098, 25] width 123 height 50
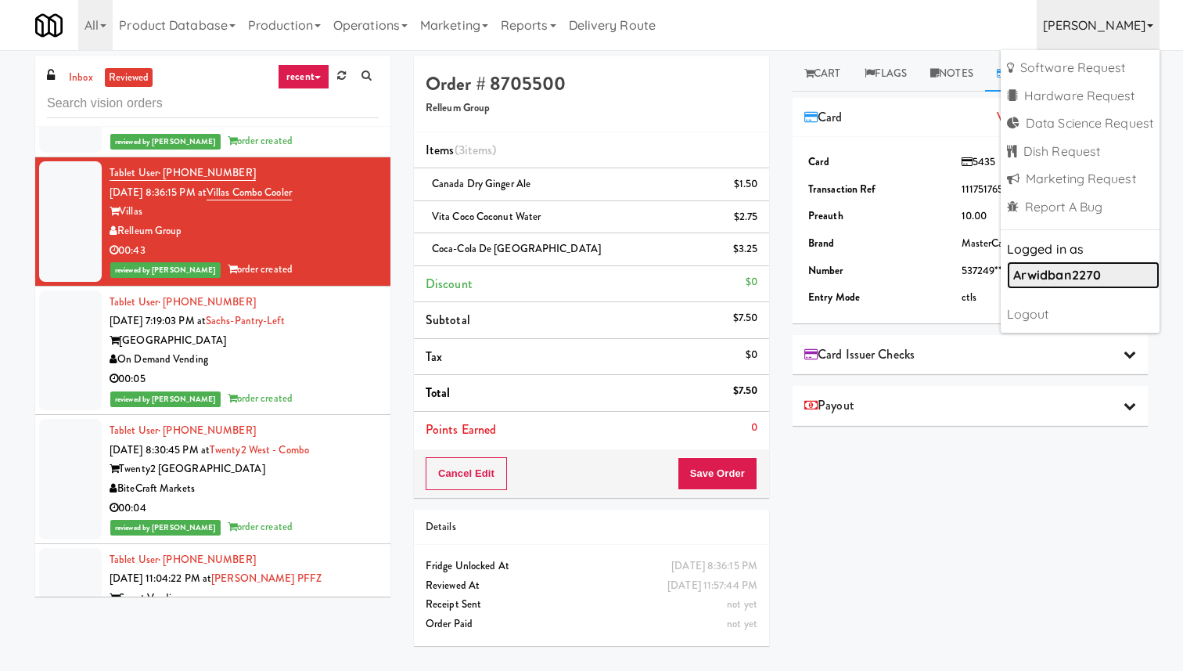
click at [1075, 275] on b "arwidban2270" at bounding box center [1058, 275] width 88 height 16
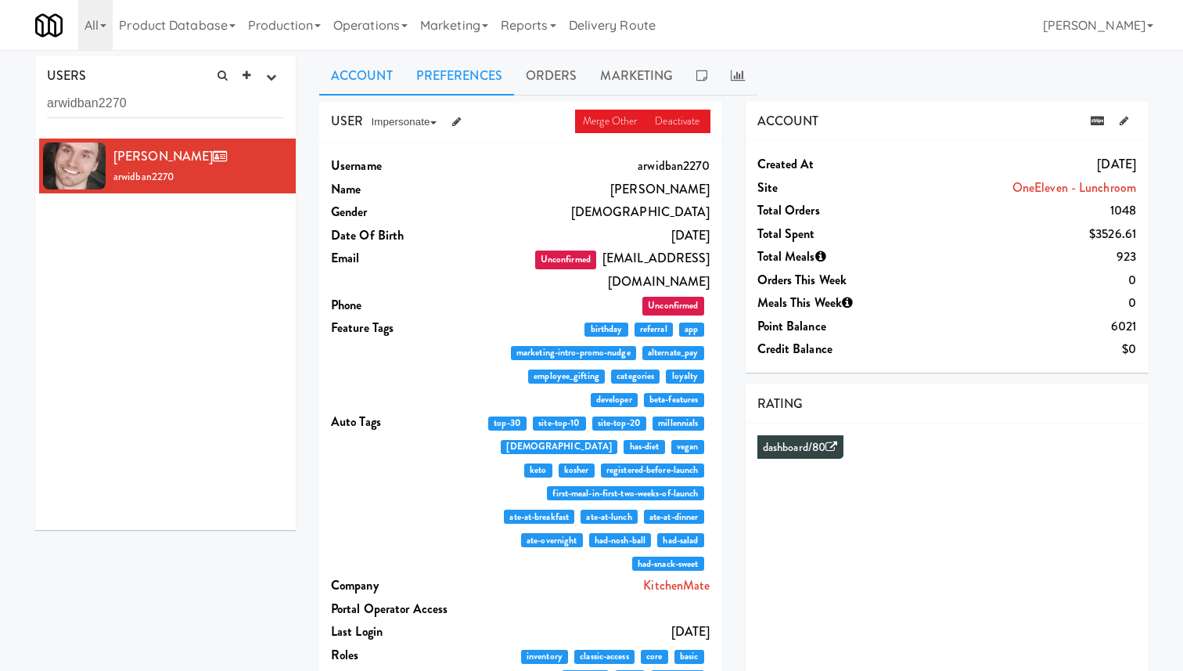
click at [485, 61] on link "Preferences" at bounding box center [460, 75] width 110 height 39
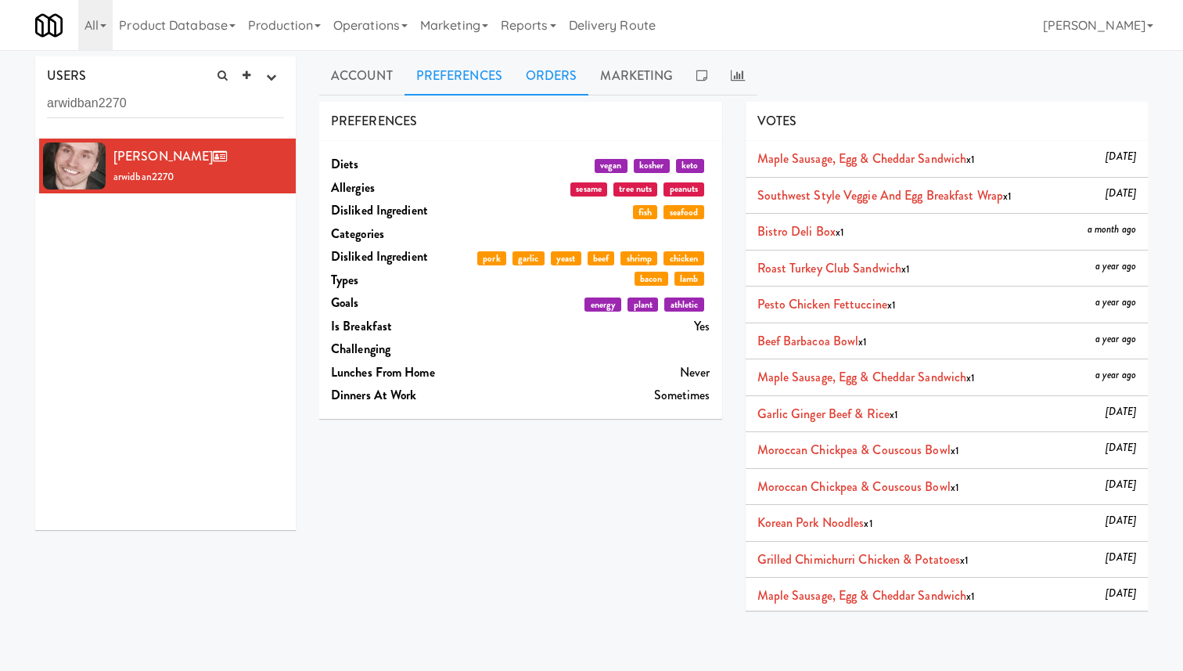
click at [538, 70] on link "Orders" at bounding box center [551, 75] width 75 height 39
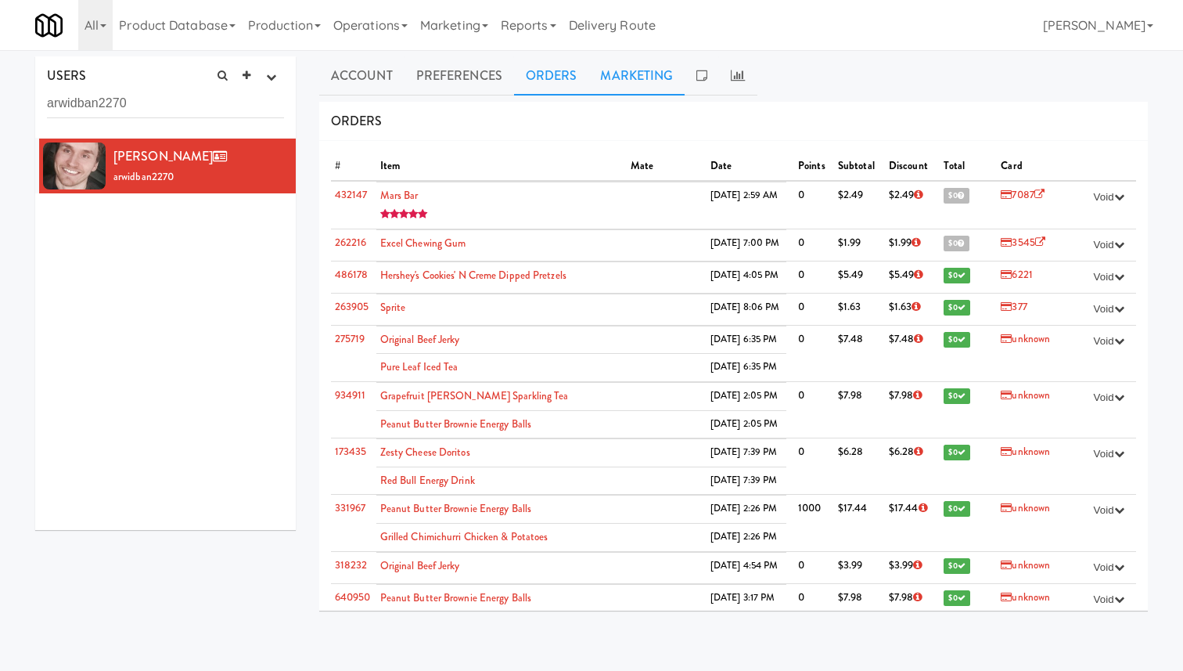
click at [607, 71] on link "Marketing" at bounding box center [637, 75] width 96 height 39
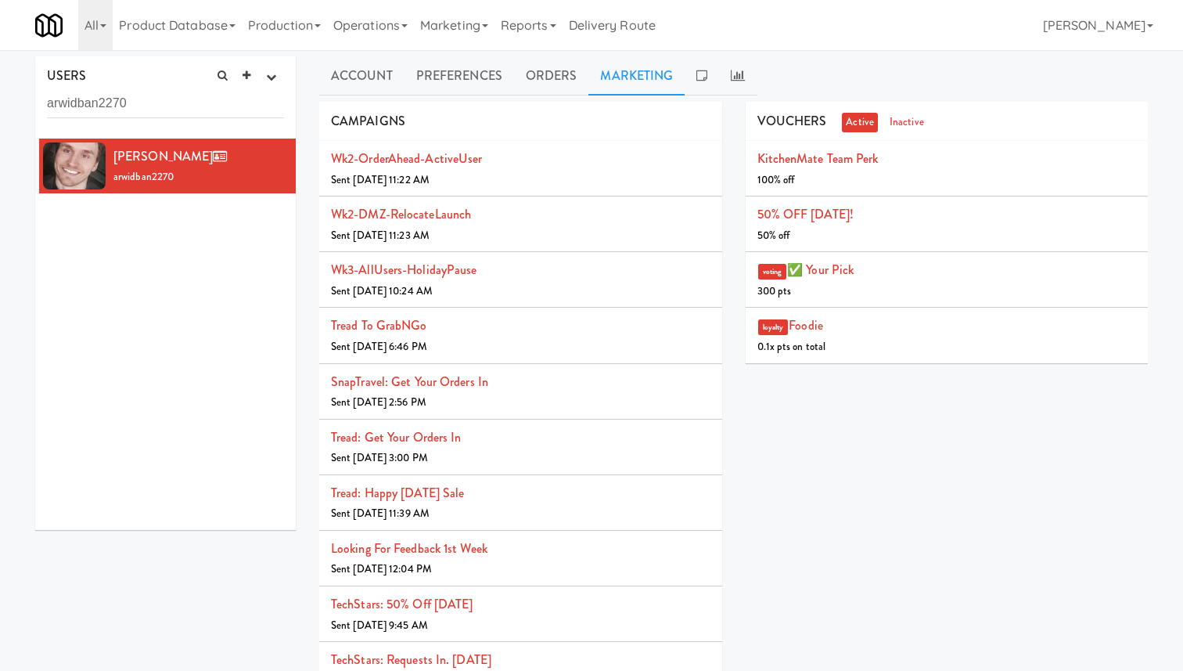
click at [680, 71] on link "Marketing" at bounding box center [637, 75] width 96 height 39
click at [712, 81] on link at bounding box center [702, 75] width 34 height 39
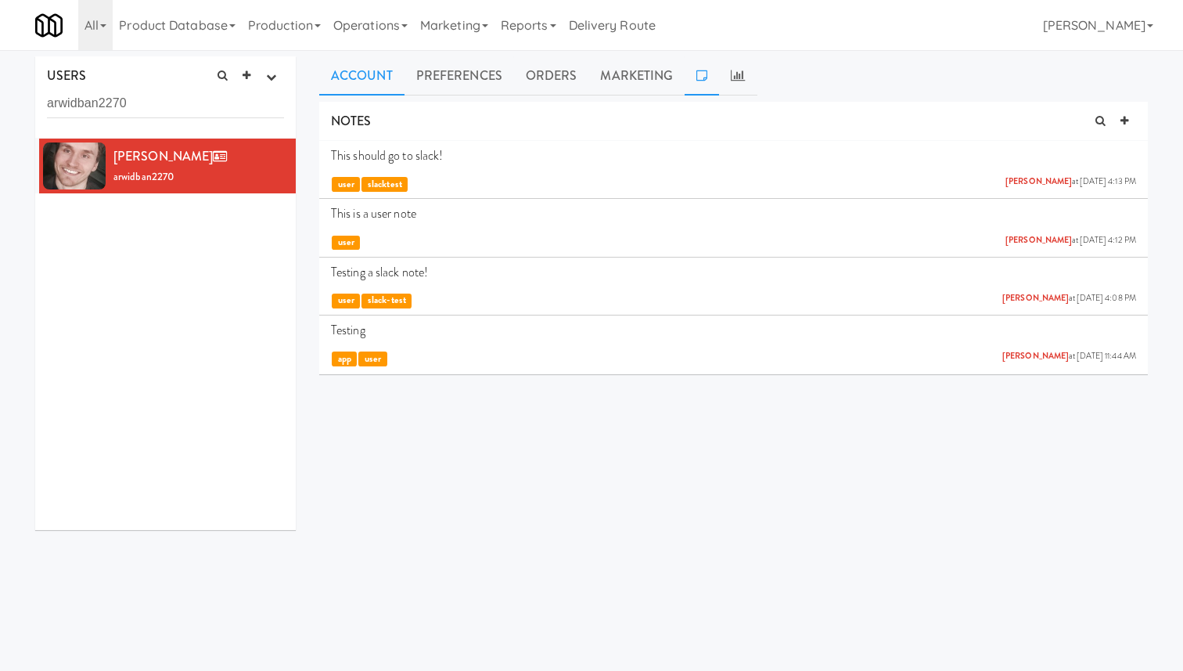
click at [373, 75] on link "Account" at bounding box center [361, 75] width 85 height 39
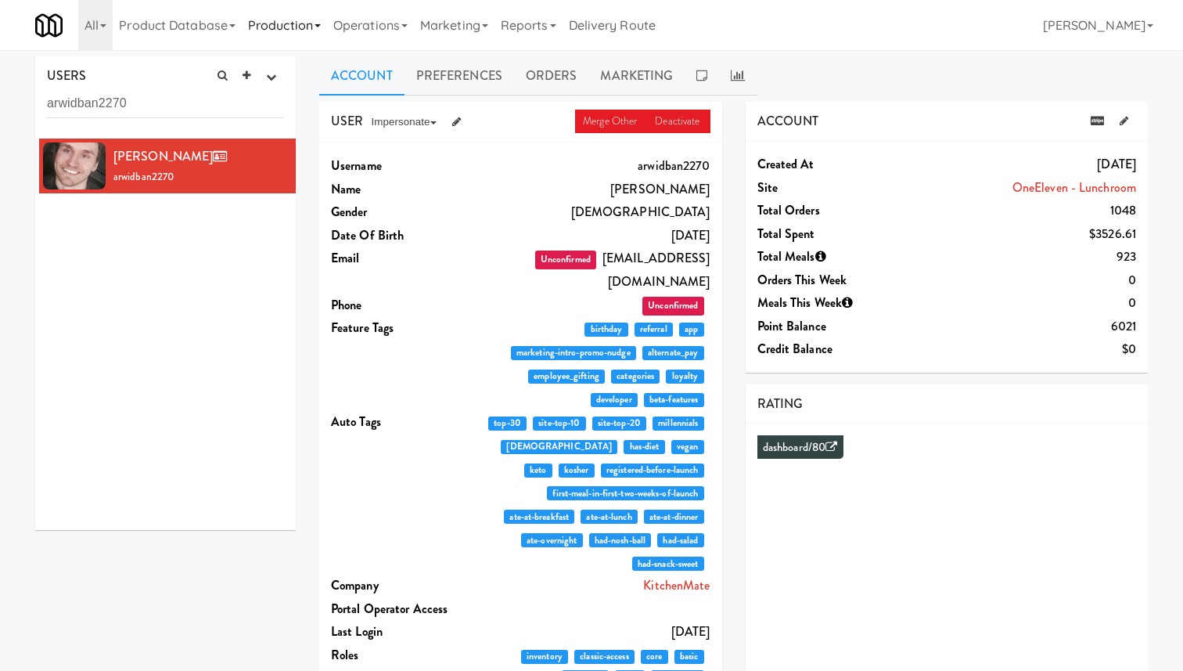
click at [304, 19] on link "Production" at bounding box center [284, 25] width 85 height 50
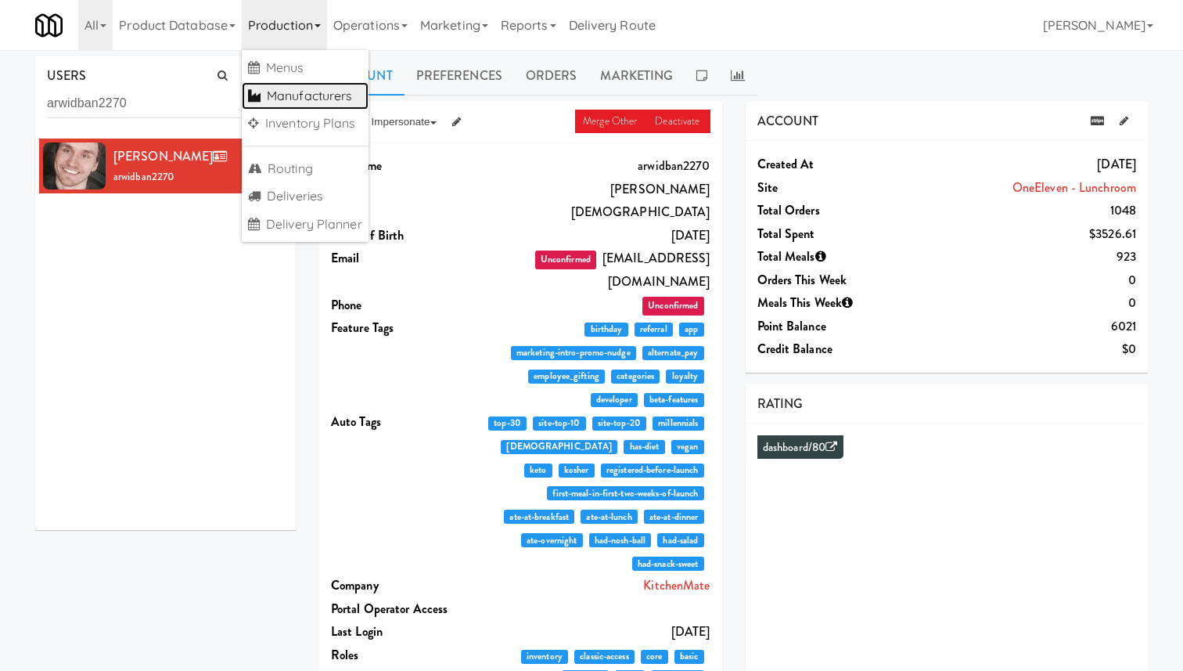
click at [325, 88] on link "Manufacturers" at bounding box center [305, 96] width 127 height 28
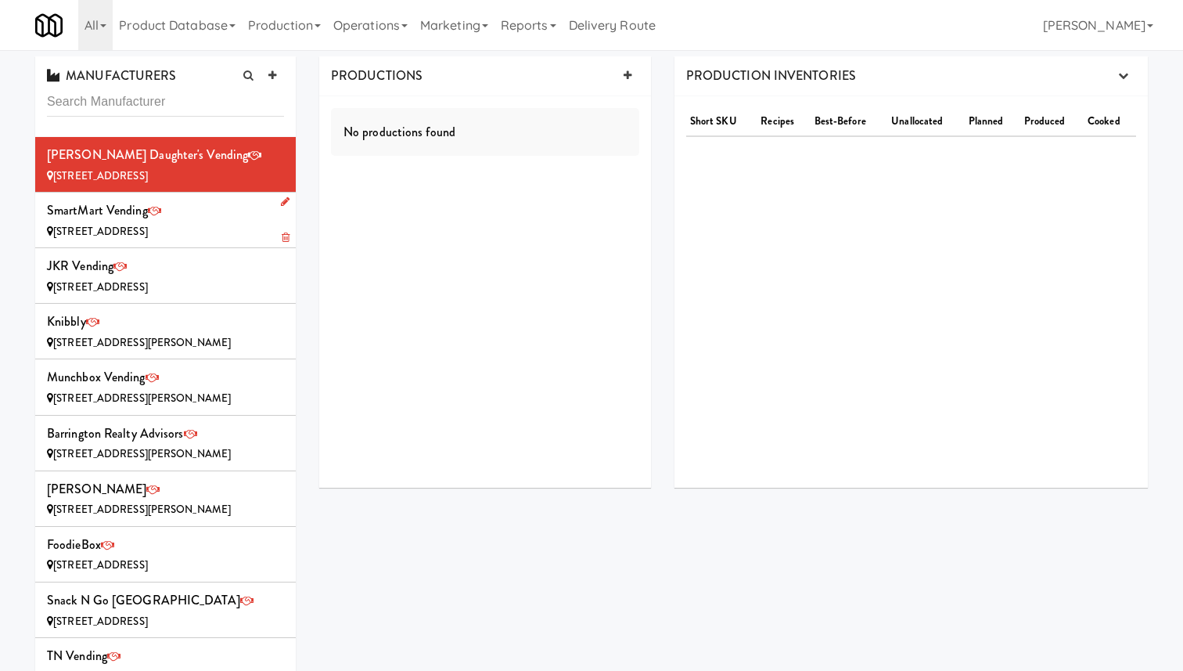
click at [235, 212] on div "SmartMart Vending [STREET_ADDRESS]" at bounding box center [165, 220] width 237 height 42
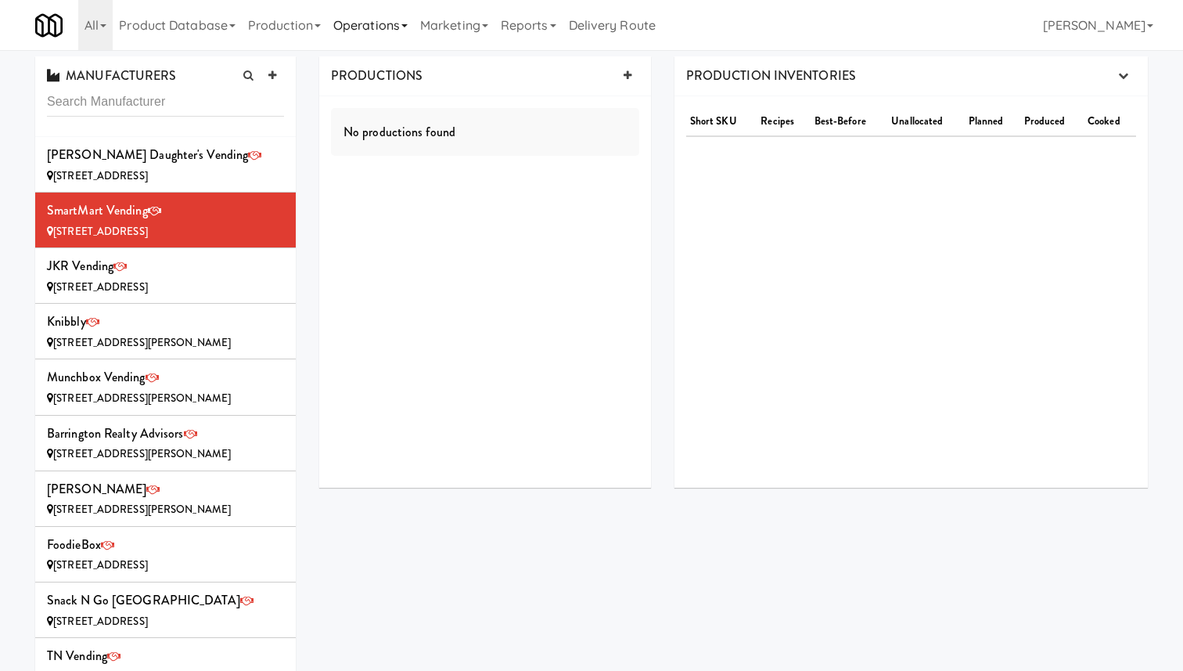
click at [369, 23] on link "Operations" at bounding box center [370, 25] width 87 height 50
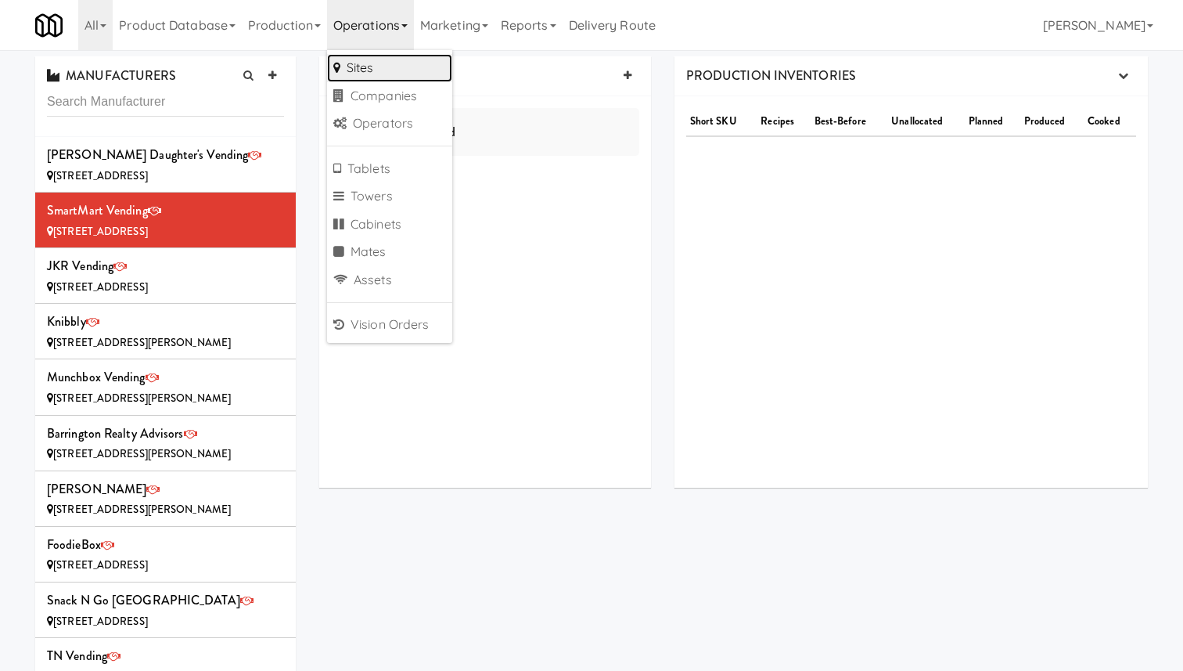
click at [384, 65] on link "Sites" at bounding box center [389, 68] width 125 height 28
